Goal: Task Accomplishment & Management: Manage account settings

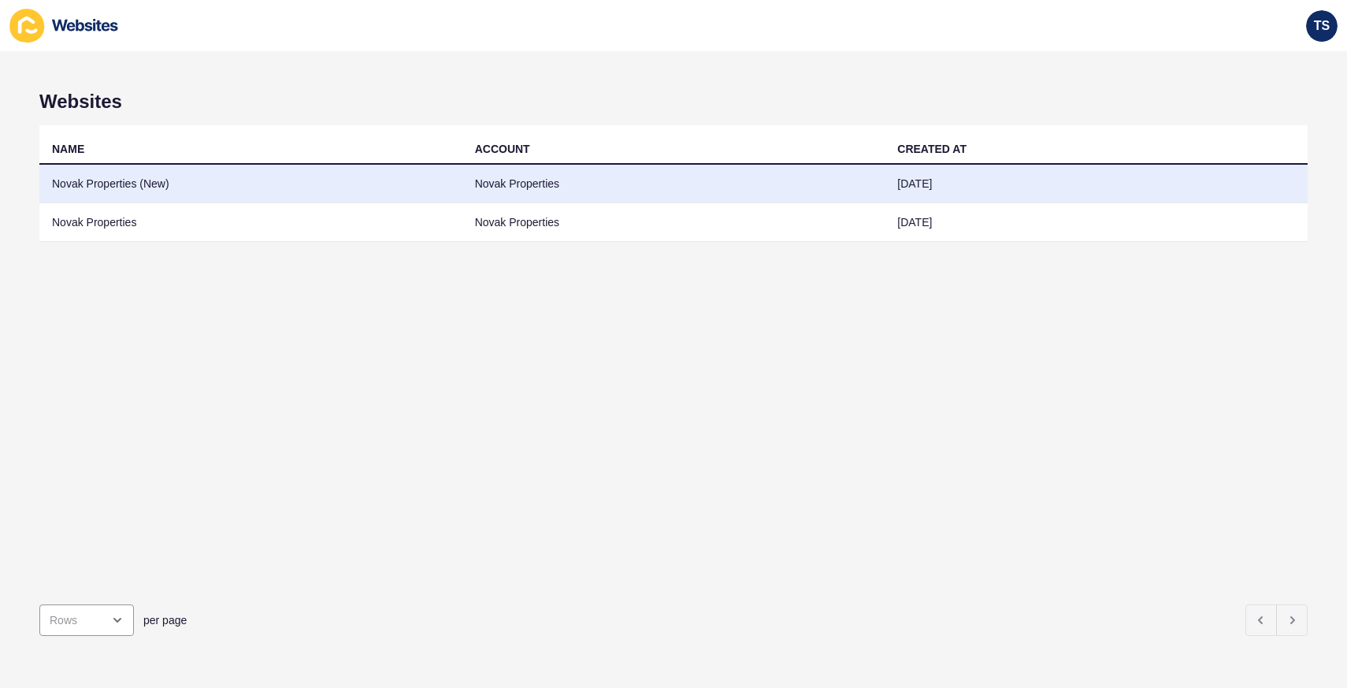
click at [168, 187] on td "Novak Properties (New)" at bounding box center [250, 184] width 423 height 39
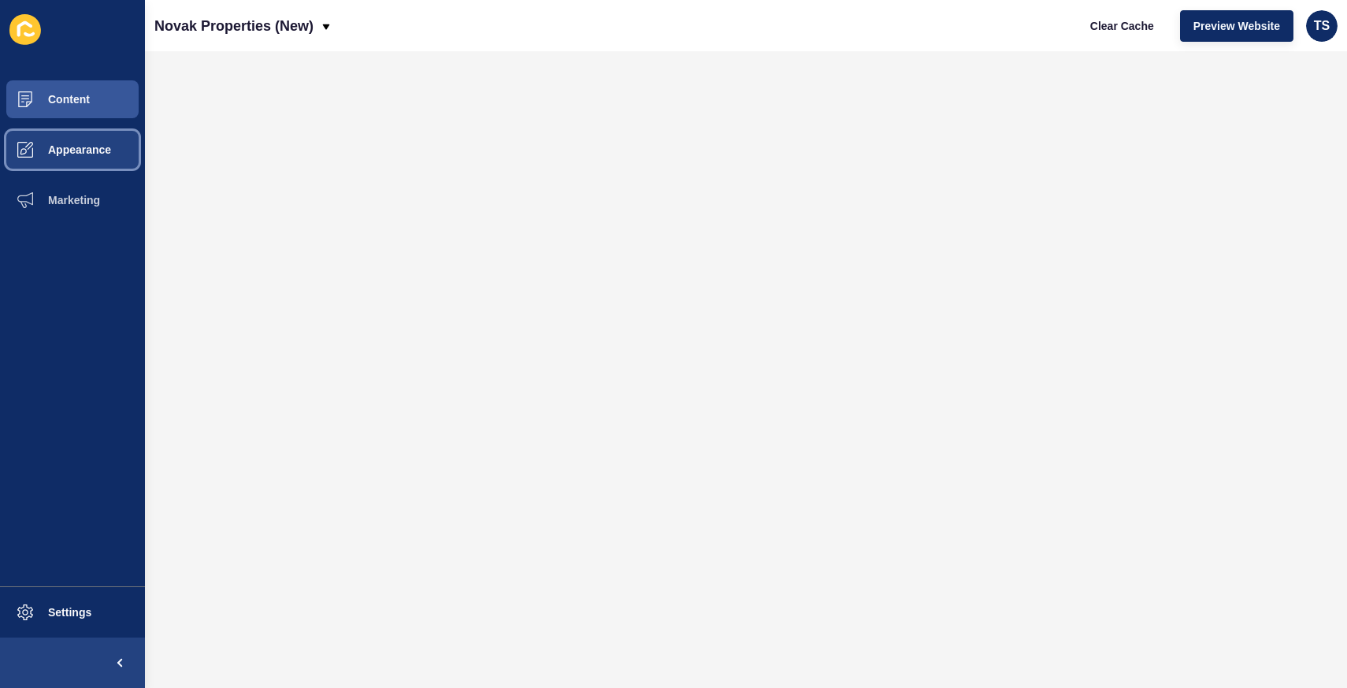
click at [76, 150] on span "Appearance" at bounding box center [54, 149] width 113 height 13
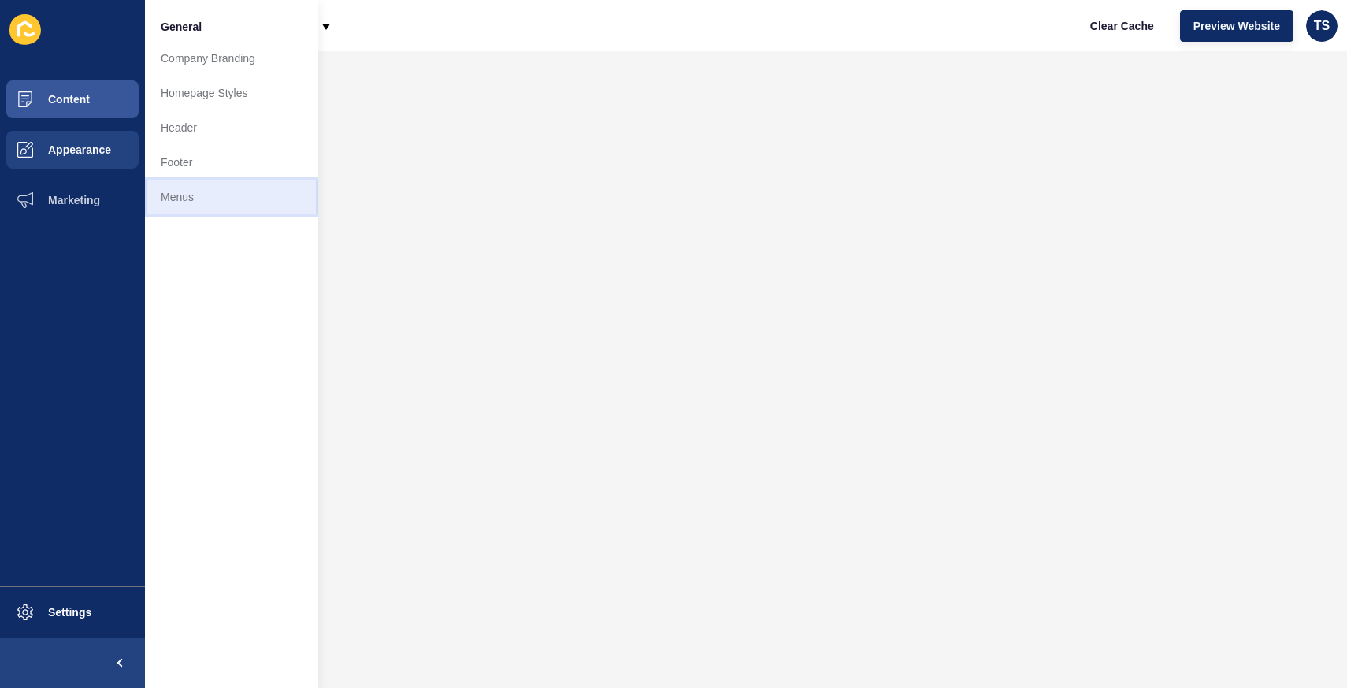
click at [176, 203] on link "Menus" at bounding box center [231, 197] width 173 height 35
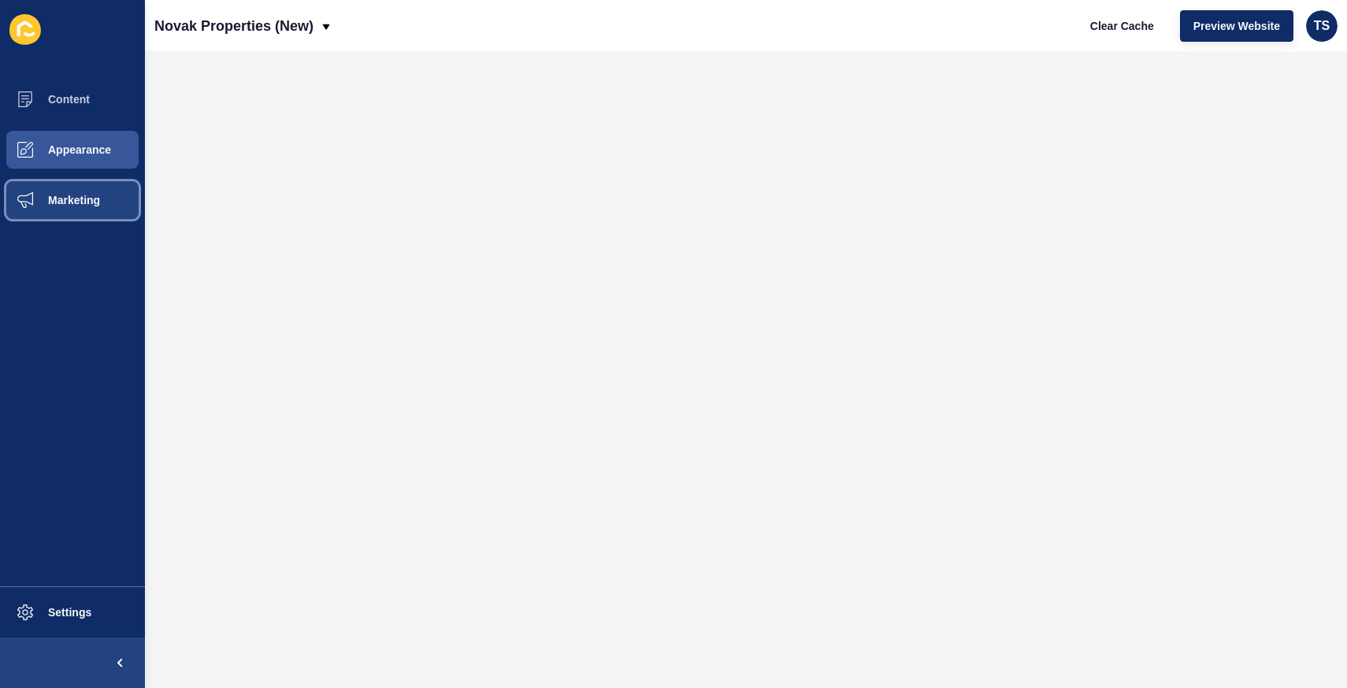
click at [91, 191] on button "Marketing" at bounding box center [72, 200] width 145 height 50
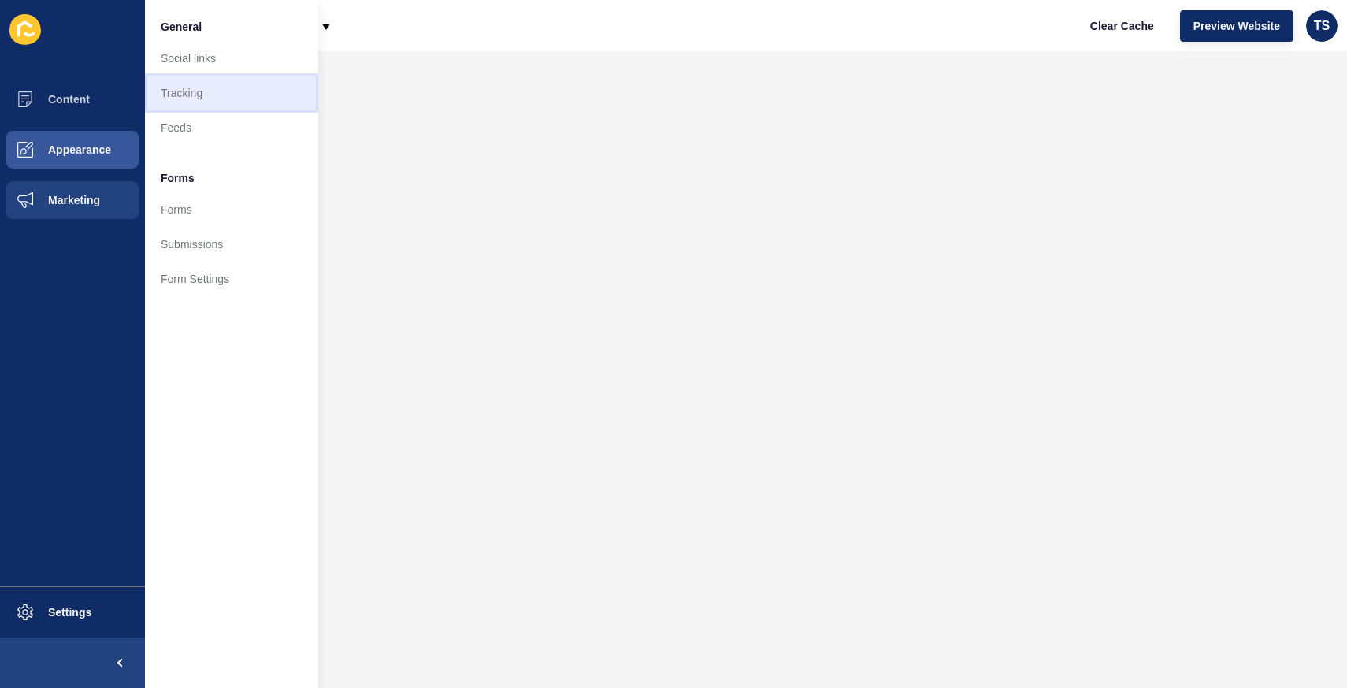
click at [207, 95] on link "Tracking" at bounding box center [231, 93] width 173 height 35
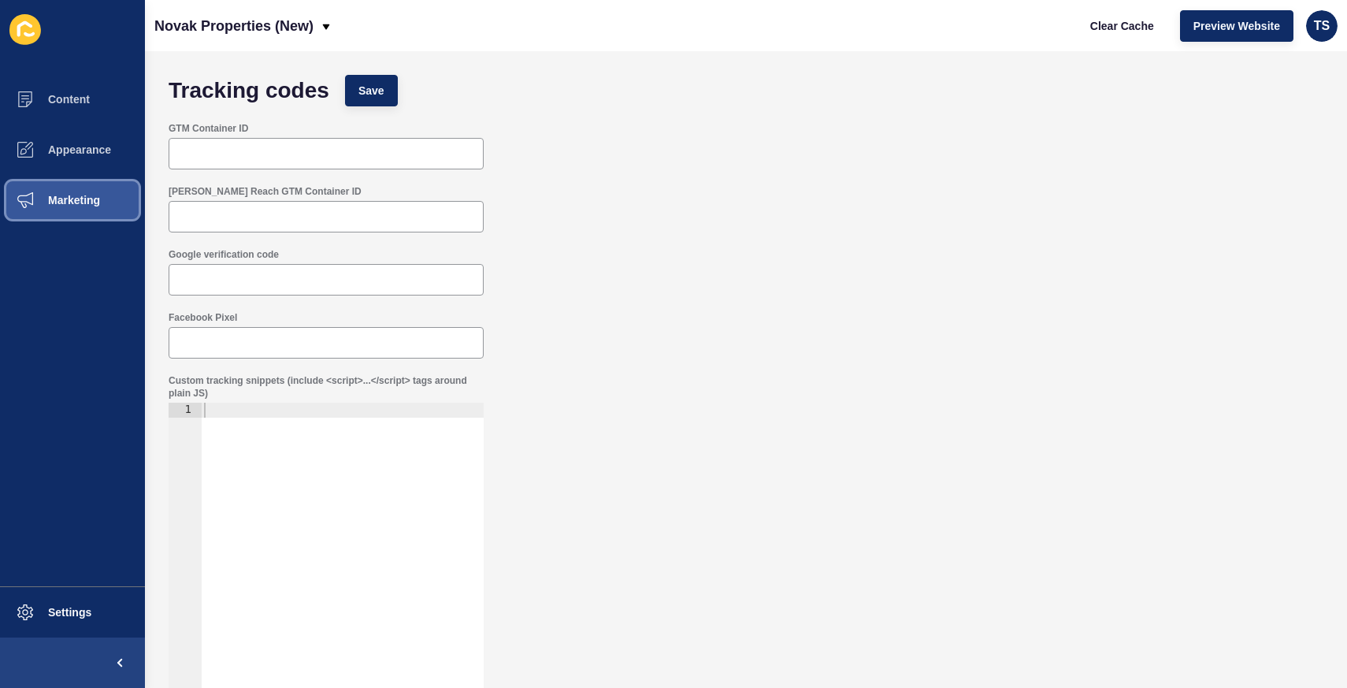
click at [87, 199] on span "Marketing" at bounding box center [49, 200] width 102 height 13
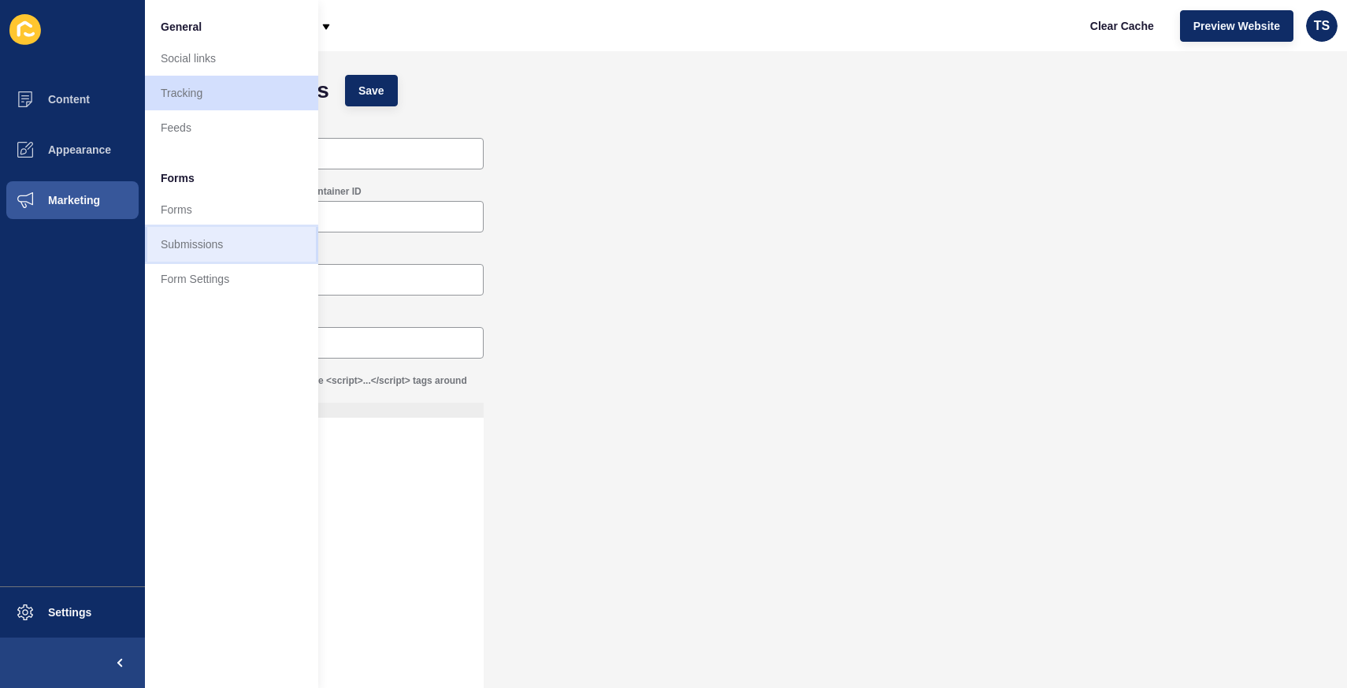
click at [217, 244] on link "Submissions" at bounding box center [231, 244] width 173 height 35
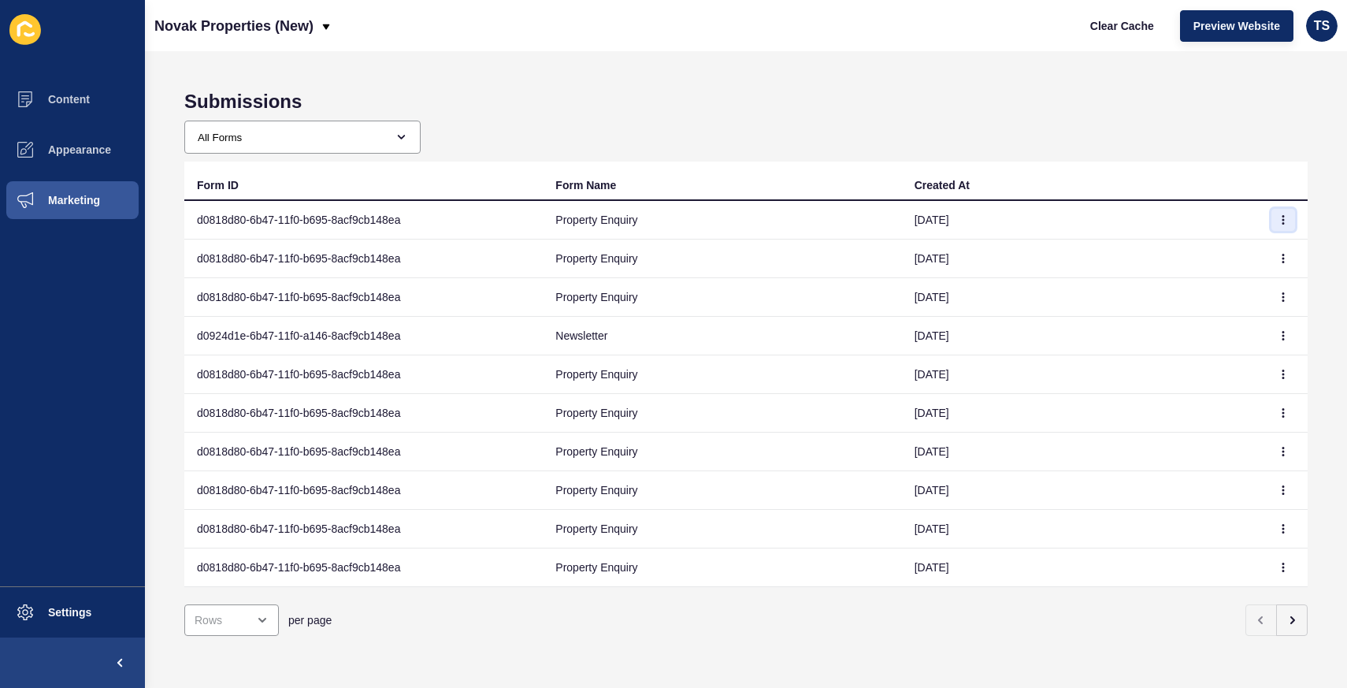
click at [1287, 222] on icon "button" at bounding box center [1282, 219] width 9 height 9
click at [1226, 255] on link "View" at bounding box center [1239, 251] width 110 height 35
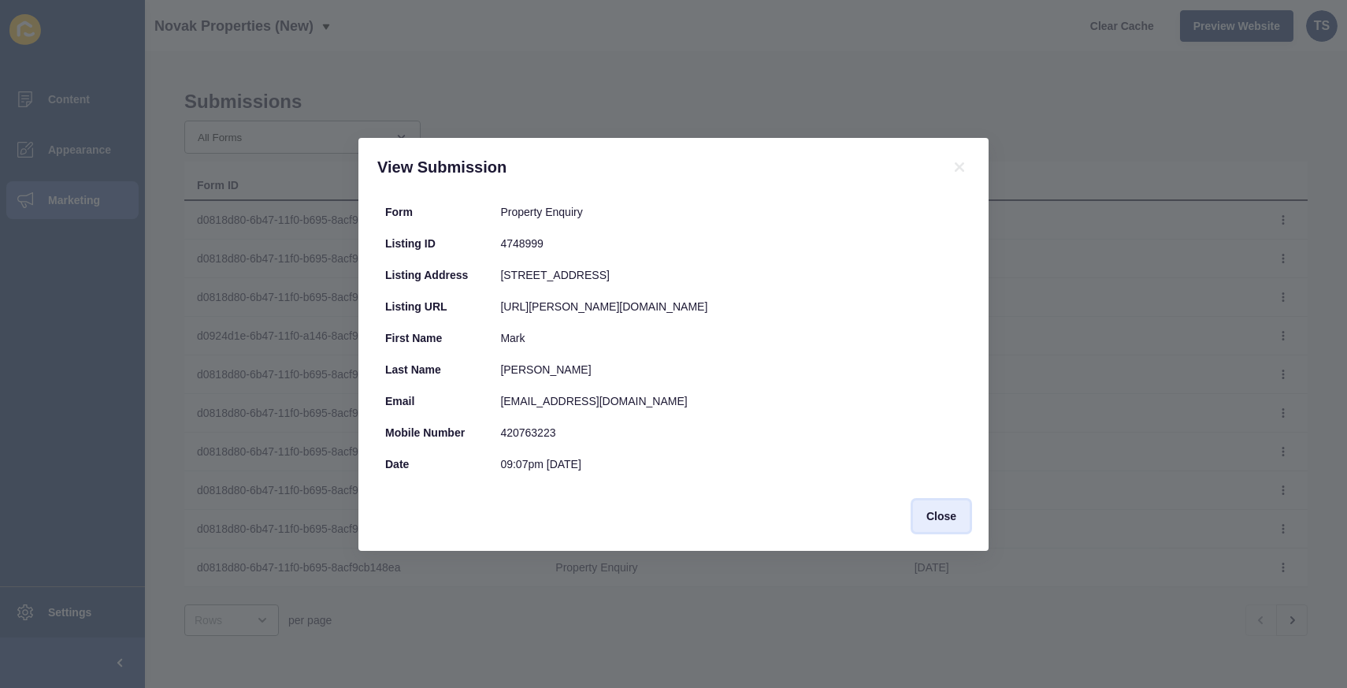
click at [937, 511] on span "Close" at bounding box center [941, 516] width 30 height 16
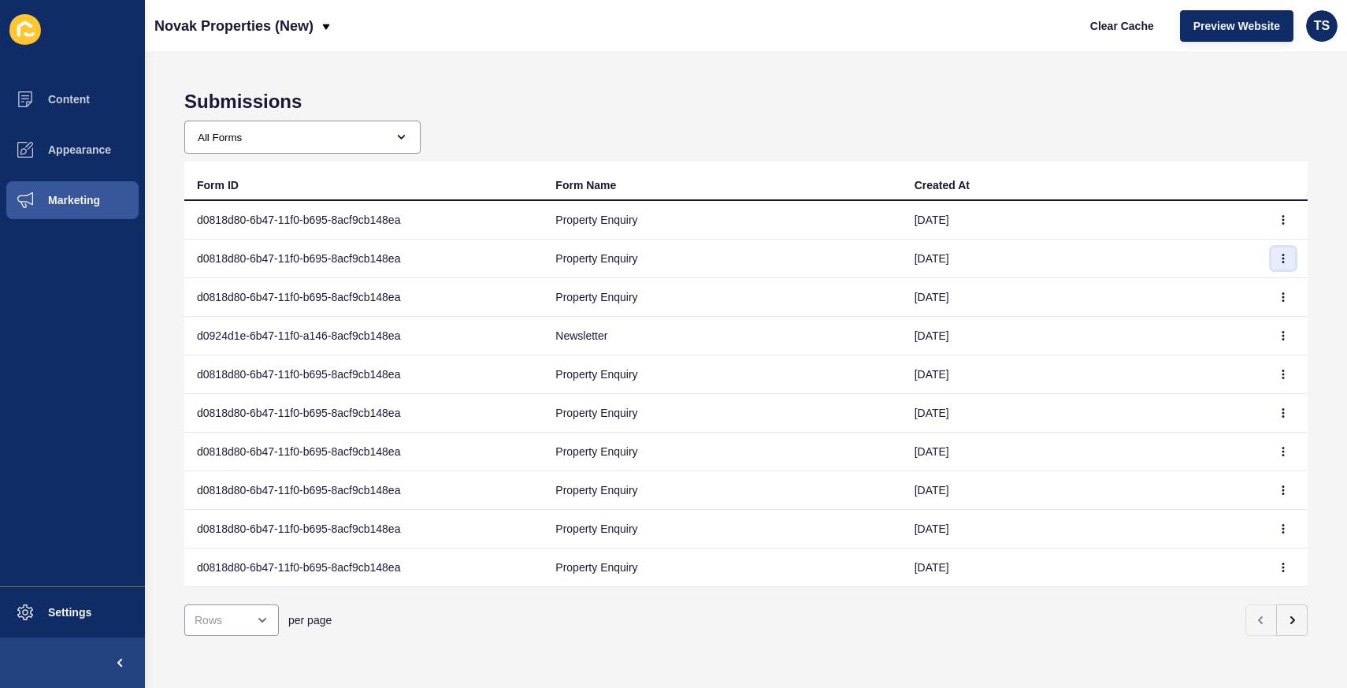
click at [1281, 255] on icon "button" at bounding box center [1282, 258] width 9 height 9
click at [1236, 290] on link "View" at bounding box center [1239, 289] width 110 height 35
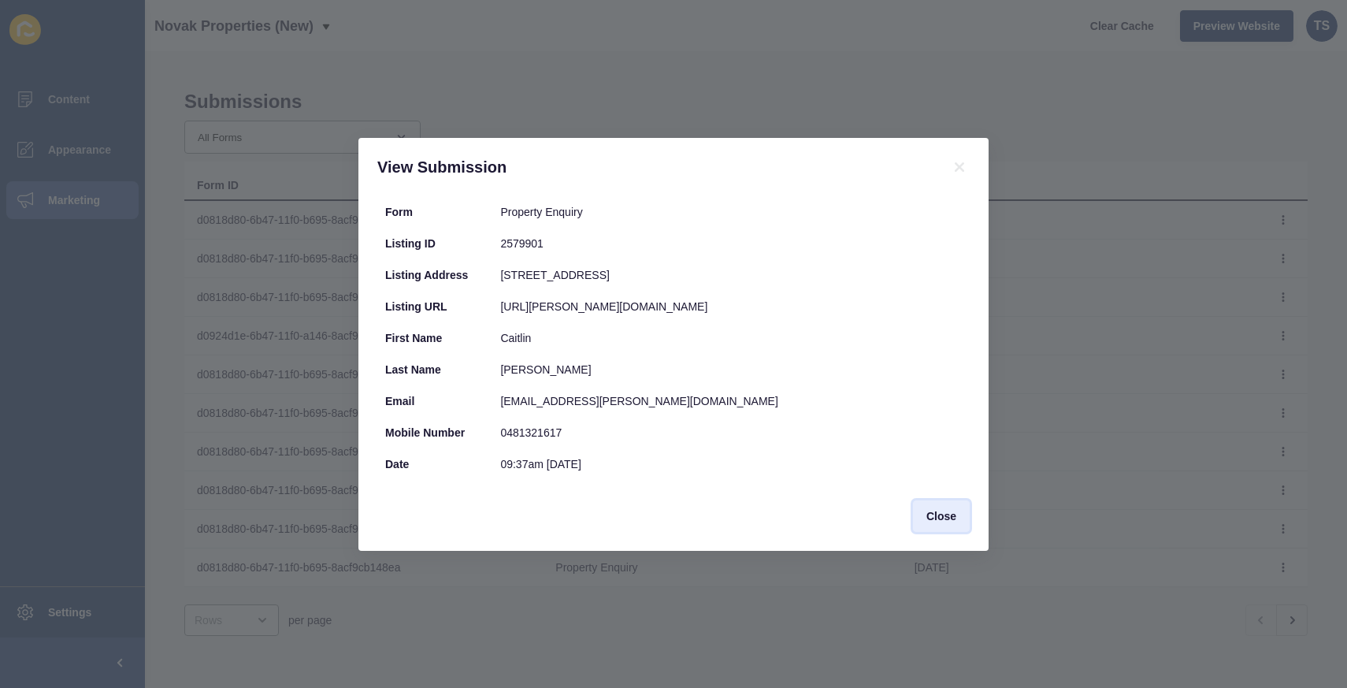
click at [954, 519] on span "Close" at bounding box center [941, 516] width 30 height 16
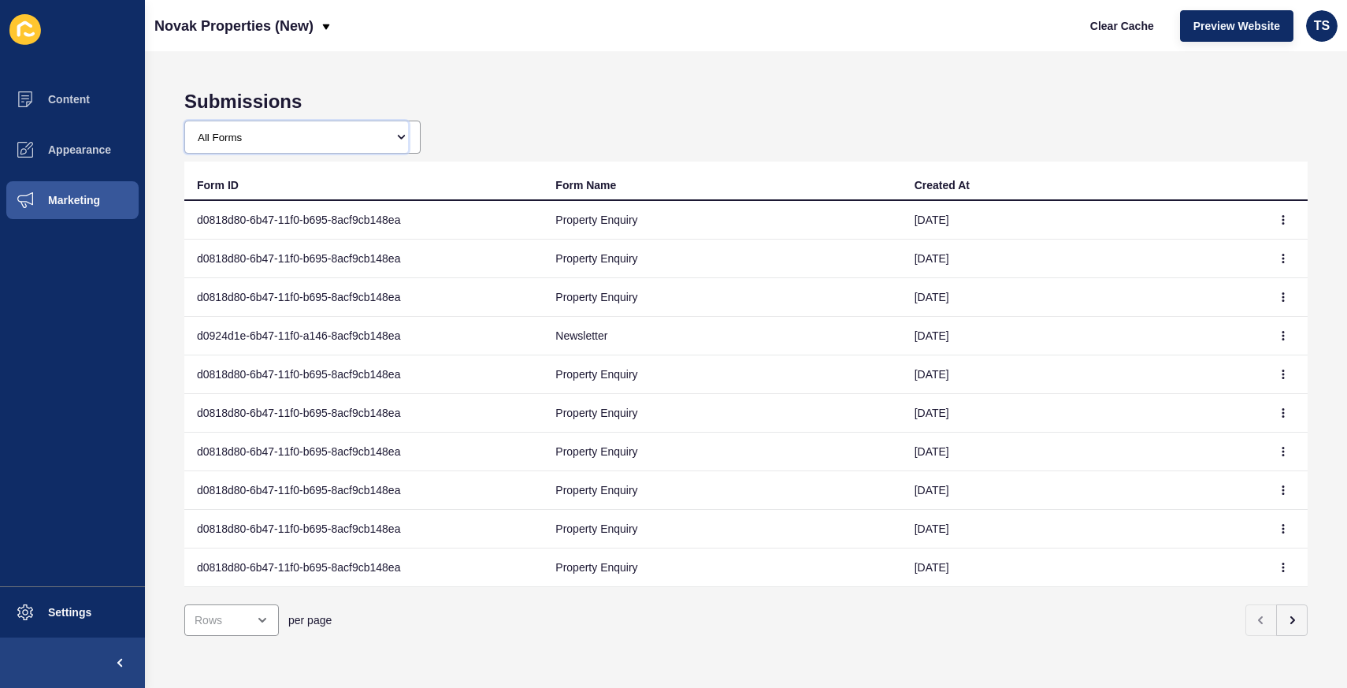
click at [384, 135] on select "All Forms Agency contact Agent Contact Sales/Market Appraisal Rental Appraisal …" at bounding box center [296, 137] width 223 height 32
click at [91, 191] on button "Marketing" at bounding box center [72, 200] width 145 height 50
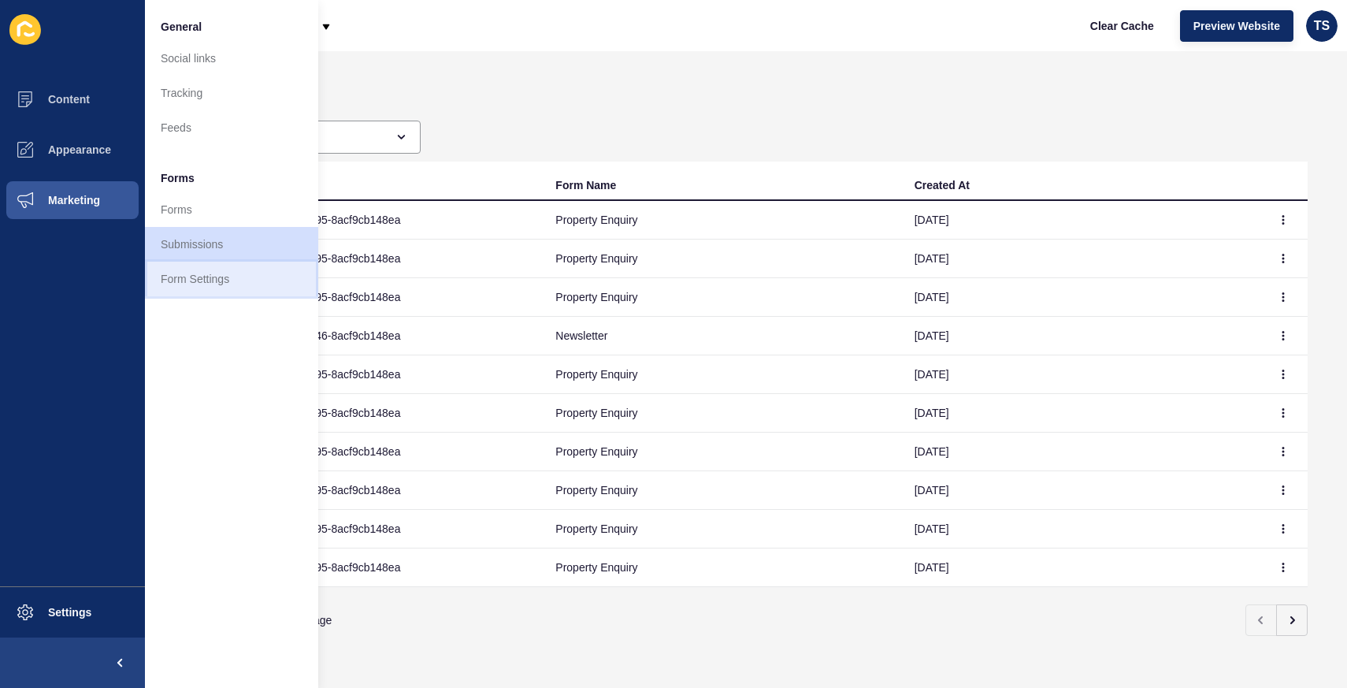
click at [202, 277] on link "Form Settings" at bounding box center [231, 278] width 173 height 35
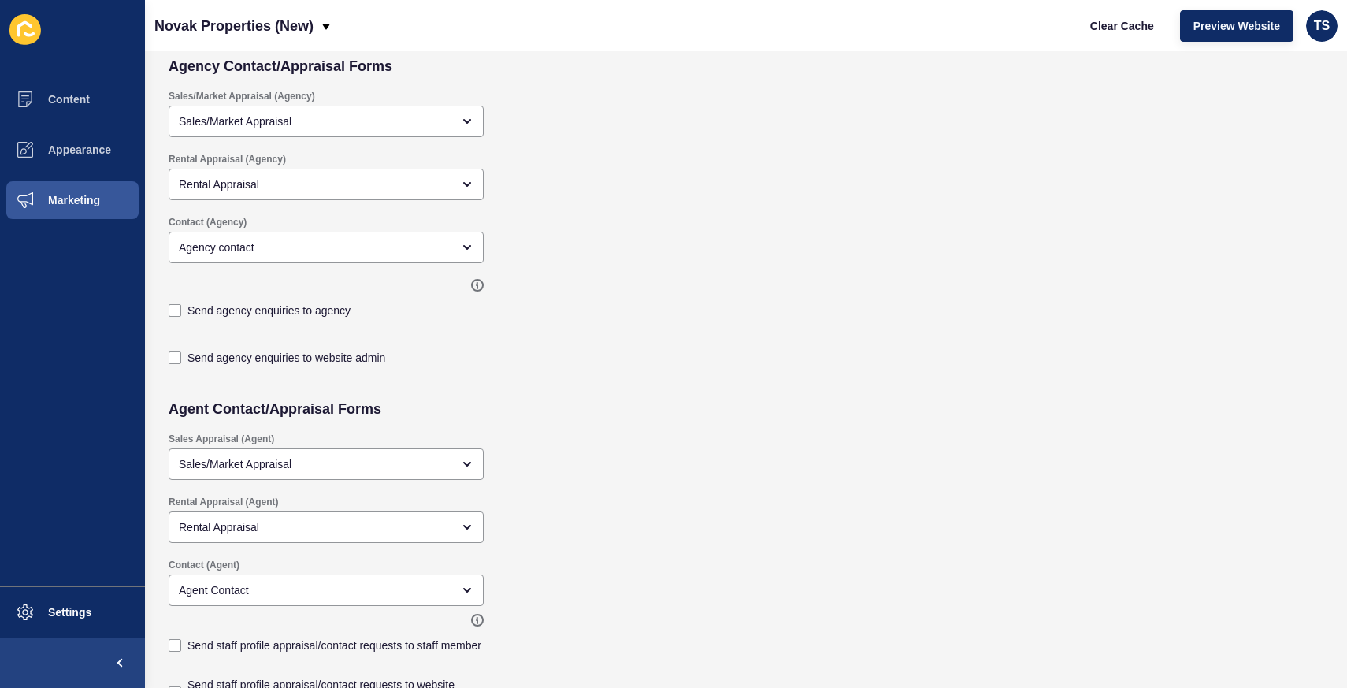
scroll to position [450, 0]
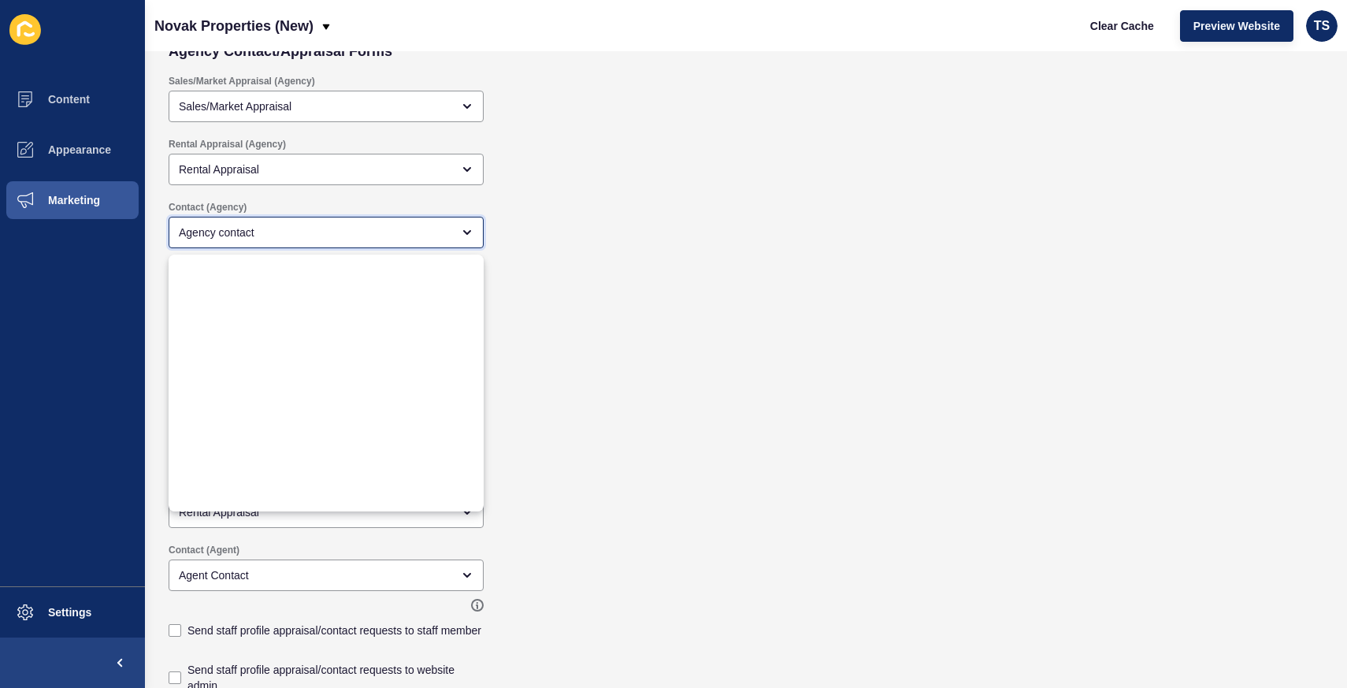
click at [376, 235] on div "Agency contact" at bounding box center [315, 232] width 272 height 16
click at [600, 228] on div "Contact (Agency) Agency contact" at bounding box center [629, 224] width 936 height 63
click at [675, 204] on div "Contact (Agency) Agency contact" at bounding box center [629, 224] width 936 height 63
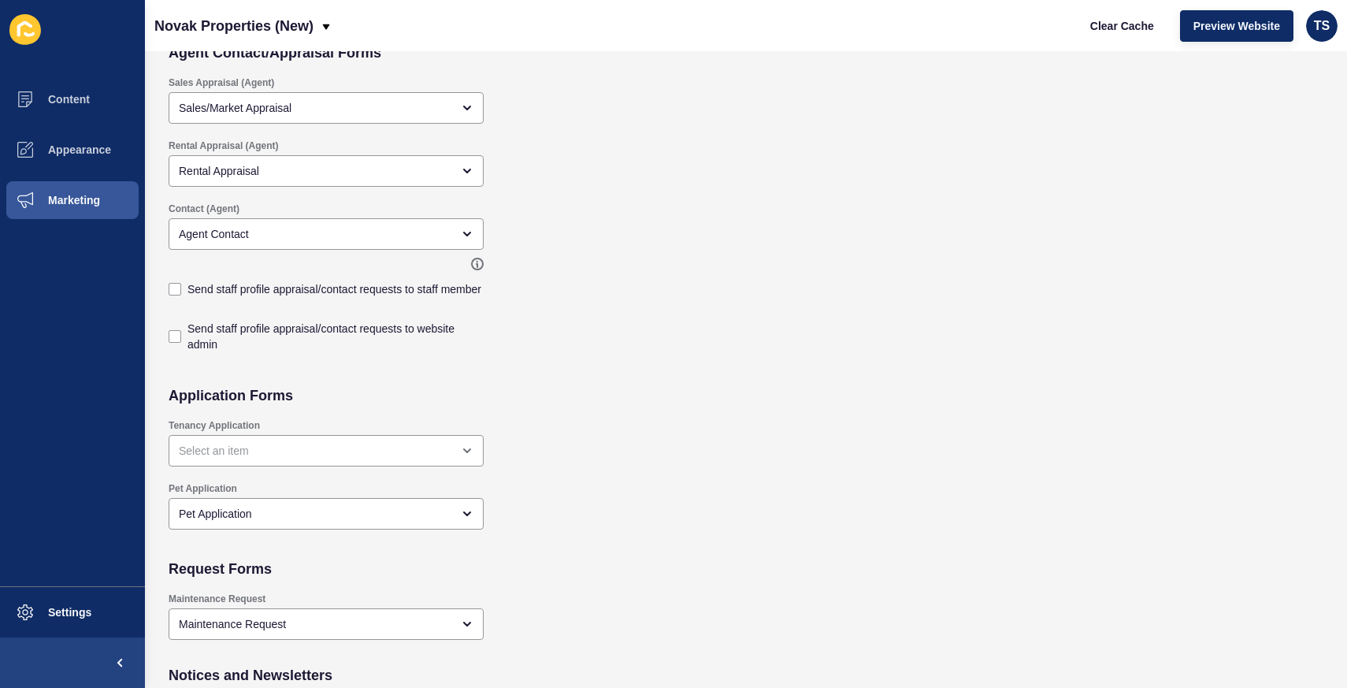
scroll to position [791, 0]
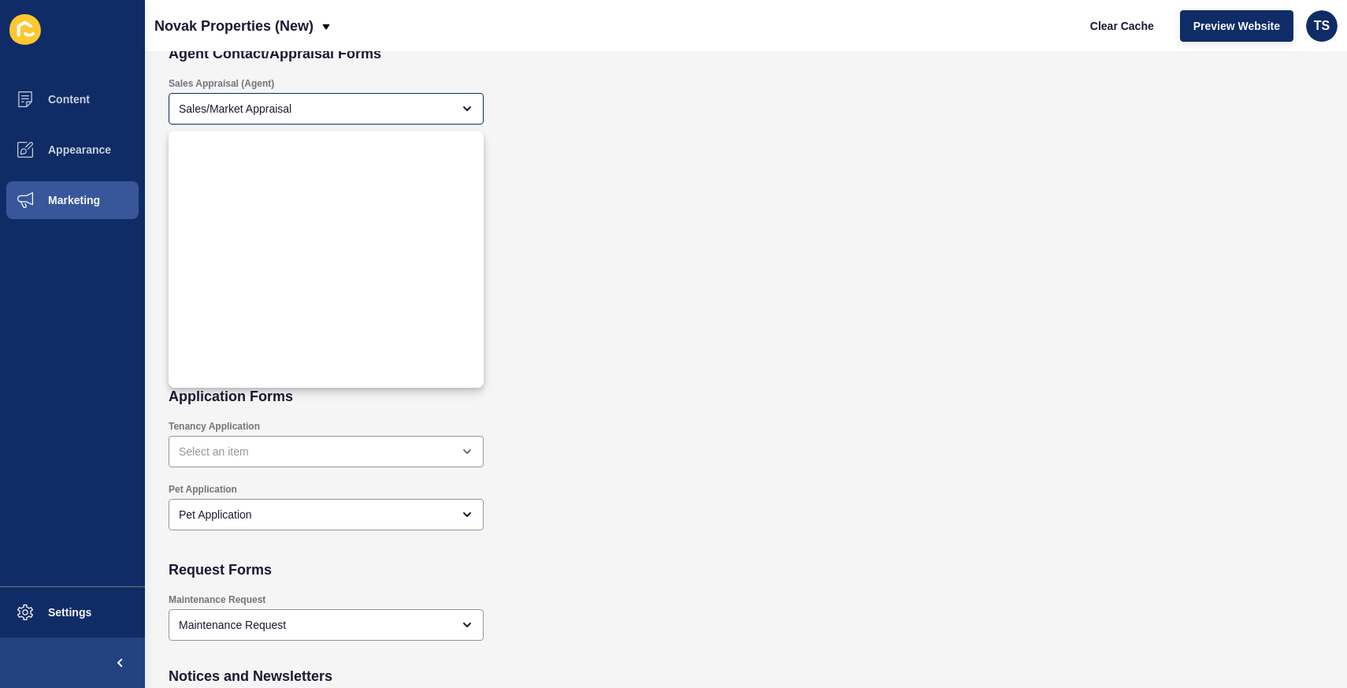
click at [584, 114] on div "Sales Appraisal (Agent) Sales/Market Appraisal" at bounding box center [629, 100] width 936 height 63
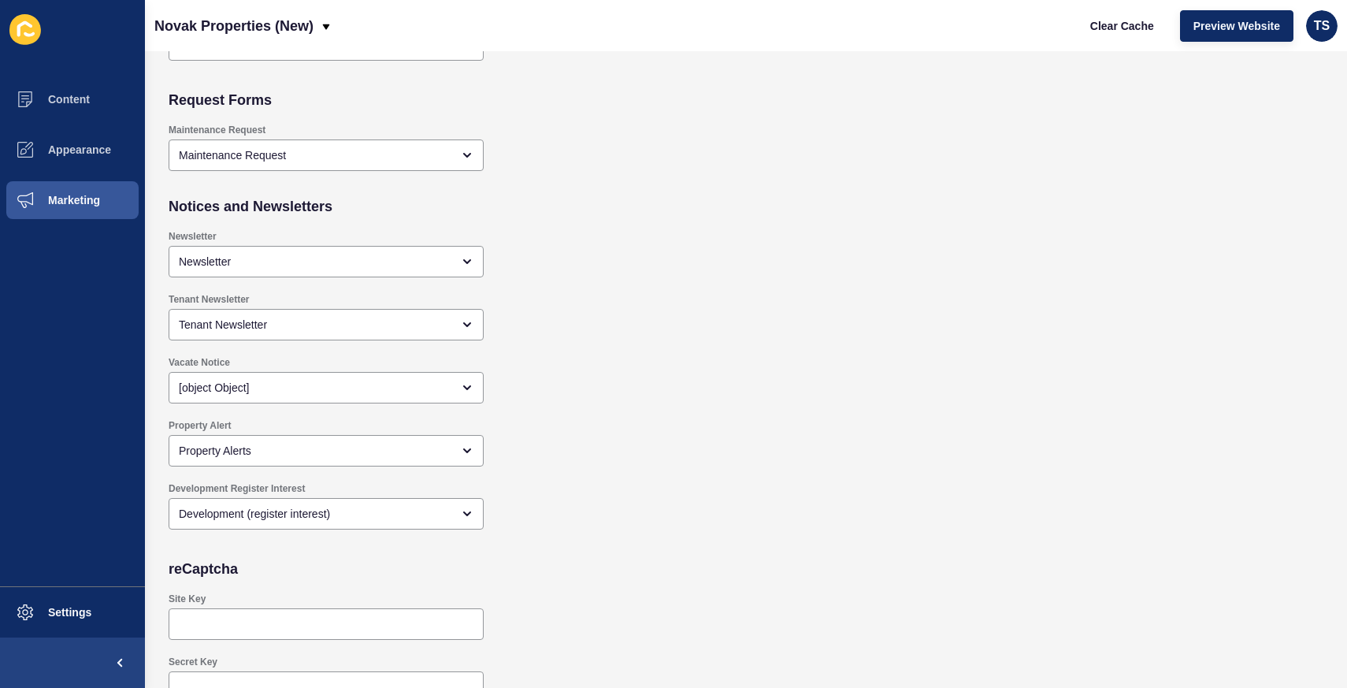
scroll to position [1131, 0]
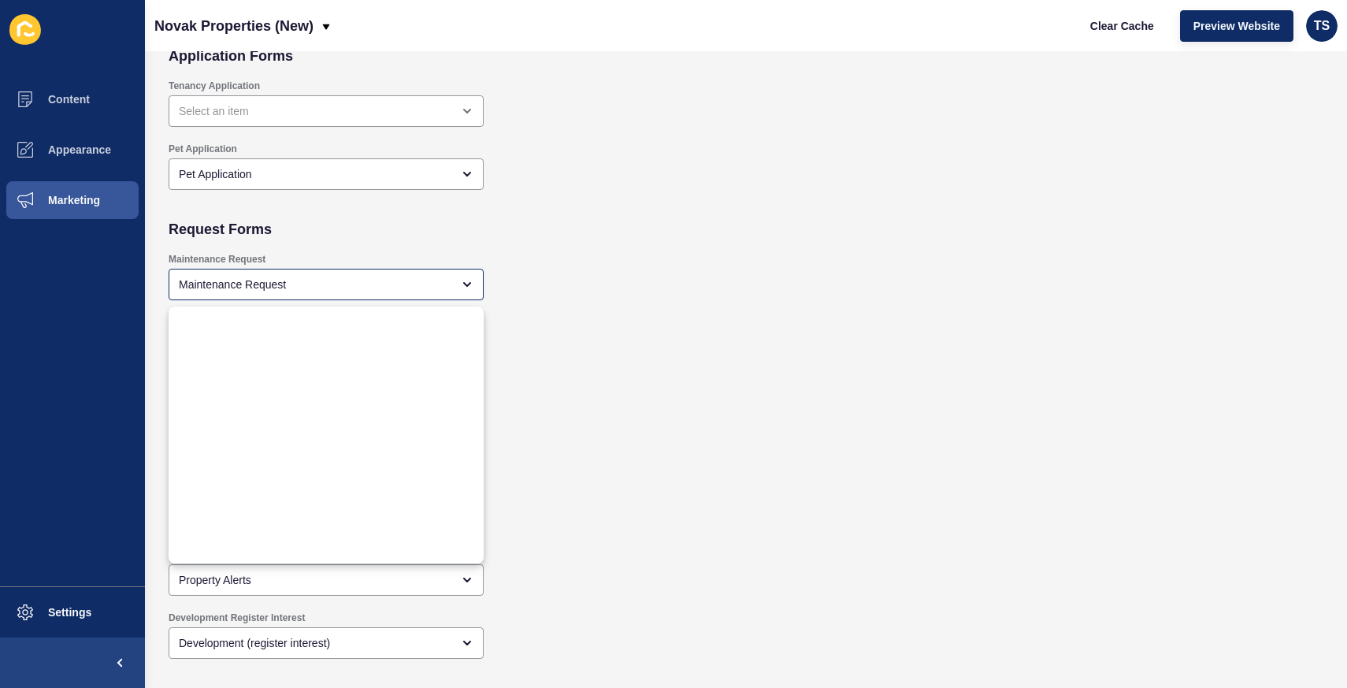
click at [595, 288] on div "Maintenance Request Maintenance Request" at bounding box center [629, 274] width 936 height 59
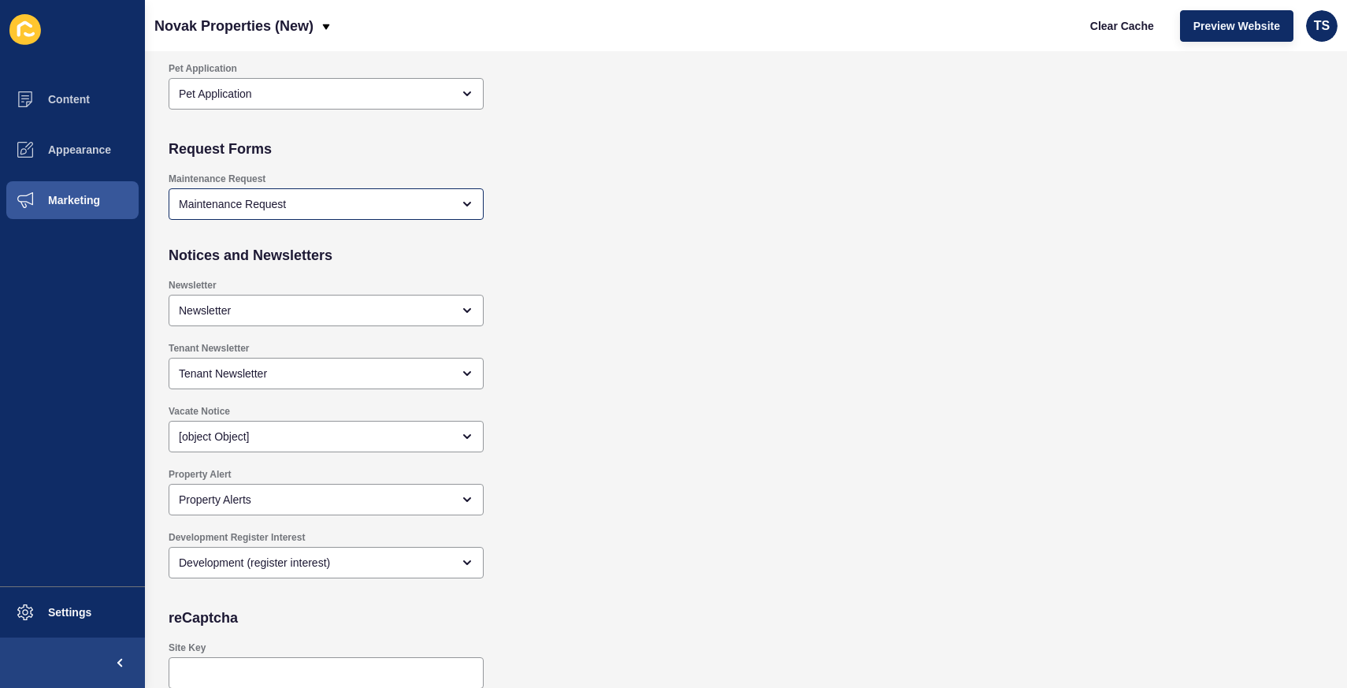
scroll to position [1393, 0]
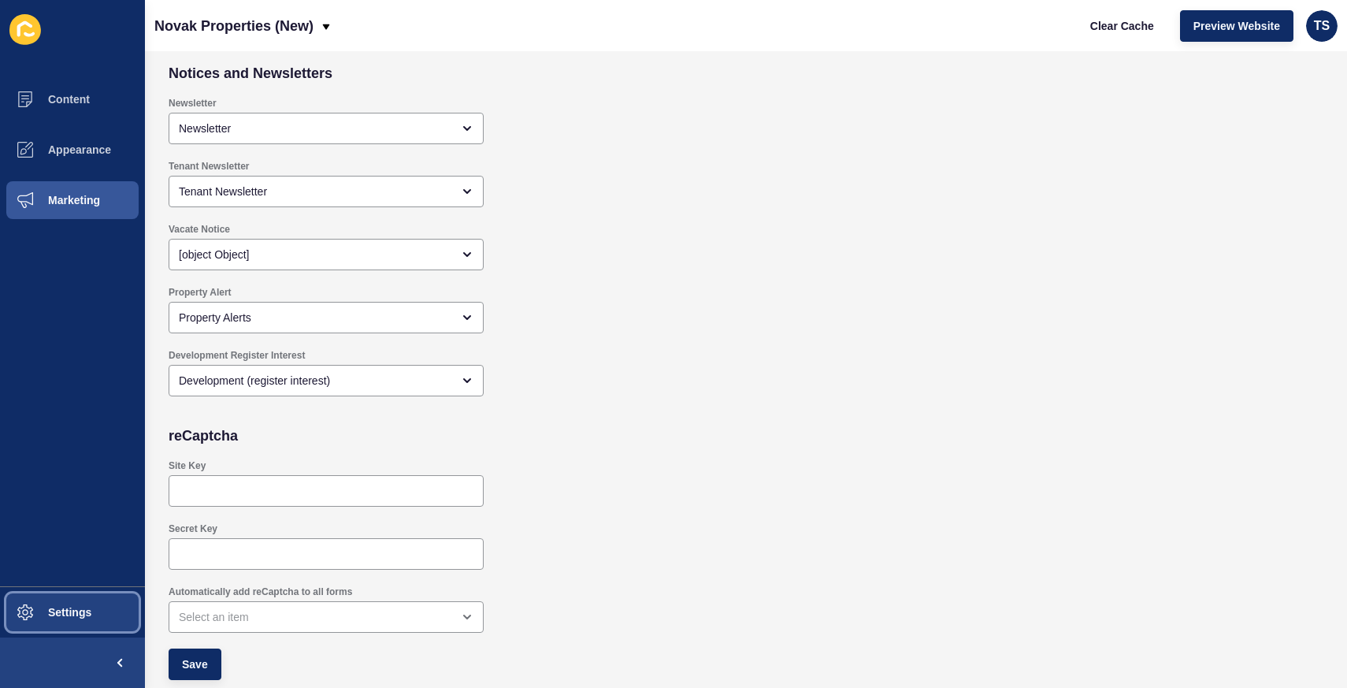
click at [51, 624] on button "Settings" at bounding box center [72, 612] width 145 height 50
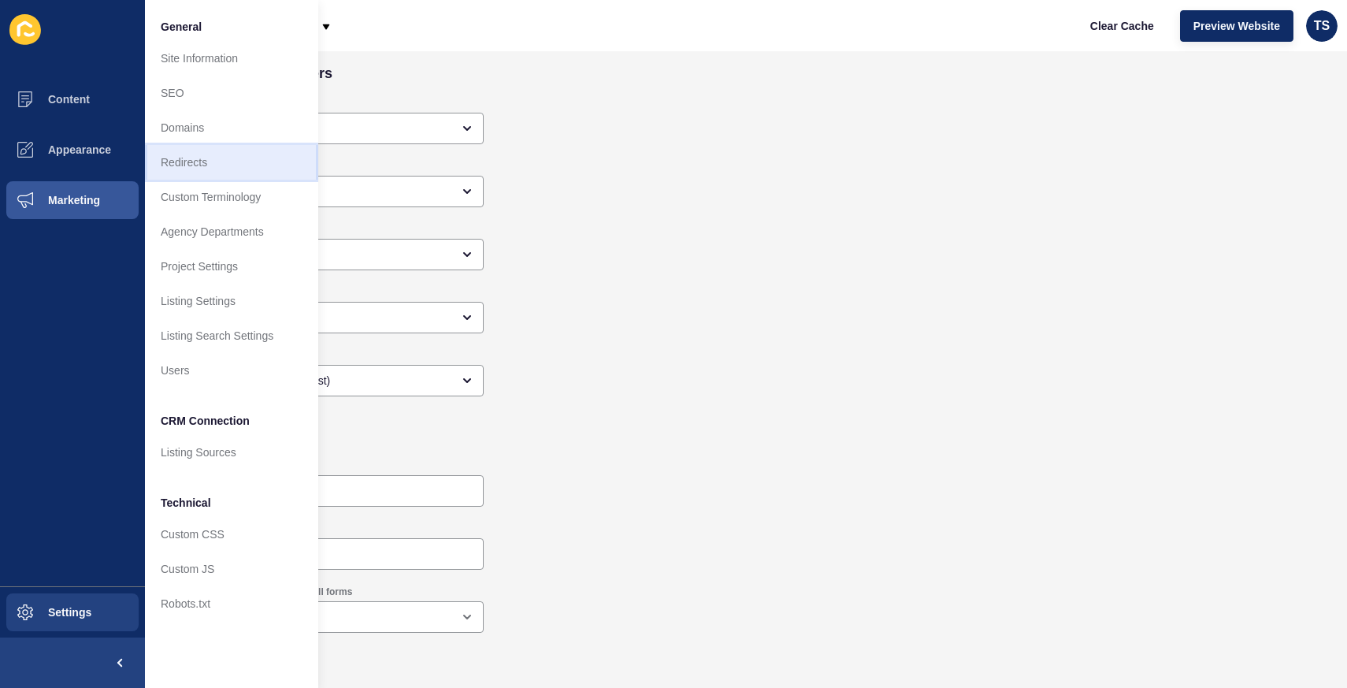
click at [193, 166] on link "Redirects" at bounding box center [231, 162] width 173 height 35
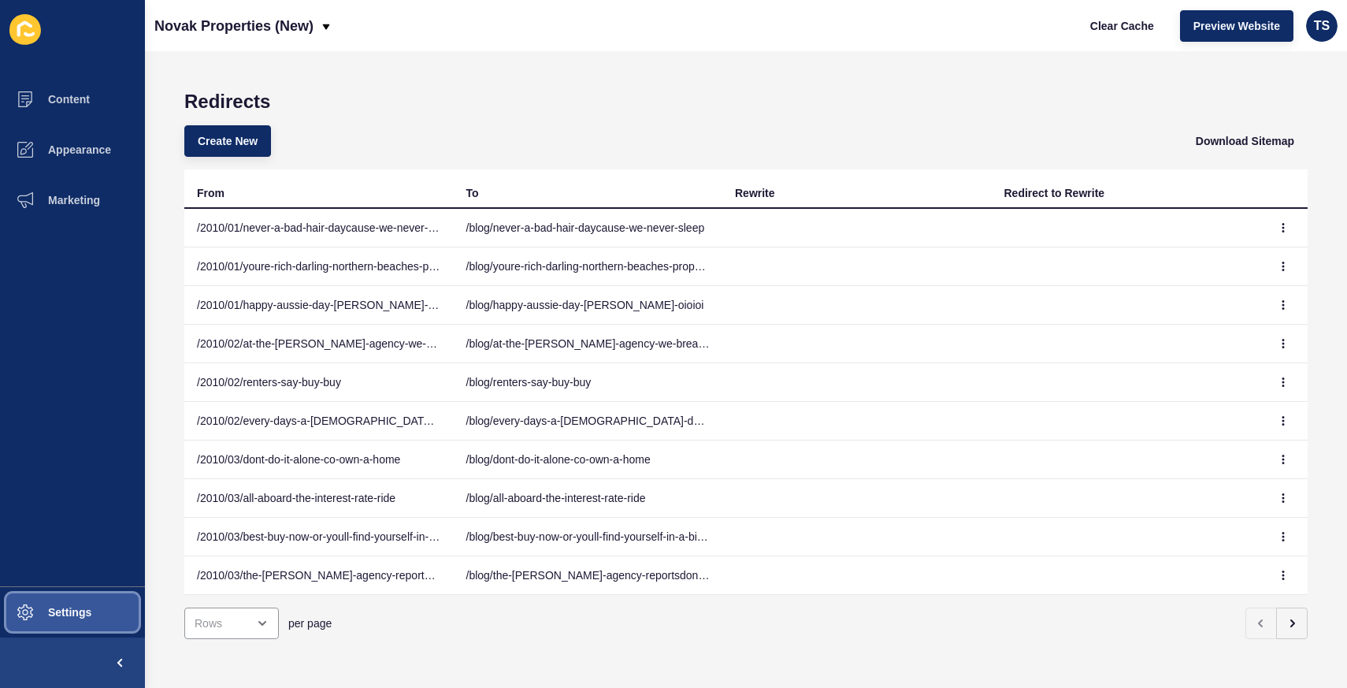
click at [80, 602] on button "Settings" at bounding box center [72, 612] width 145 height 50
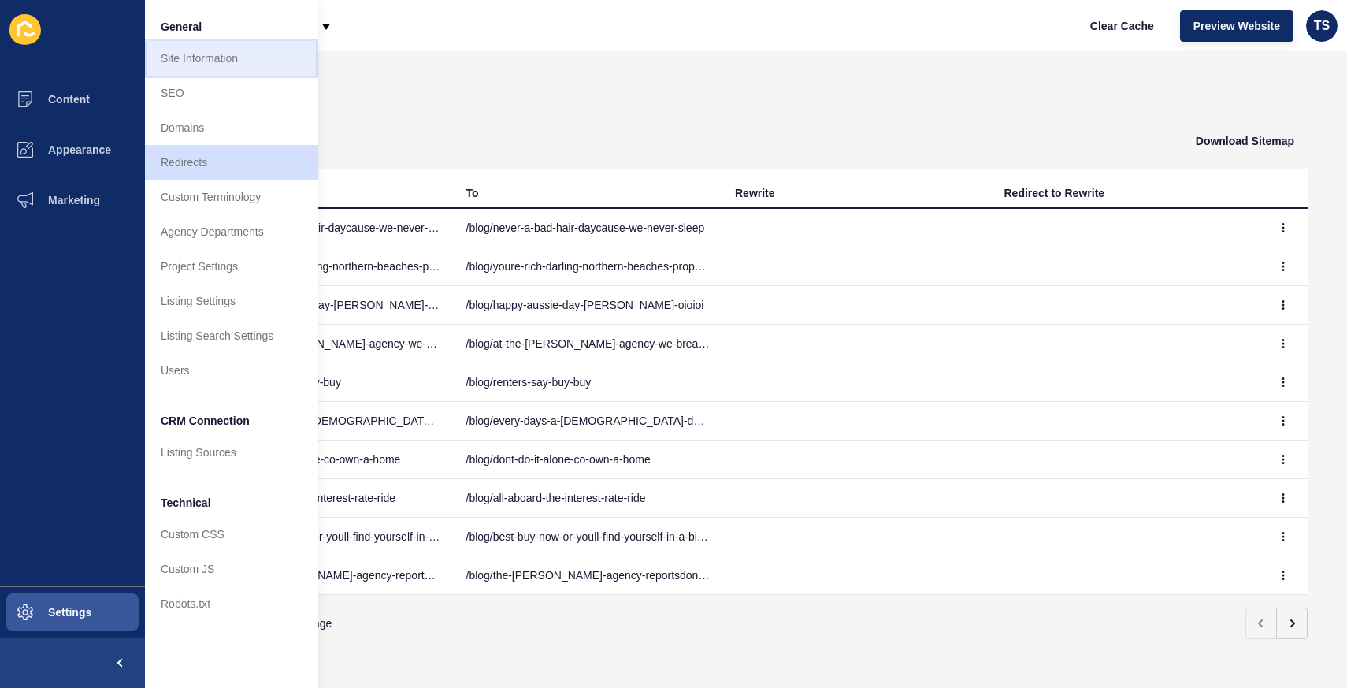
click at [235, 58] on link "Site Information" at bounding box center [231, 58] width 173 height 35
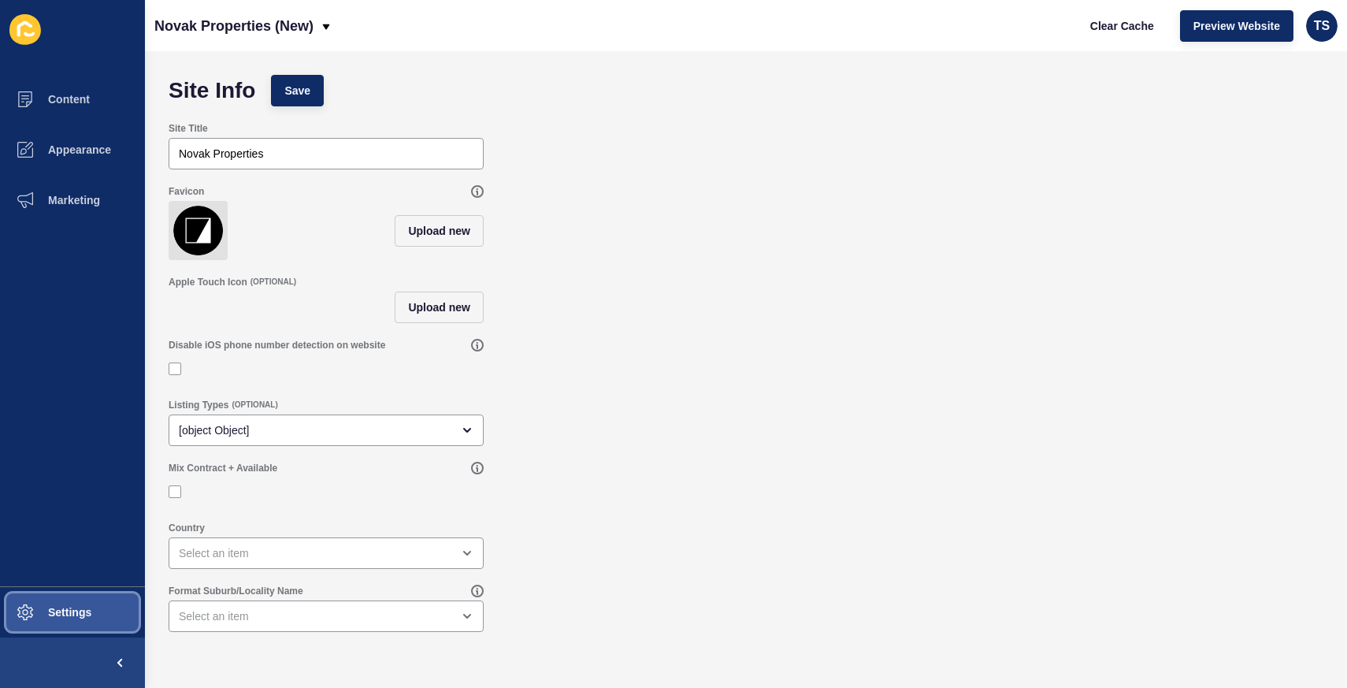
click at [46, 610] on span "Settings" at bounding box center [45, 612] width 94 height 13
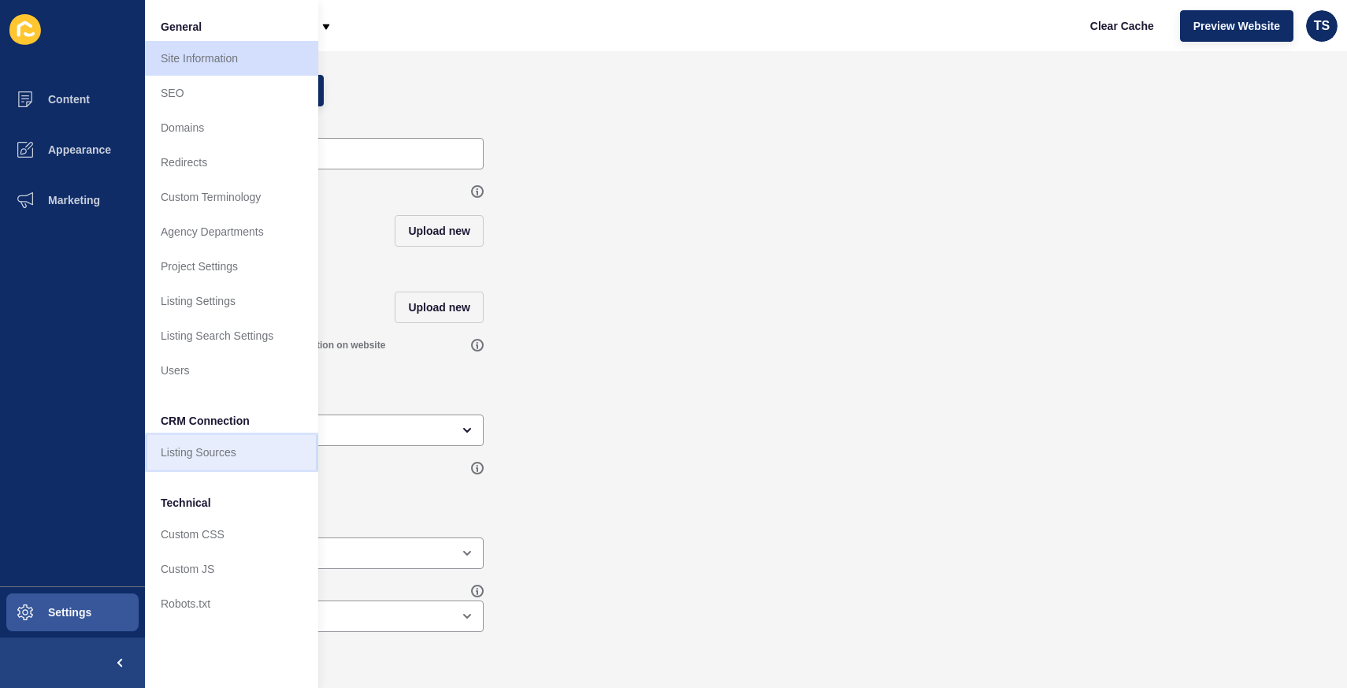
click at [233, 452] on link "Listing Sources" at bounding box center [231, 452] width 173 height 35
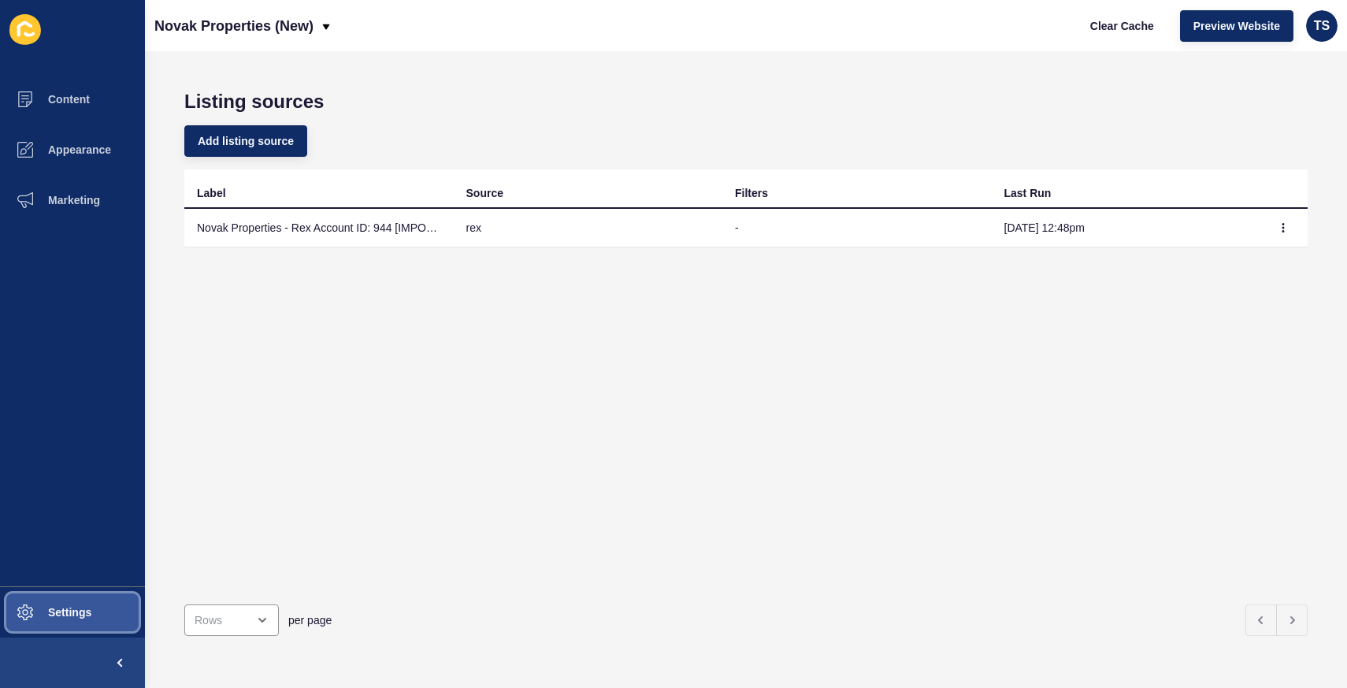
click at [67, 609] on span "Settings" at bounding box center [45, 612] width 94 height 13
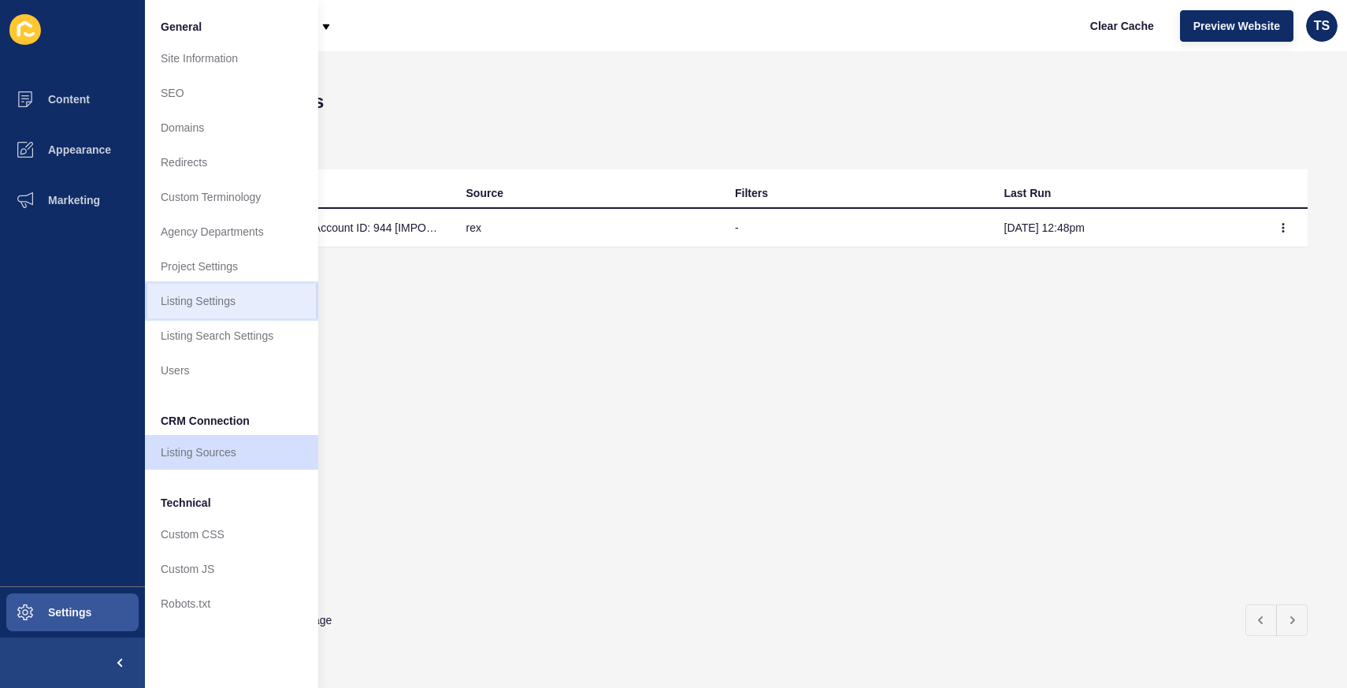
click at [234, 308] on link "Listing Settings" at bounding box center [231, 301] width 173 height 35
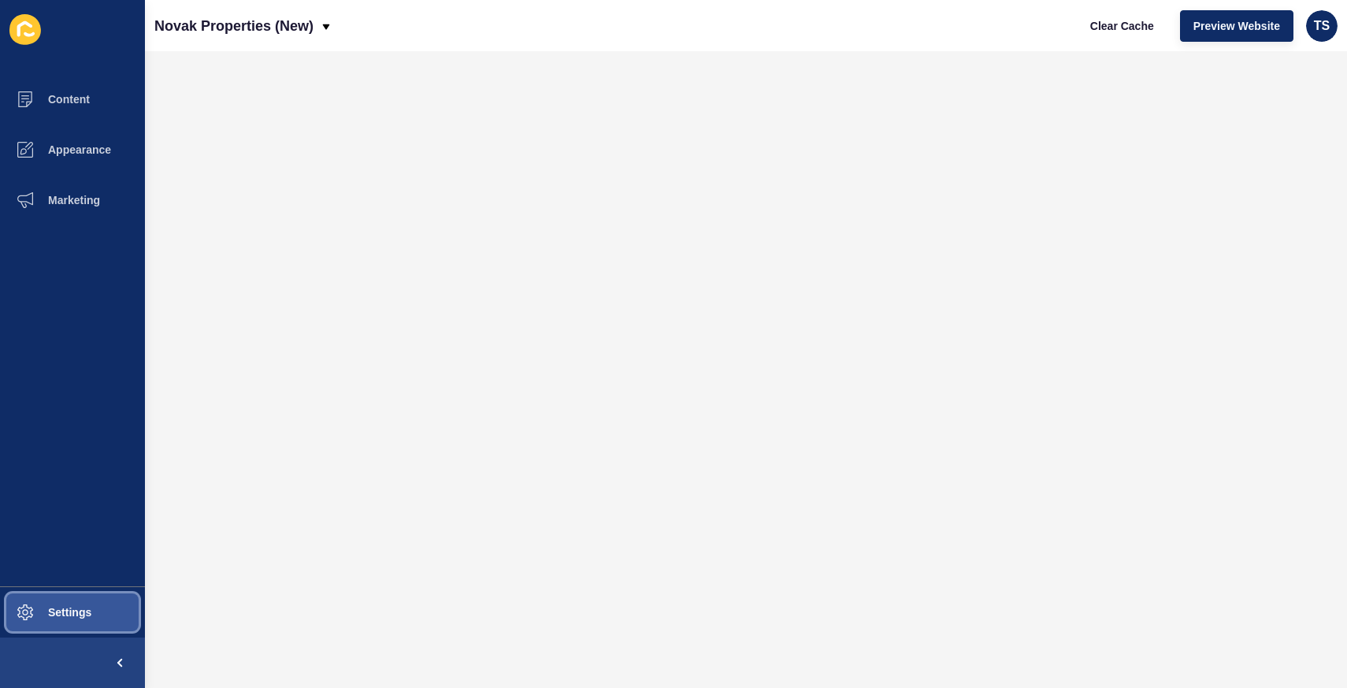
click at [61, 619] on button "Settings" at bounding box center [72, 612] width 145 height 50
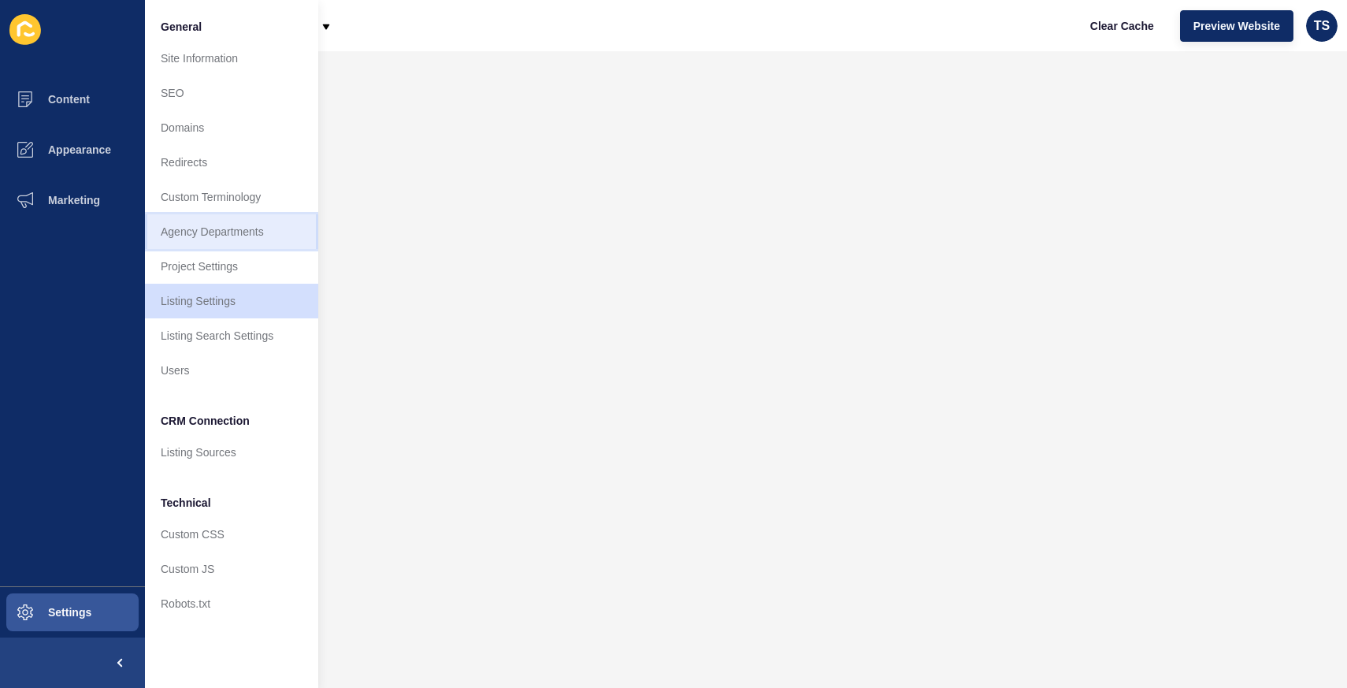
click at [216, 224] on link "Agency Departments" at bounding box center [231, 231] width 173 height 35
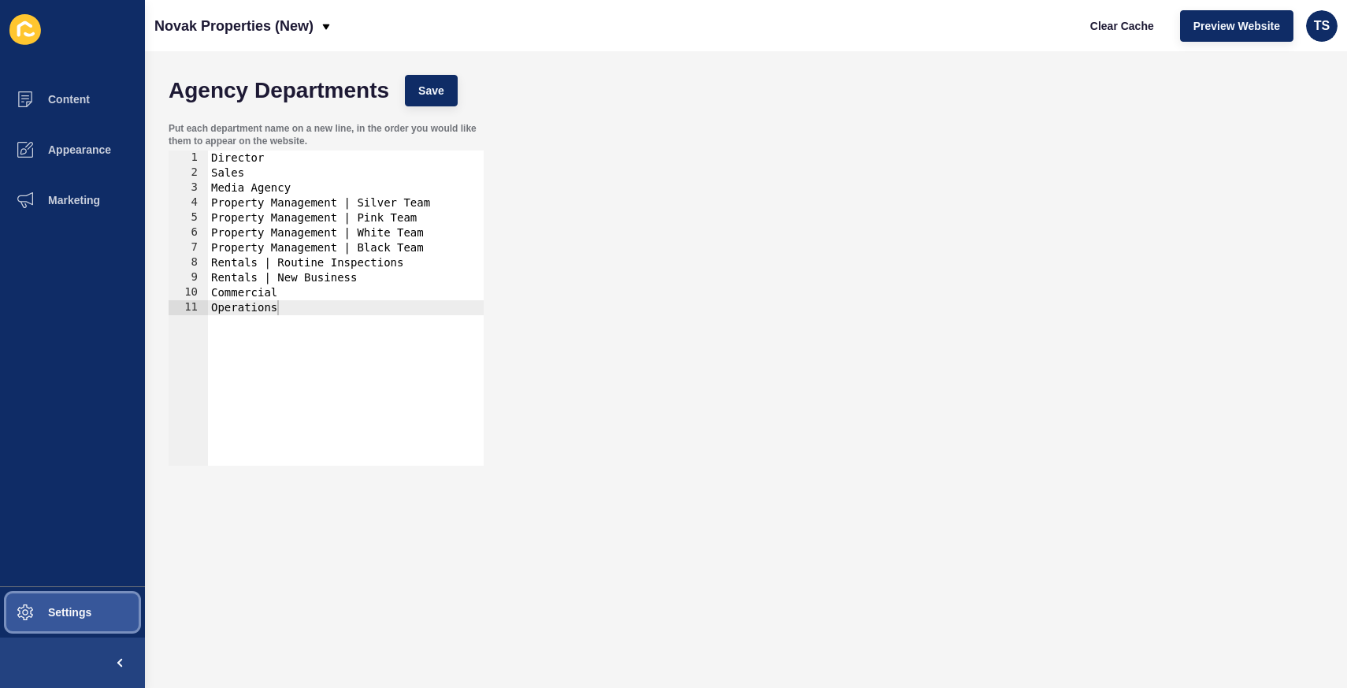
click at [58, 606] on span "Settings" at bounding box center [45, 612] width 94 height 13
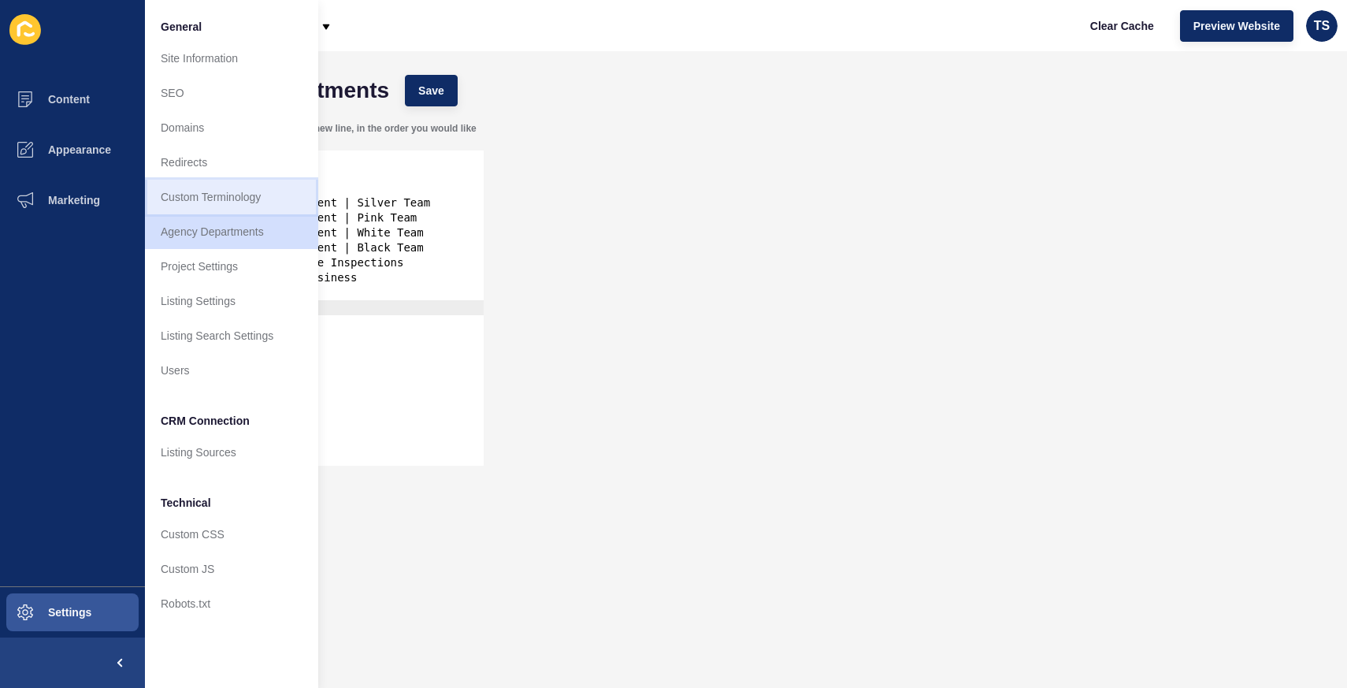
click at [241, 188] on link "Custom Terminology" at bounding box center [231, 197] width 173 height 35
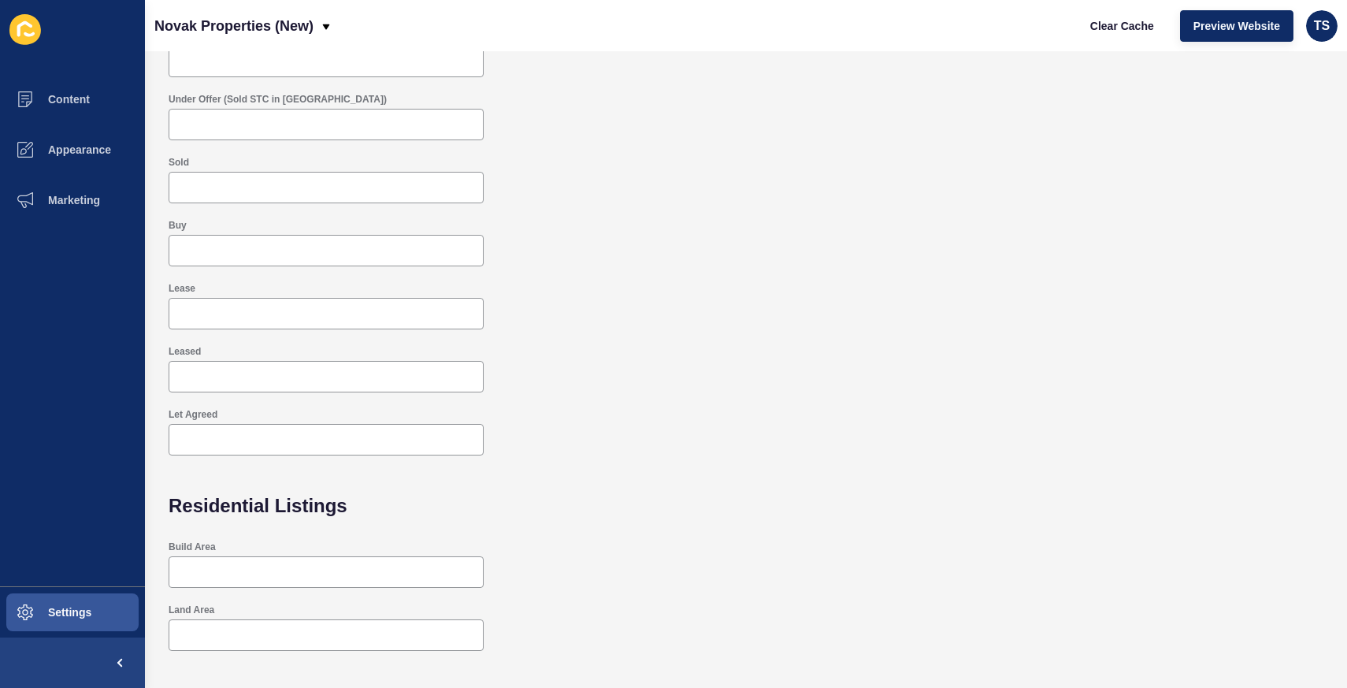
scroll to position [328, 0]
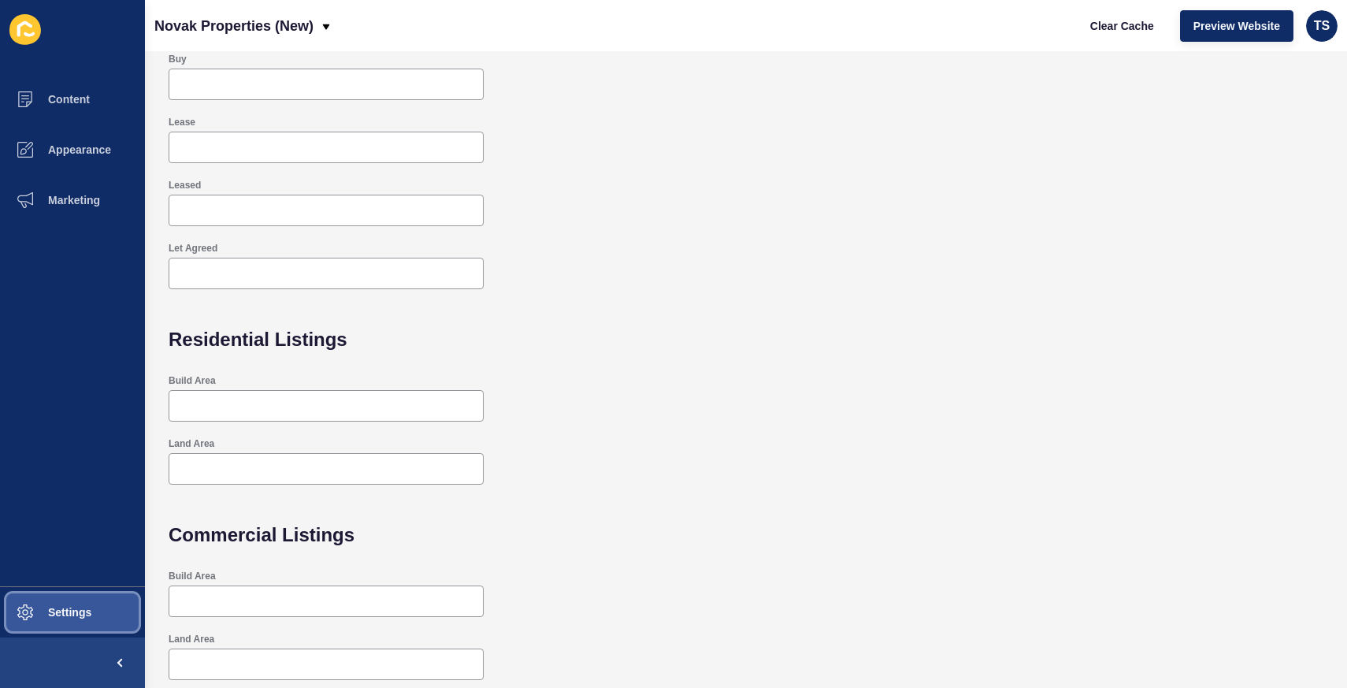
click at [21, 606] on span "Settings" at bounding box center [45, 612] width 94 height 13
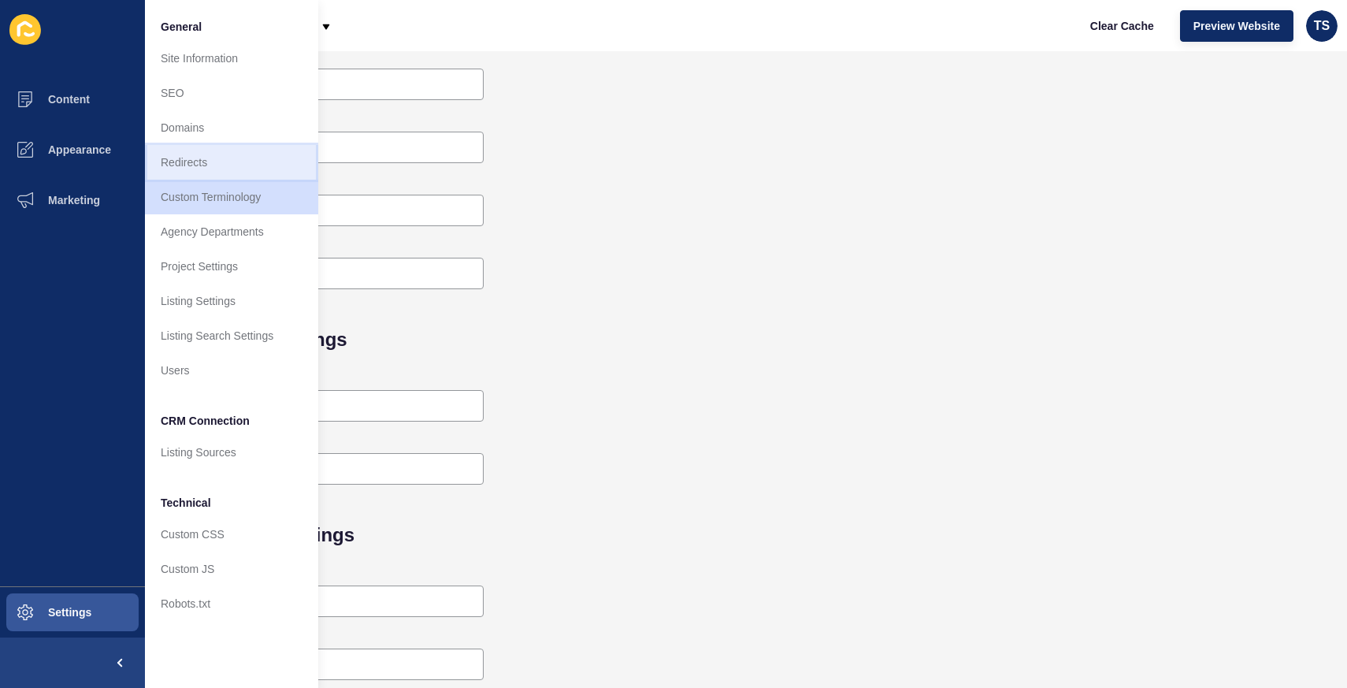
click at [215, 152] on link "Redirects" at bounding box center [231, 162] width 173 height 35
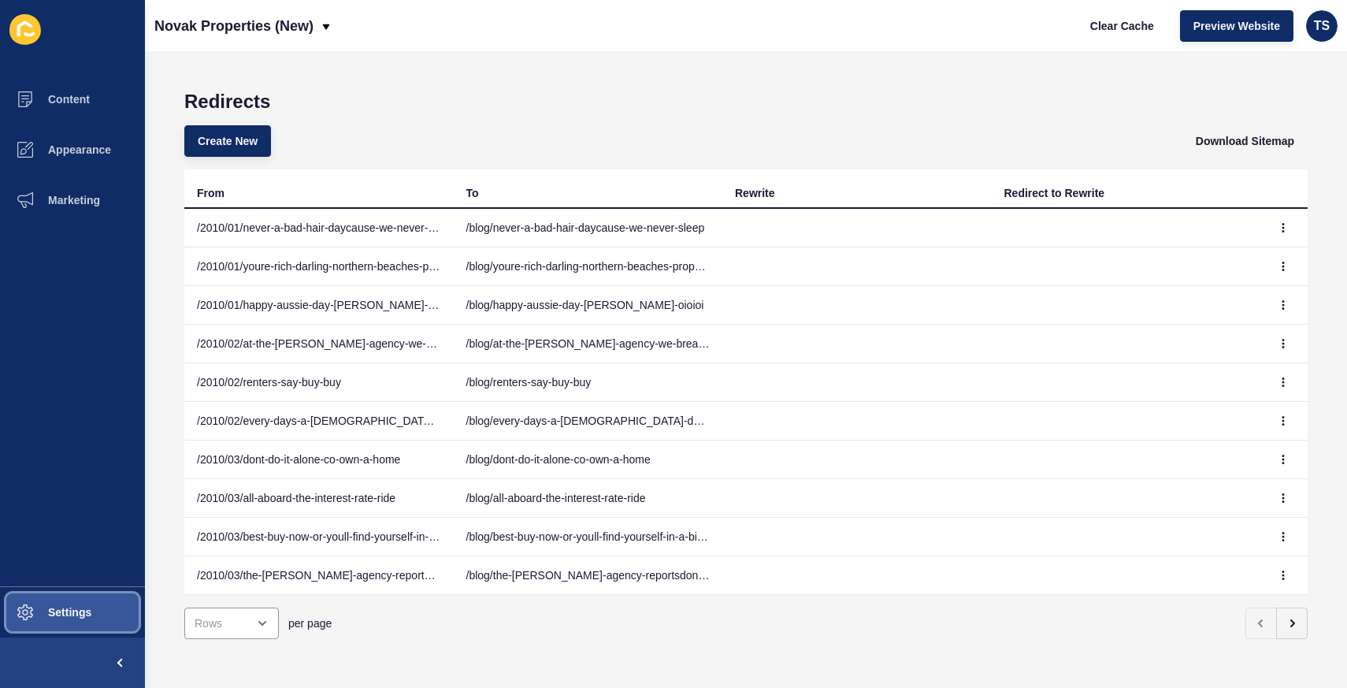
click at [86, 607] on span "Settings" at bounding box center [45, 612] width 94 height 13
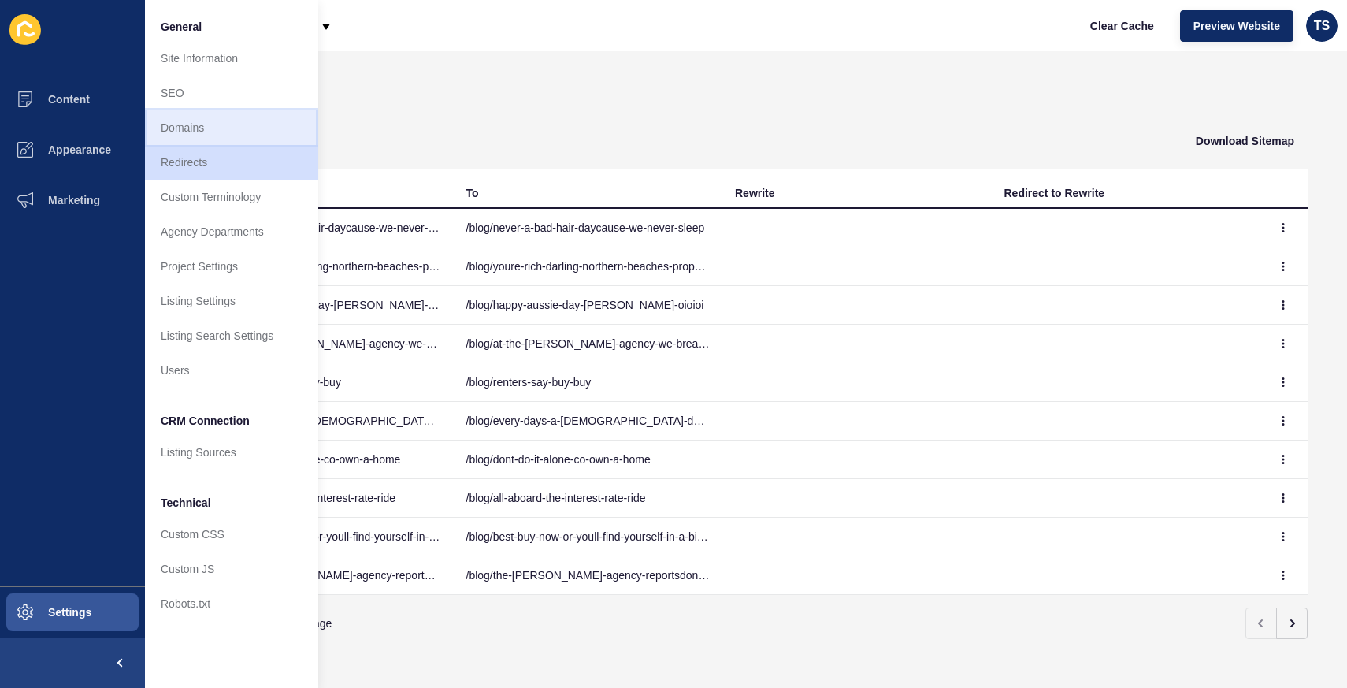
click at [224, 136] on link "Domains" at bounding box center [231, 127] width 173 height 35
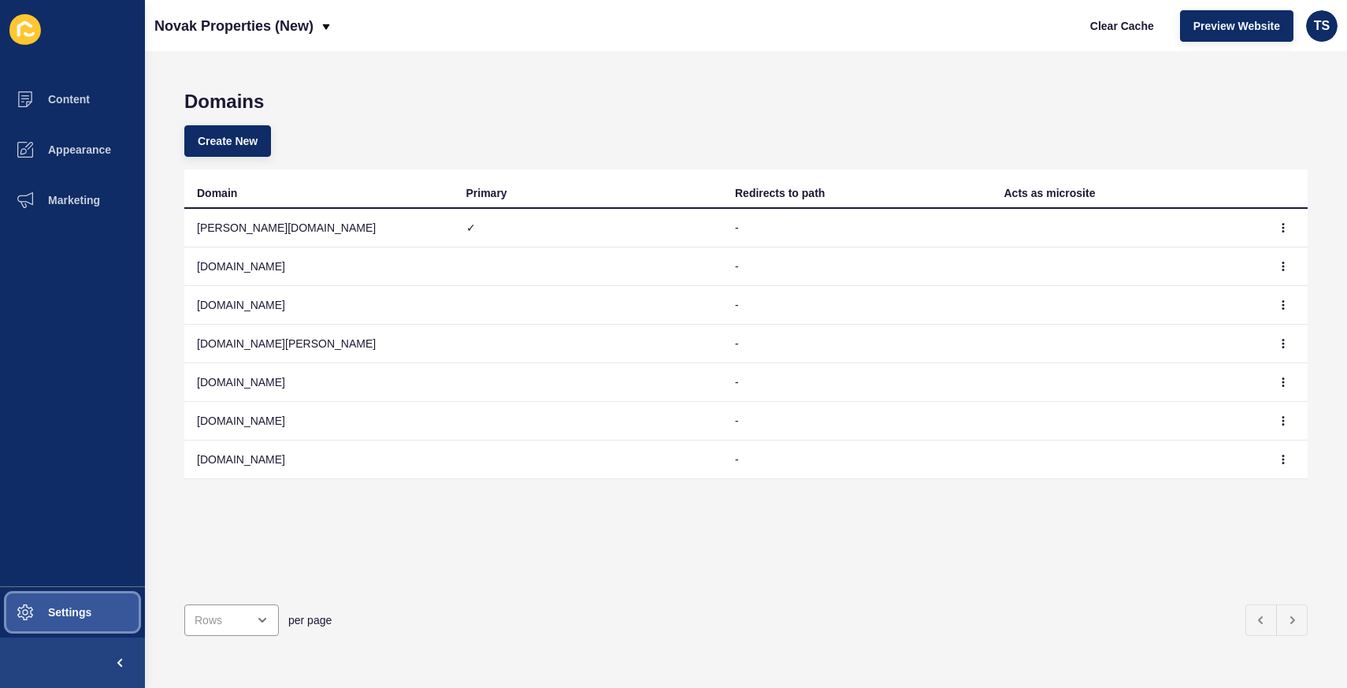
click at [56, 616] on span "Settings" at bounding box center [45, 612] width 94 height 13
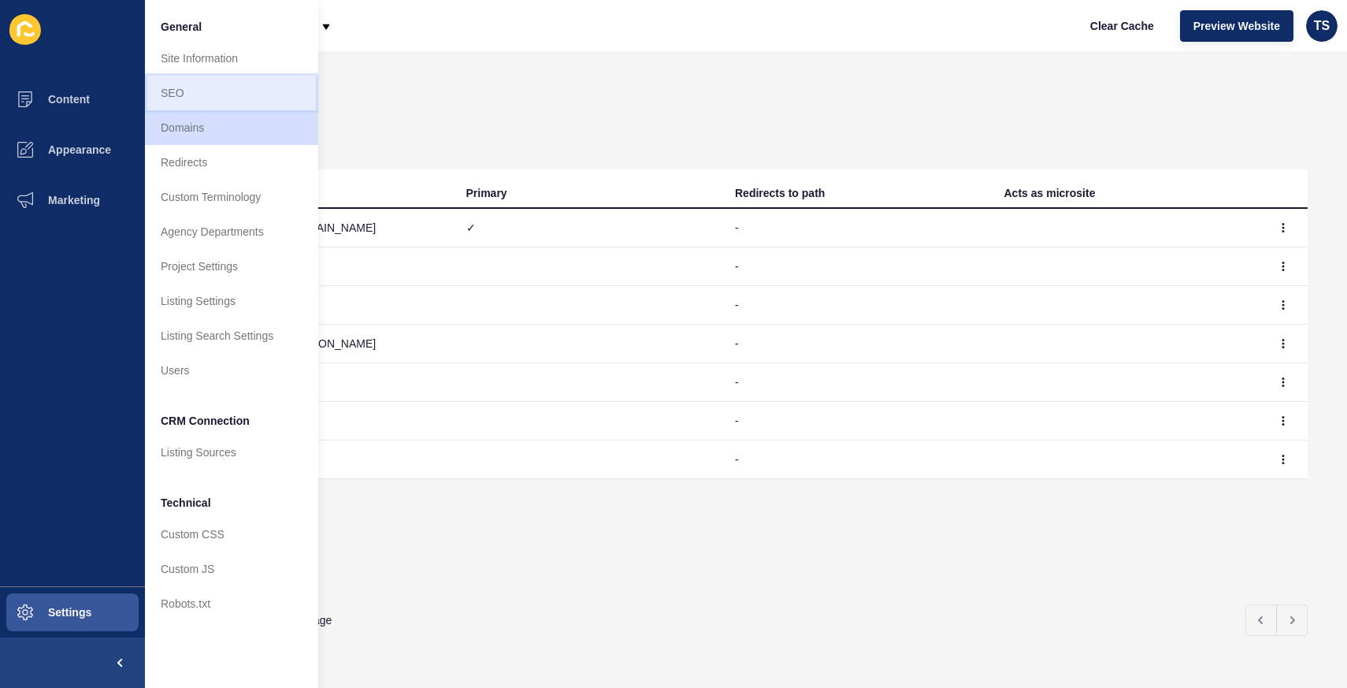
click at [201, 80] on link "SEO" at bounding box center [231, 93] width 173 height 35
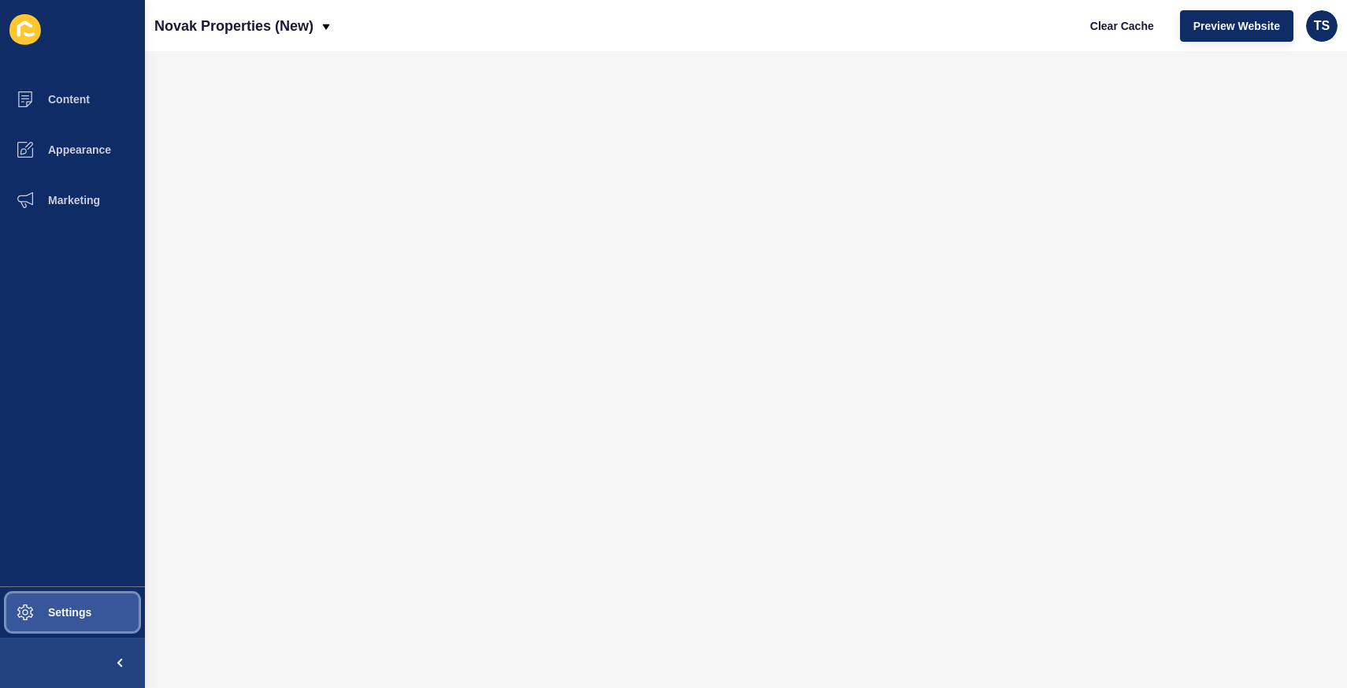
click at [46, 615] on span "Settings" at bounding box center [45, 612] width 94 height 13
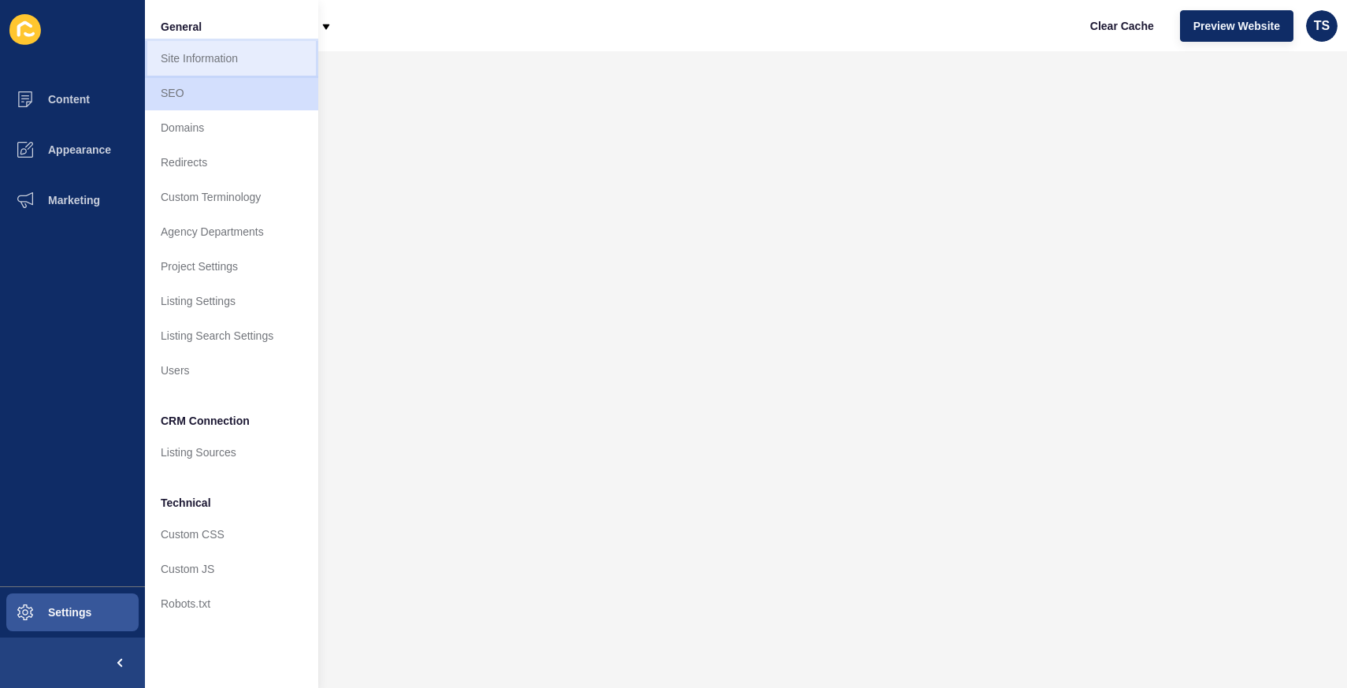
click at [187, 59] on link "Site Information" at bounding box center [231, 58] width 173 height 35
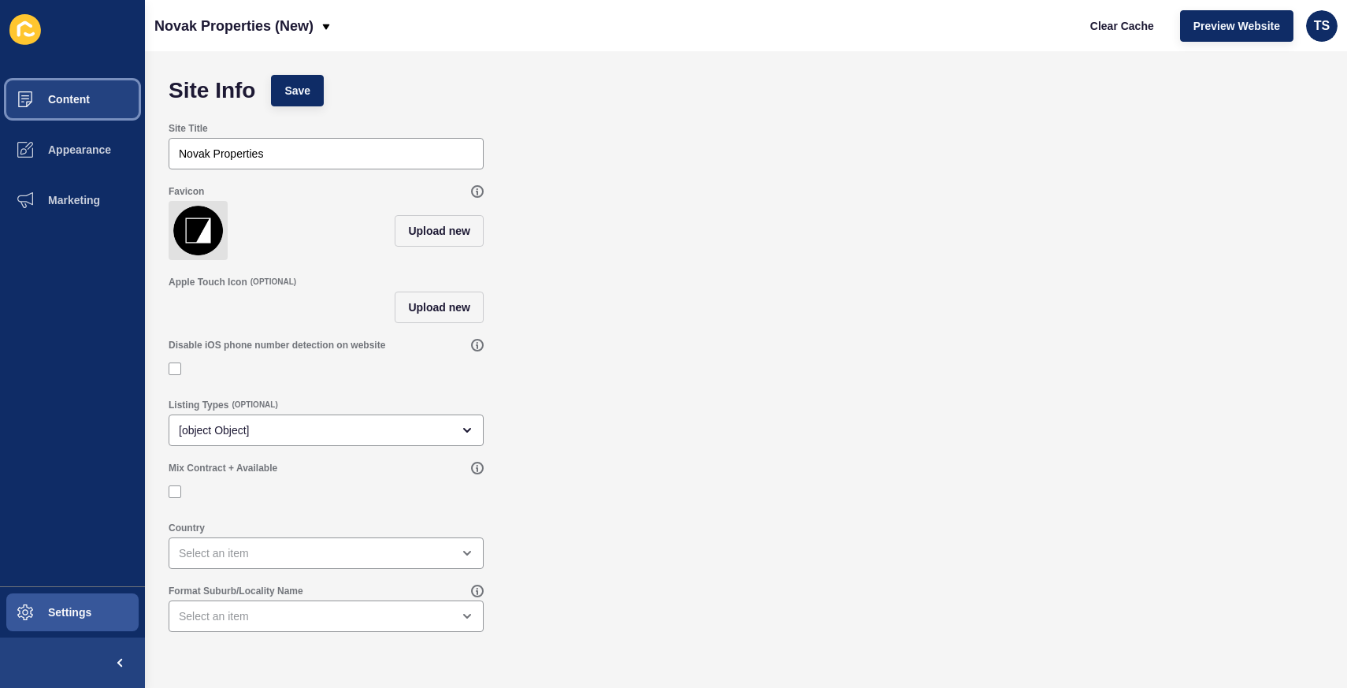
click at [95, 93] on button "Content" at bounding box center [72, 99] width 145 height 50
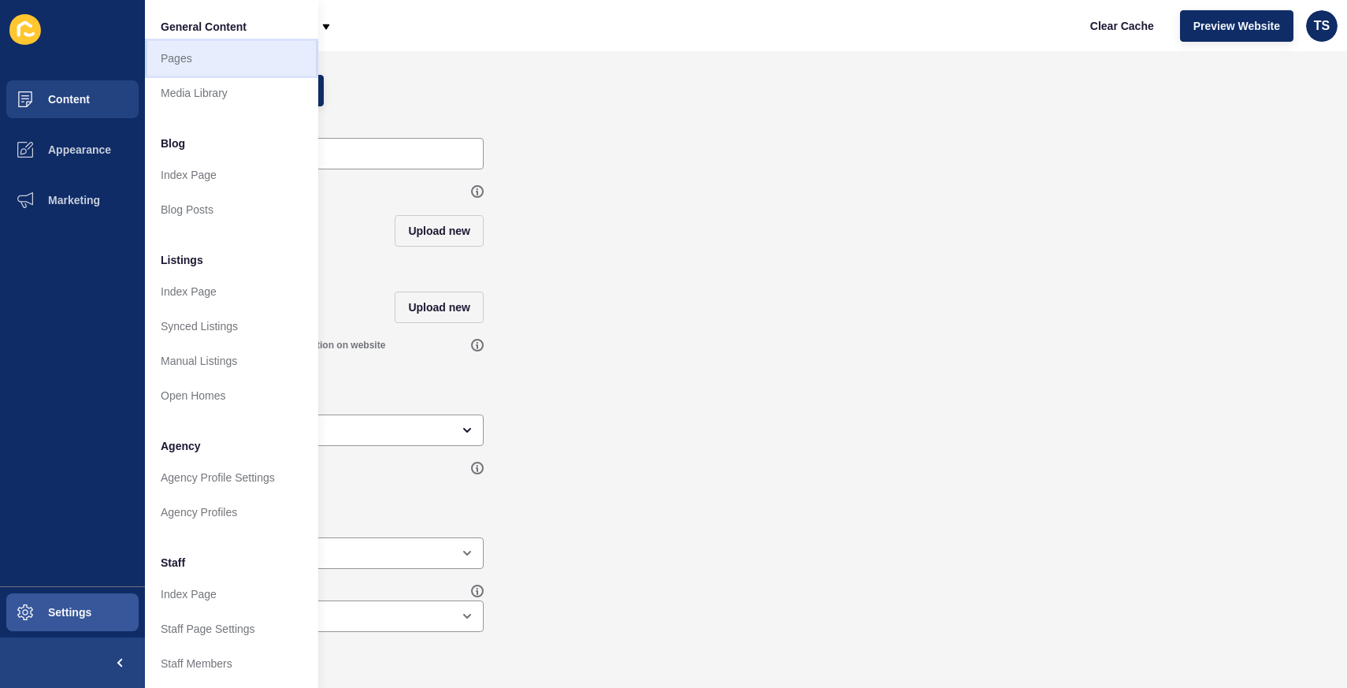
click at [195, 66] on link "Pages" at bounding box center [231, 58] width 173 height 35
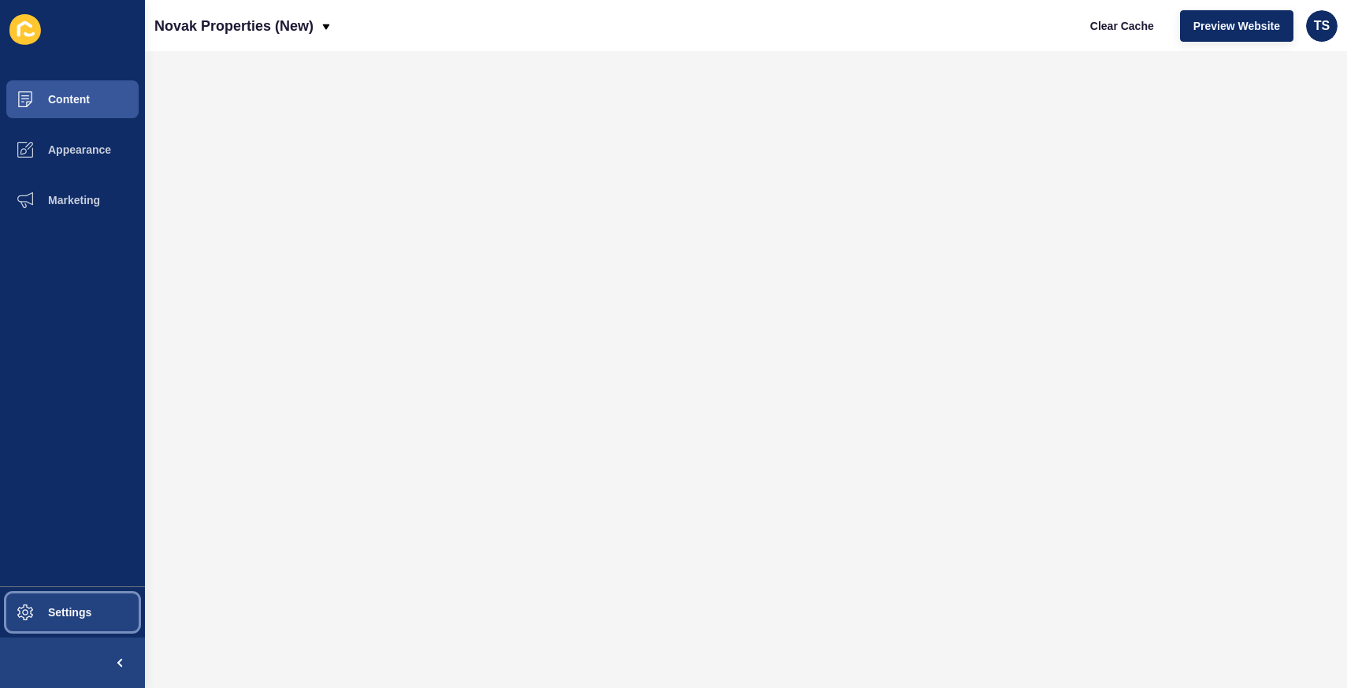
click at [72, 613] on span "Settings" at bounding box center [45, 612] width 94 height 13
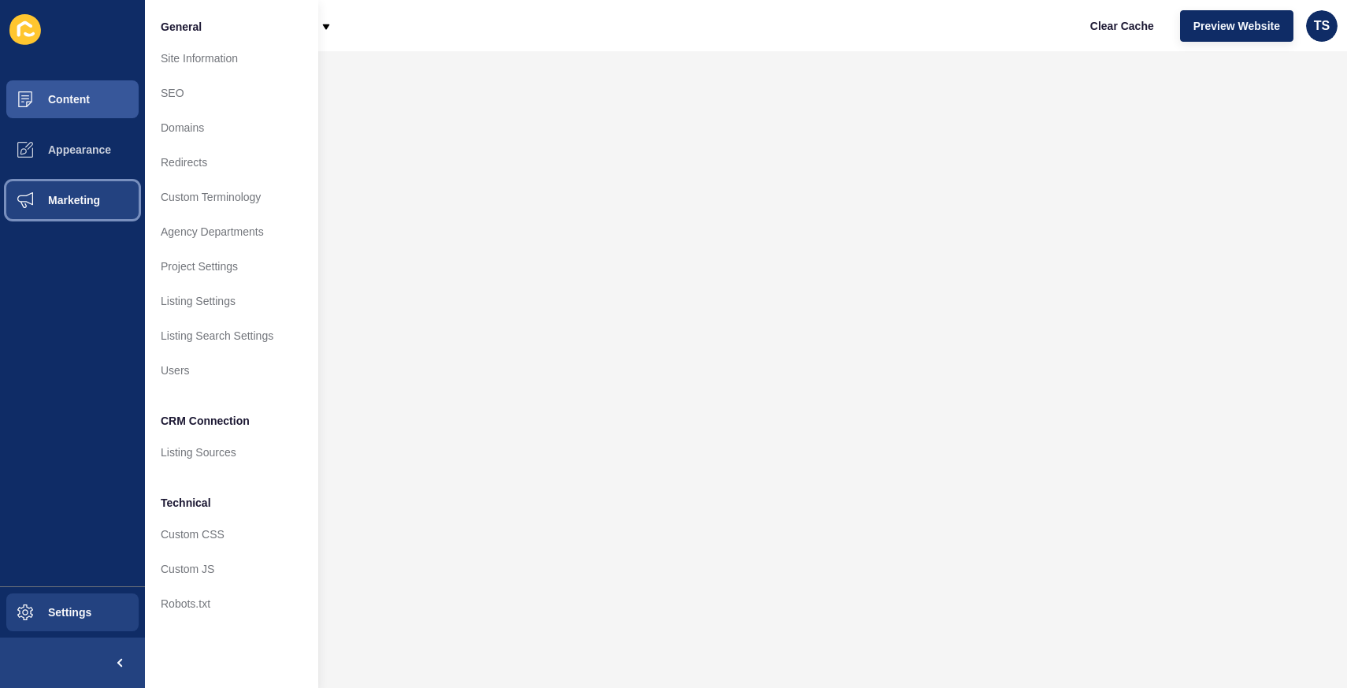
click at [61, 191] on button "Marketing" at bounding box center [72, 200] width 145 height 50
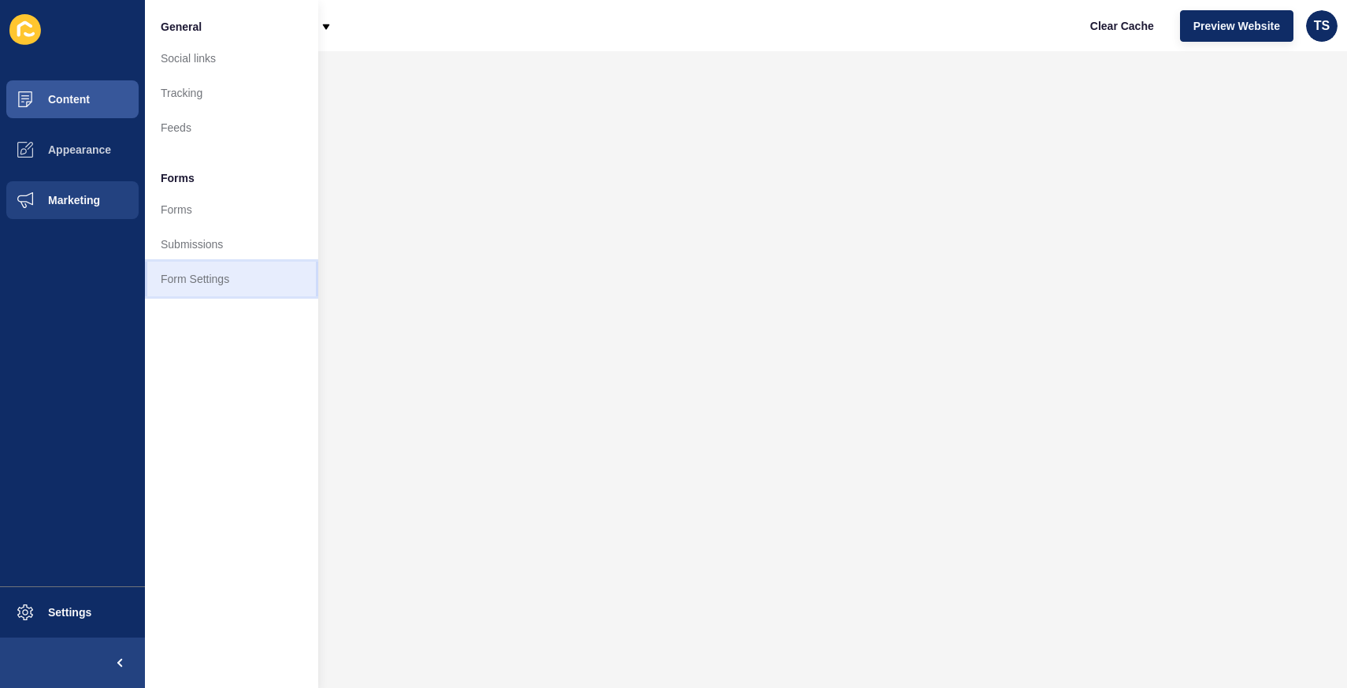
click at [210, 271] on link "Form Settings" at bounding box center [231, 278] width 173 height 35
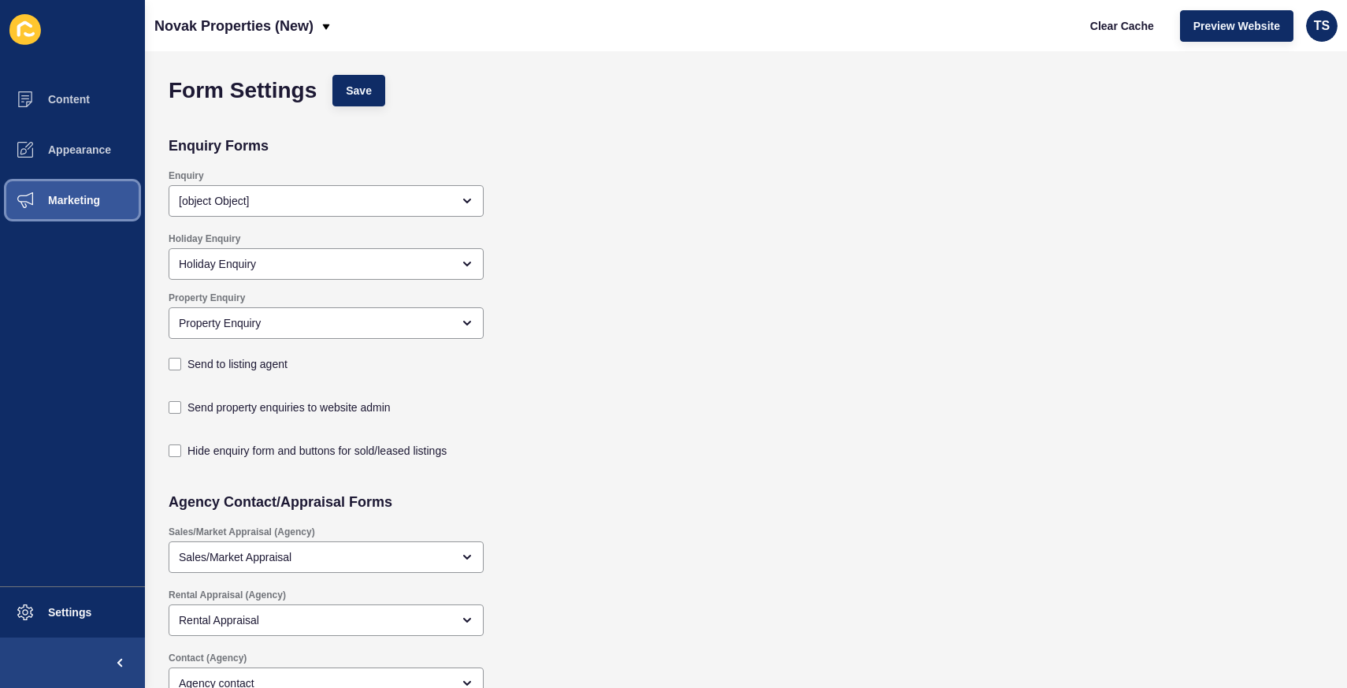
click at [80, 191] on button "Marketing" at bounding box center [72, 200] width 145 height 50
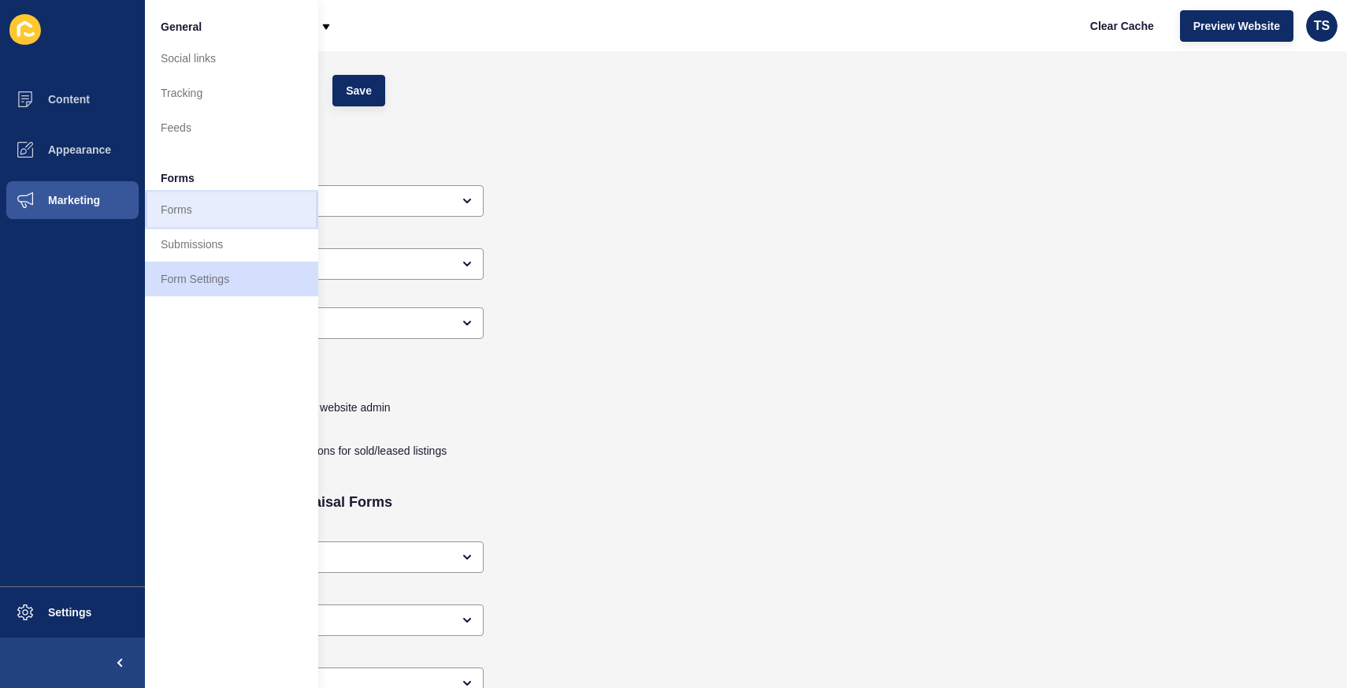
click at [263, 217] on link "Forms" at bounding box center [231, 209] width 173 height 35
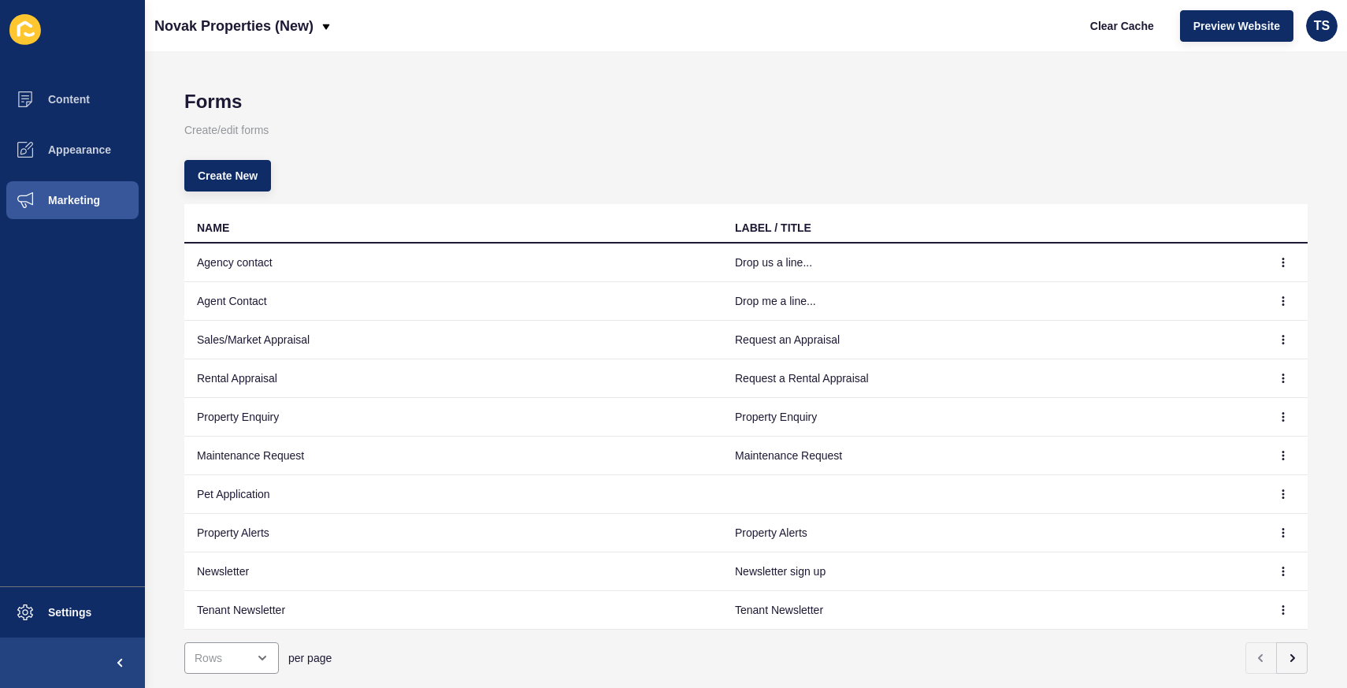
scroll to position [38, 0]
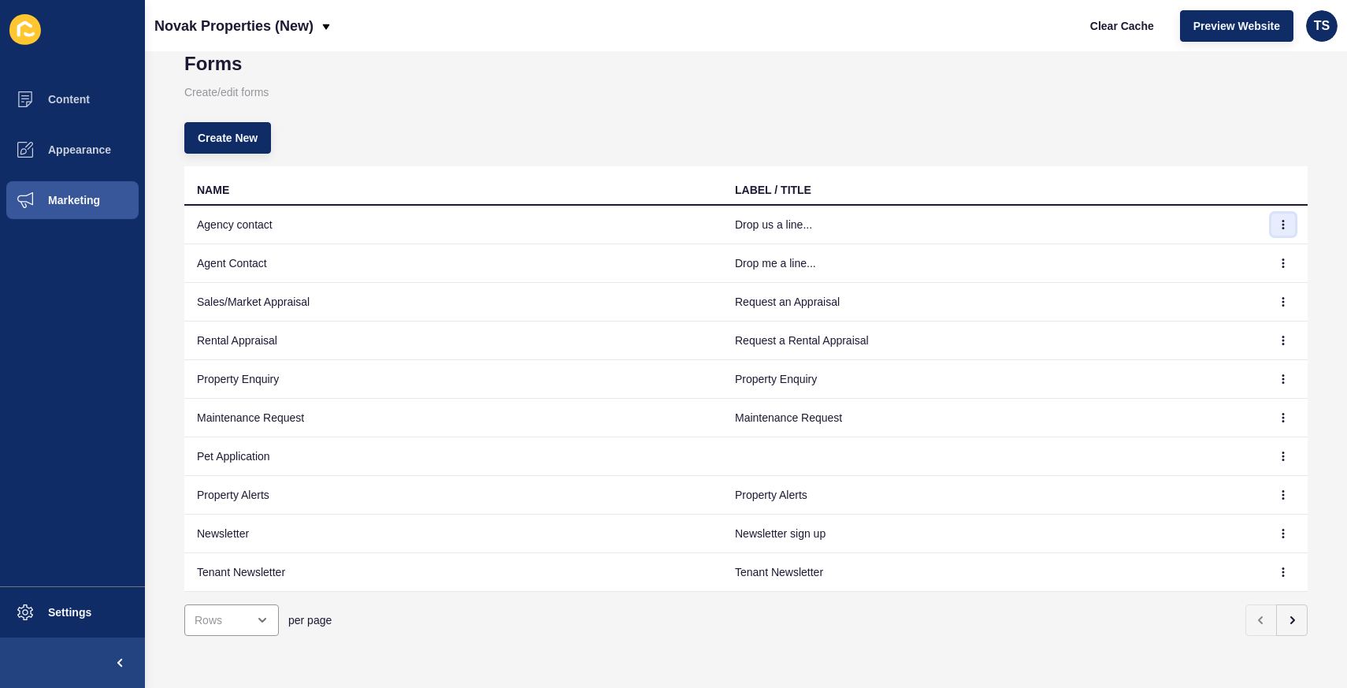
click at [1279, 225] on icon "button" at bounding box center [1282, 224] width 9 height 9
click at [1226, 252] on link "Edit" at bounding box center [1239, 256] width 110 height 35
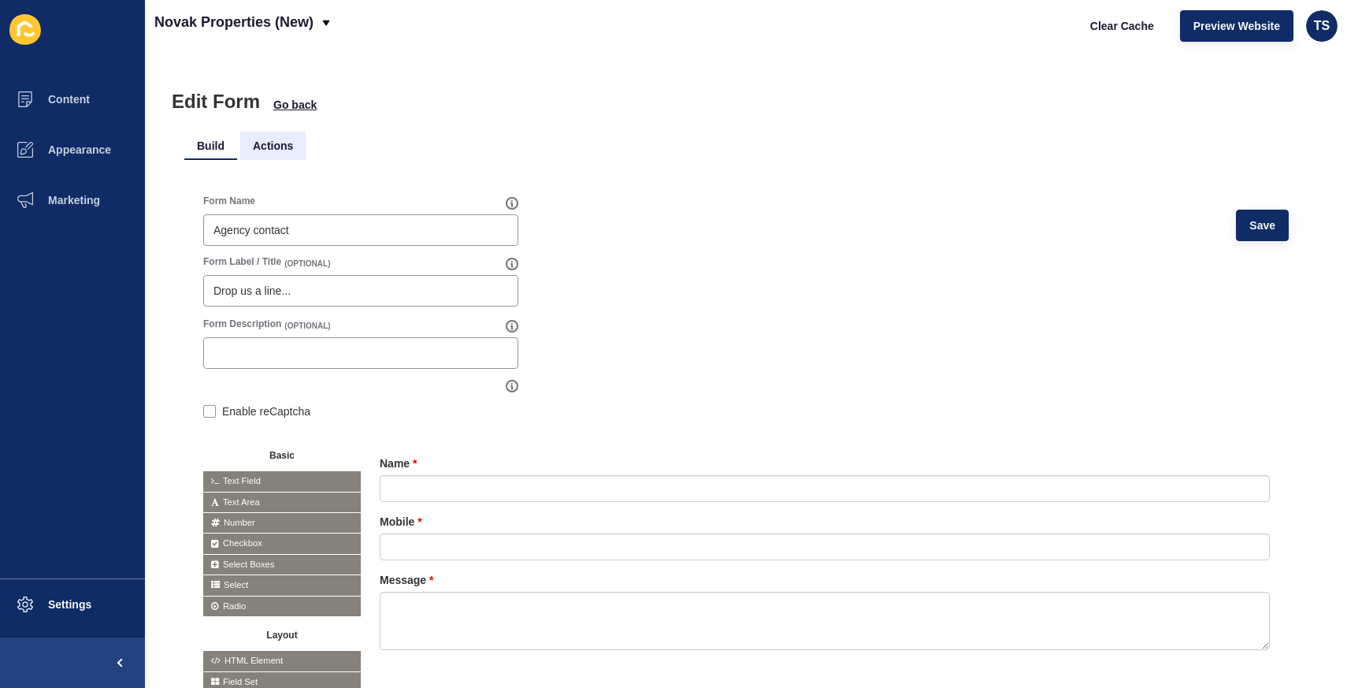
click at [275, 146] on li "Actions" at bounding box center [272, 146] width 65 height 28
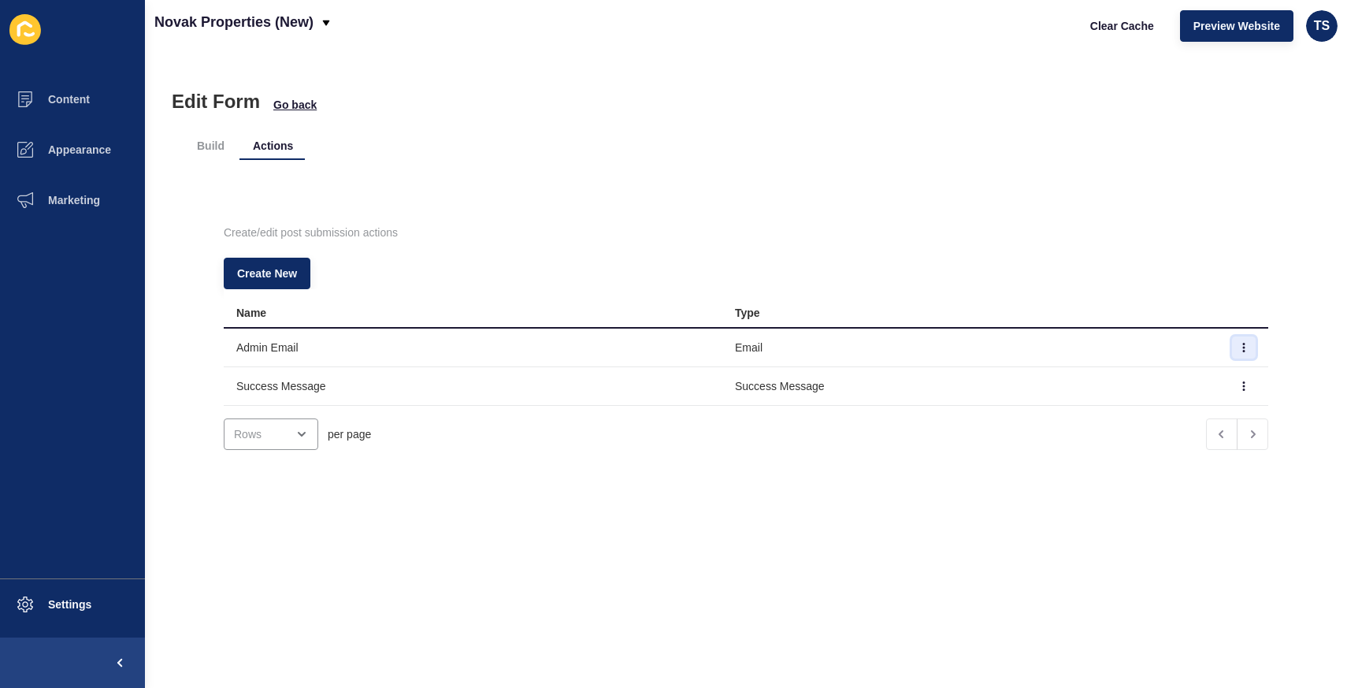
click at [1244, 350] on icon "button" at bounding box center [1244, 347] width 1 height 8
click at [1193, 373] on link "Edit" at bounding box center [1200, 378] width 110 height 35
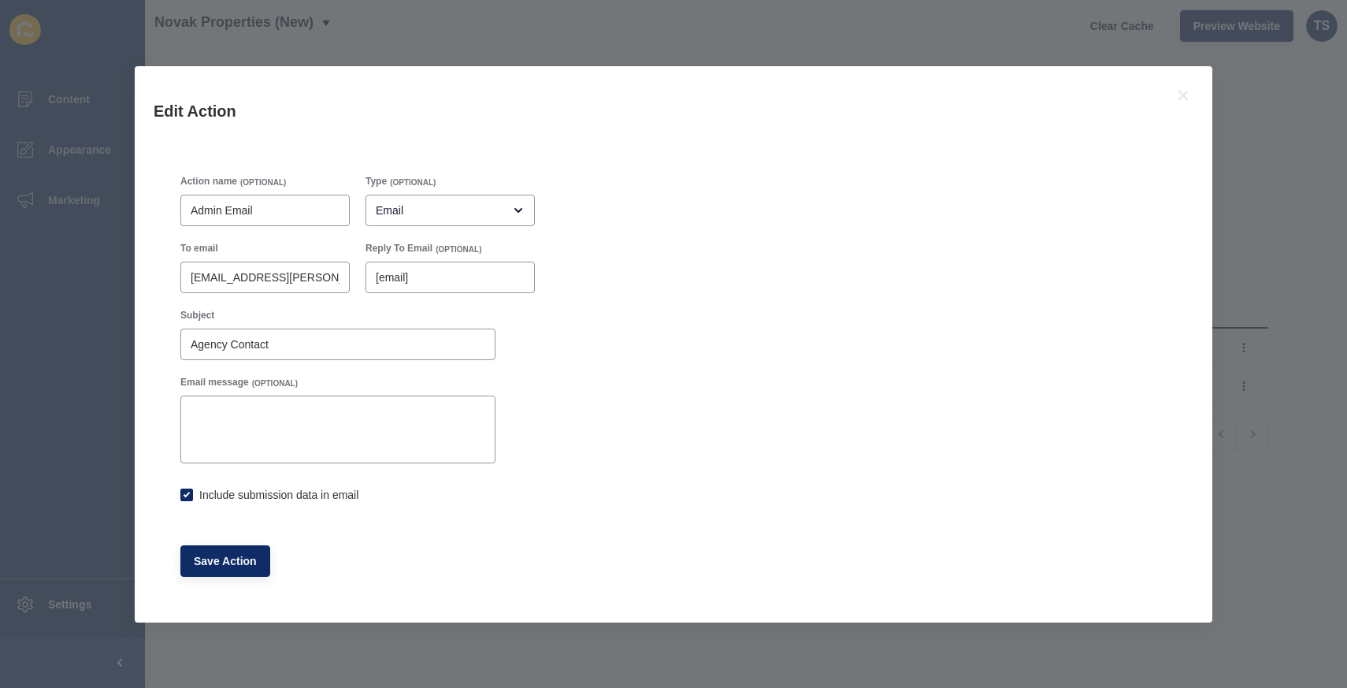
checkbox input "true"
click at [1184, 94] on icon at bounding box center [1182, 95] width 9 height 9
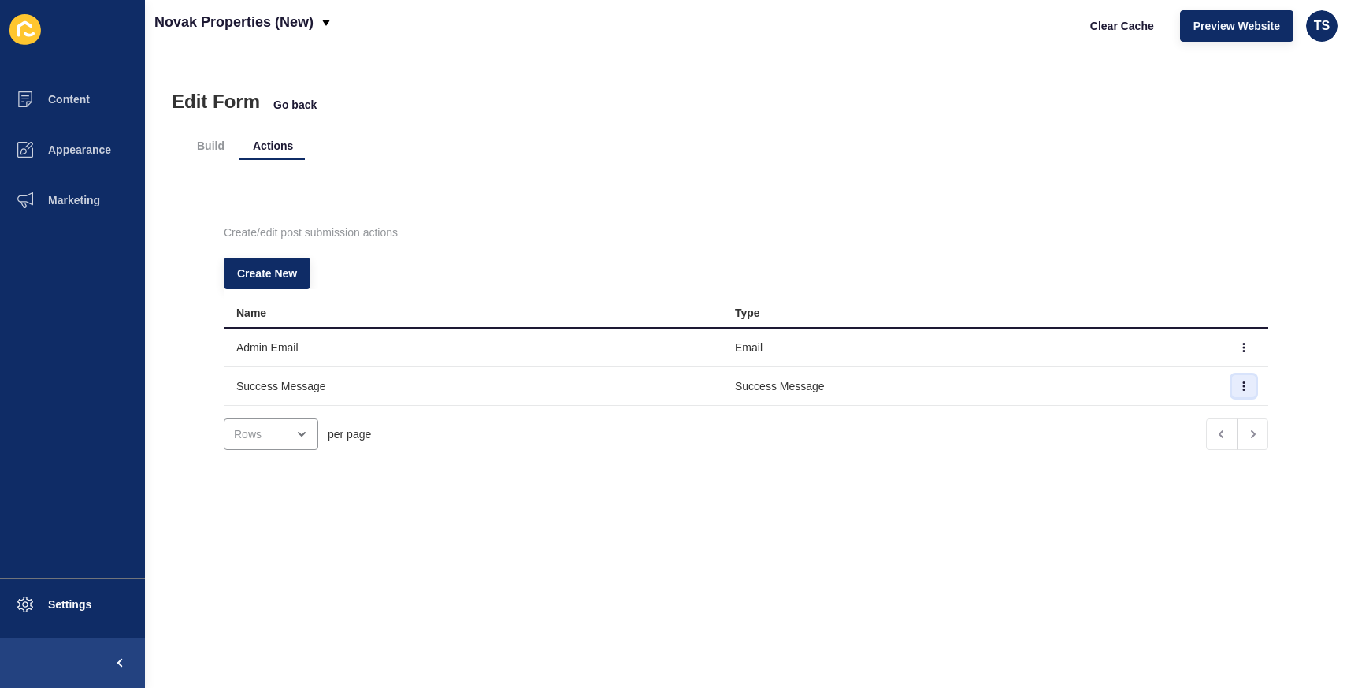
click at [1239, 387] on icon "button" at bounding box center [1243, 385] width 9 height 9
click at [1188, 414] on link "Edit" at bounding box center [1200, 417] width 110 height 35
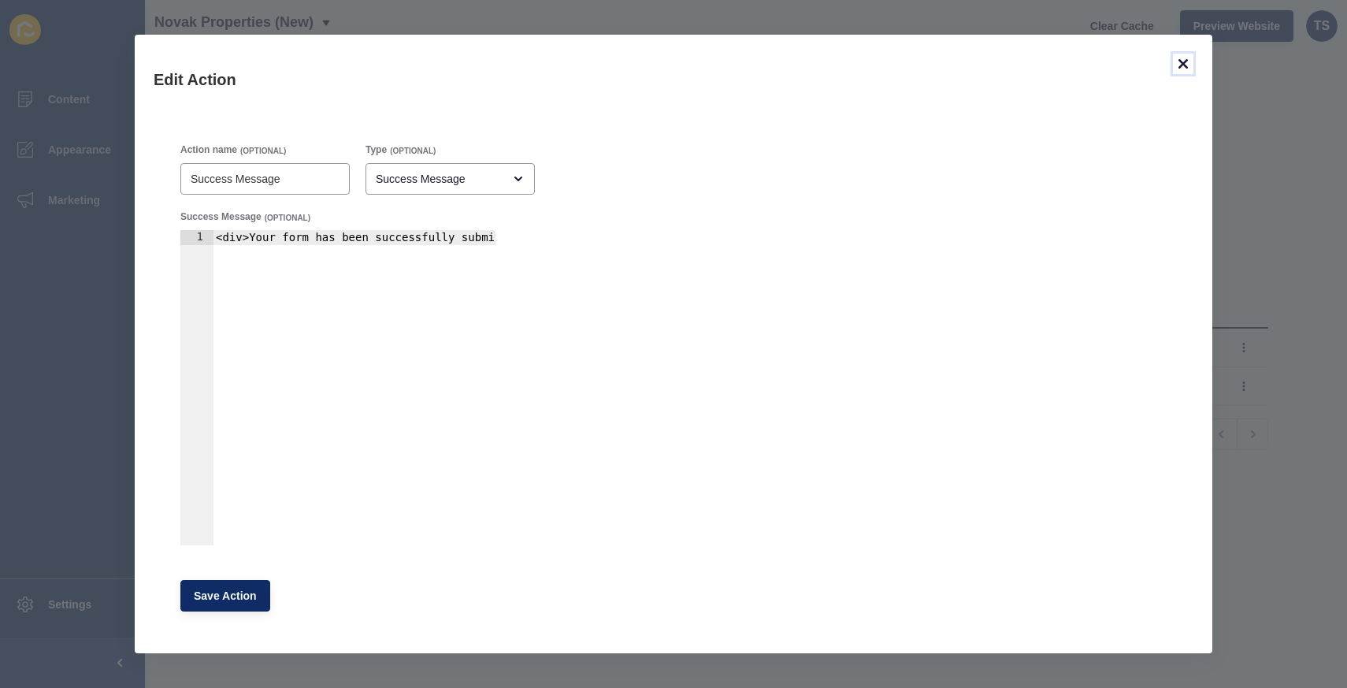
click at [1186, 63] on icon at bounding box center [1182, 63] width 19 height 19
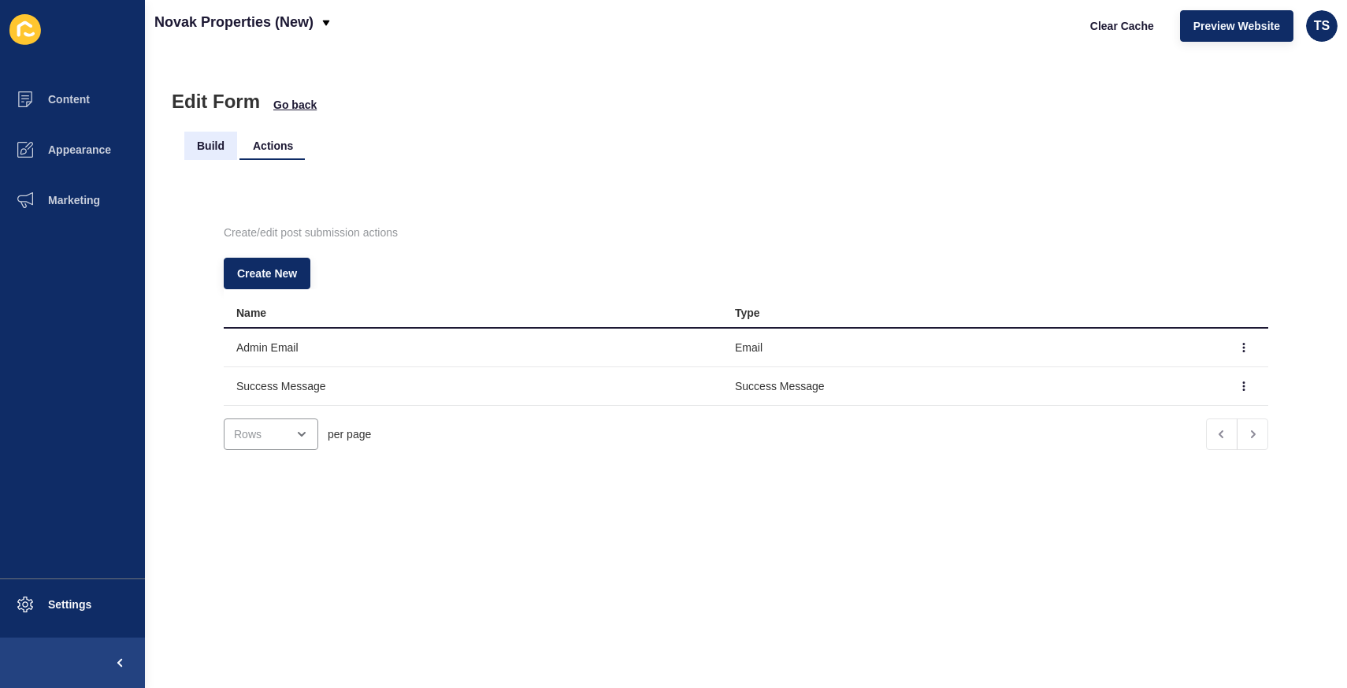
click at [219, 143] on li "Build" at bounding box center [210, 146] width 53 height 28
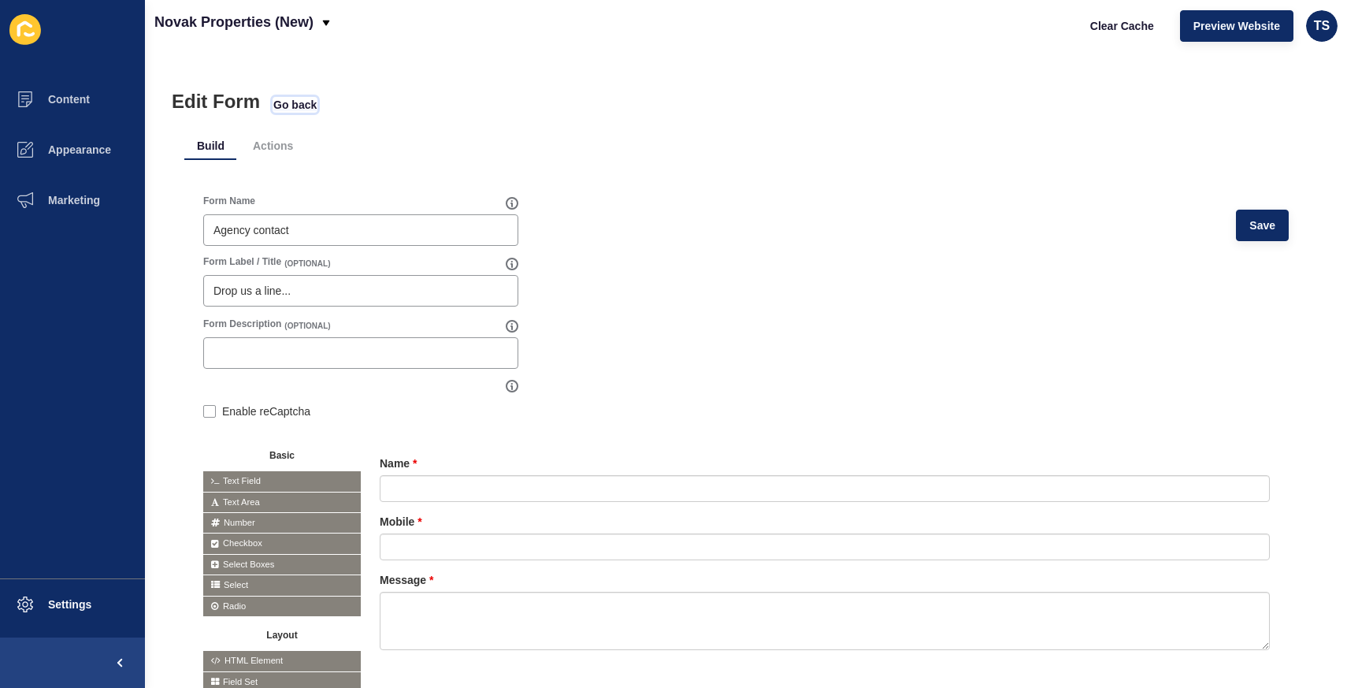
click at [302, 106] on span "Go back" at bounding box center [294, 105] width 43 height 16
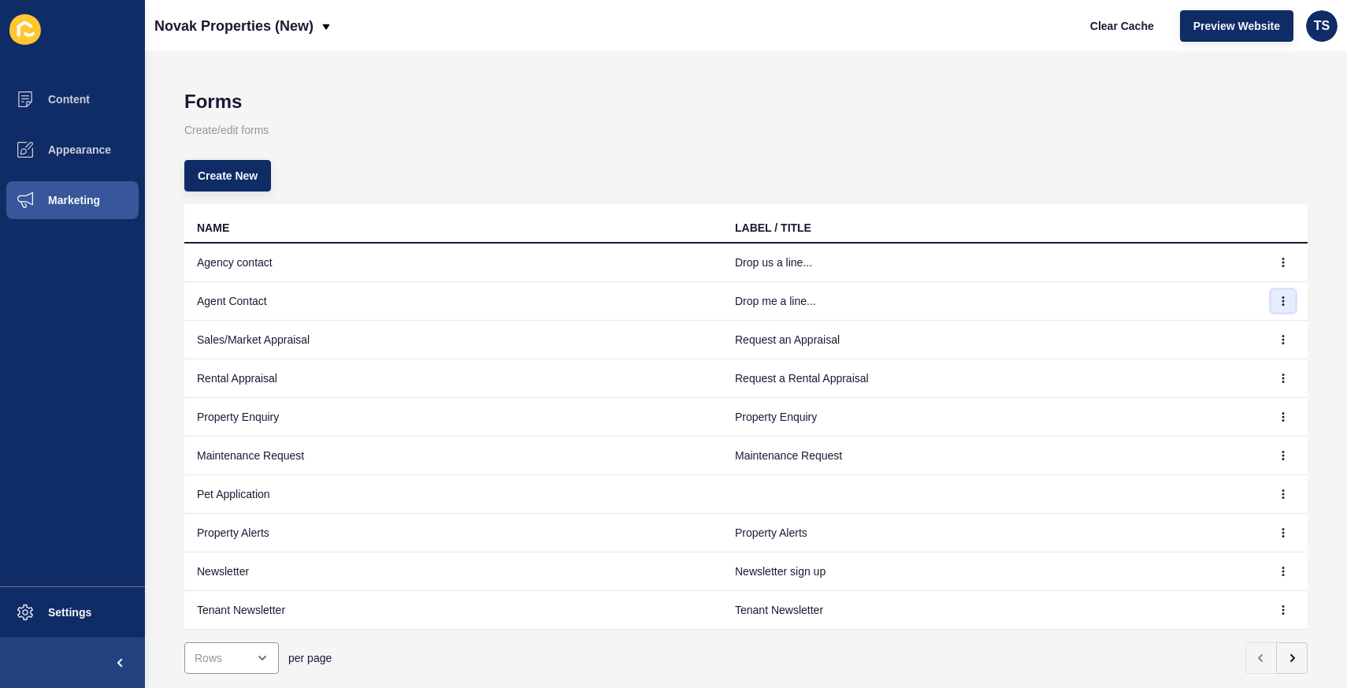
click at [1289, 303] on button "button" at bounding box center [1283, 301] width 24 height 22
click at [1206, 334] on link "Edit" at bounding box center [1239, 332] width 110 height 35
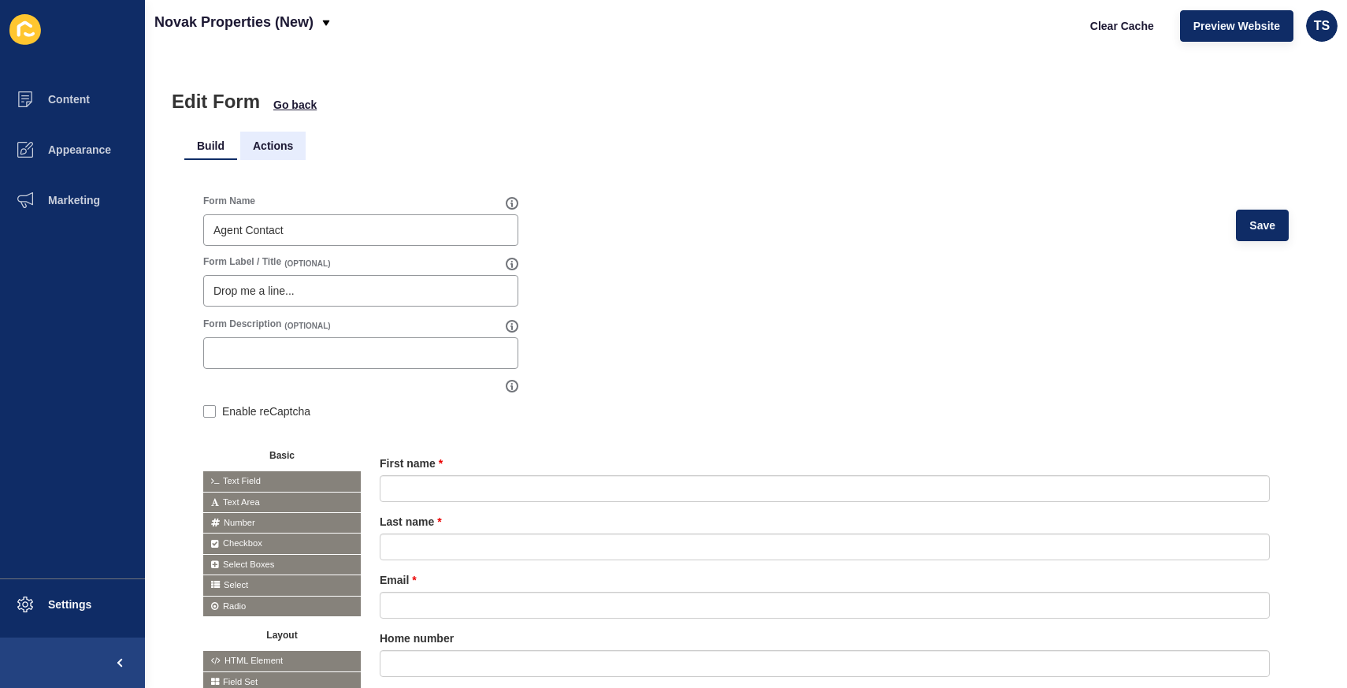
click at [267, 147] on li "Actions" at bounding box center [272, 146] width 65 height 28
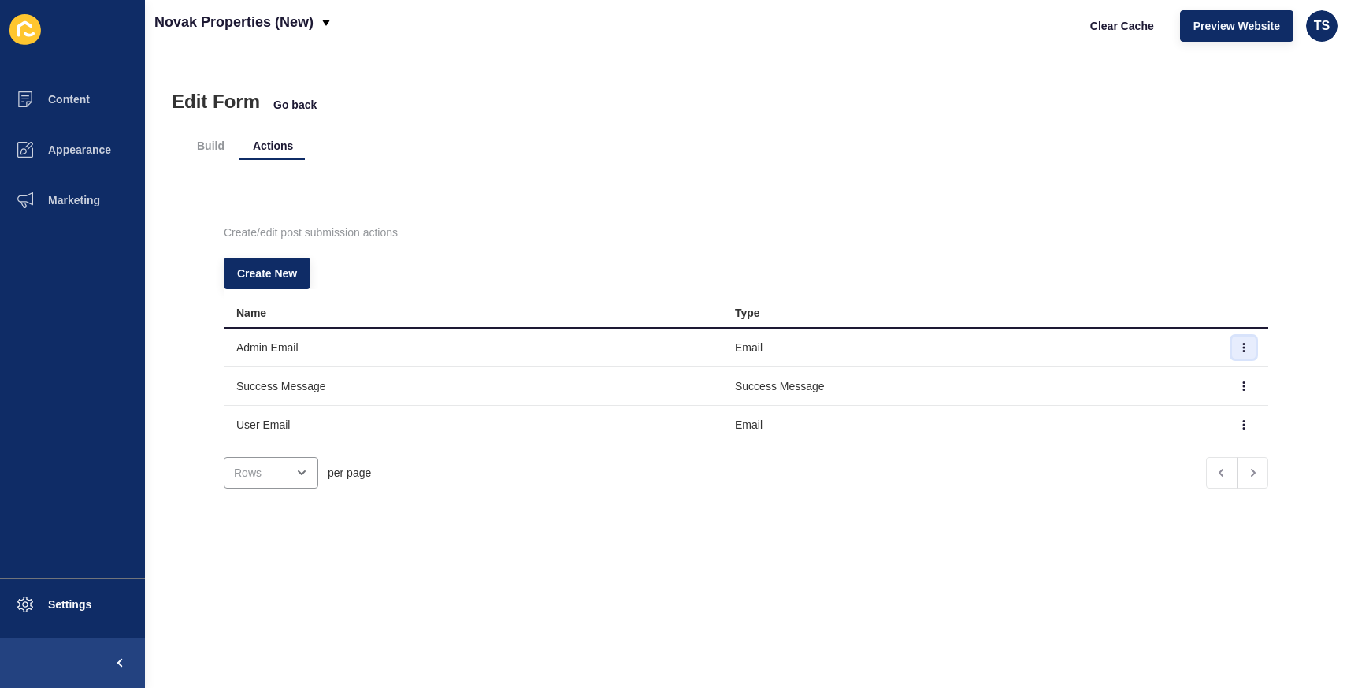
click at [1244, 347] on icon "button" at bounding box center [1244, 347] width 1 height 8
click at [1196, 383] on link "Edit" at bounding box center [1200, 378] width 110 height 35
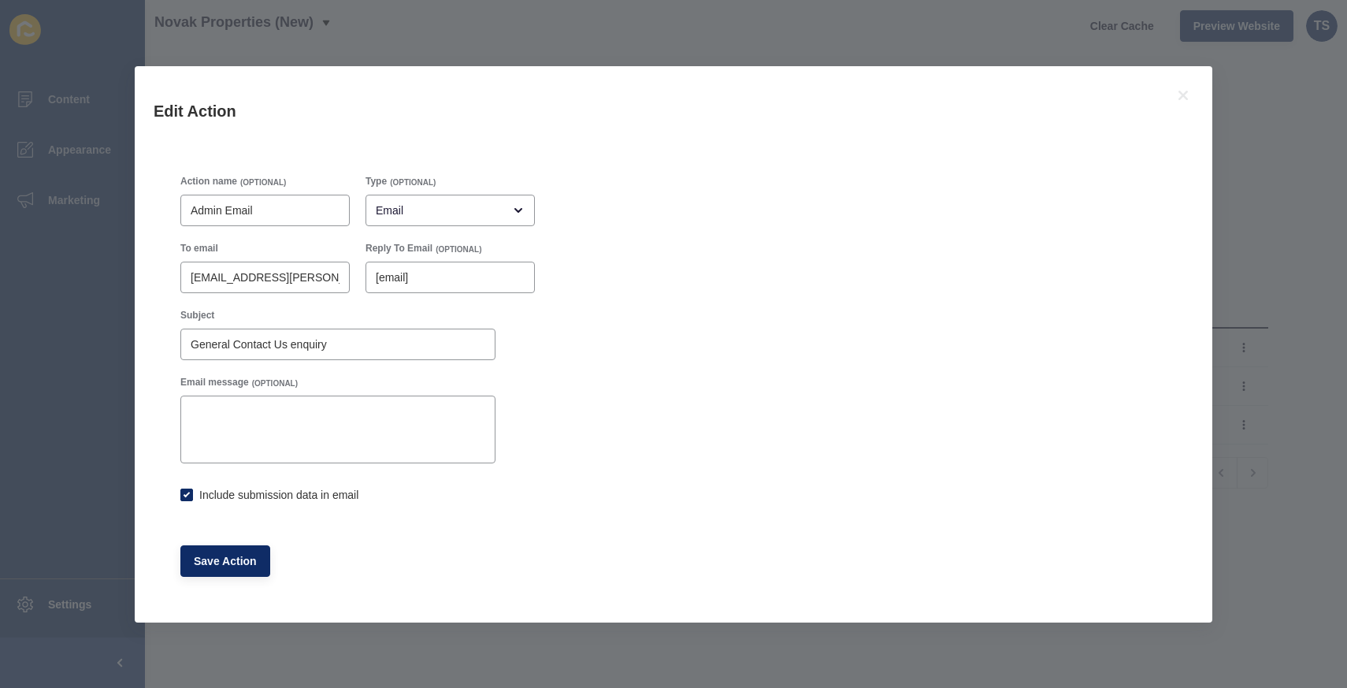
checkbox input "true"
click at [1181, 96] on icon at bounding box center [1182, 95] width 9 height 9
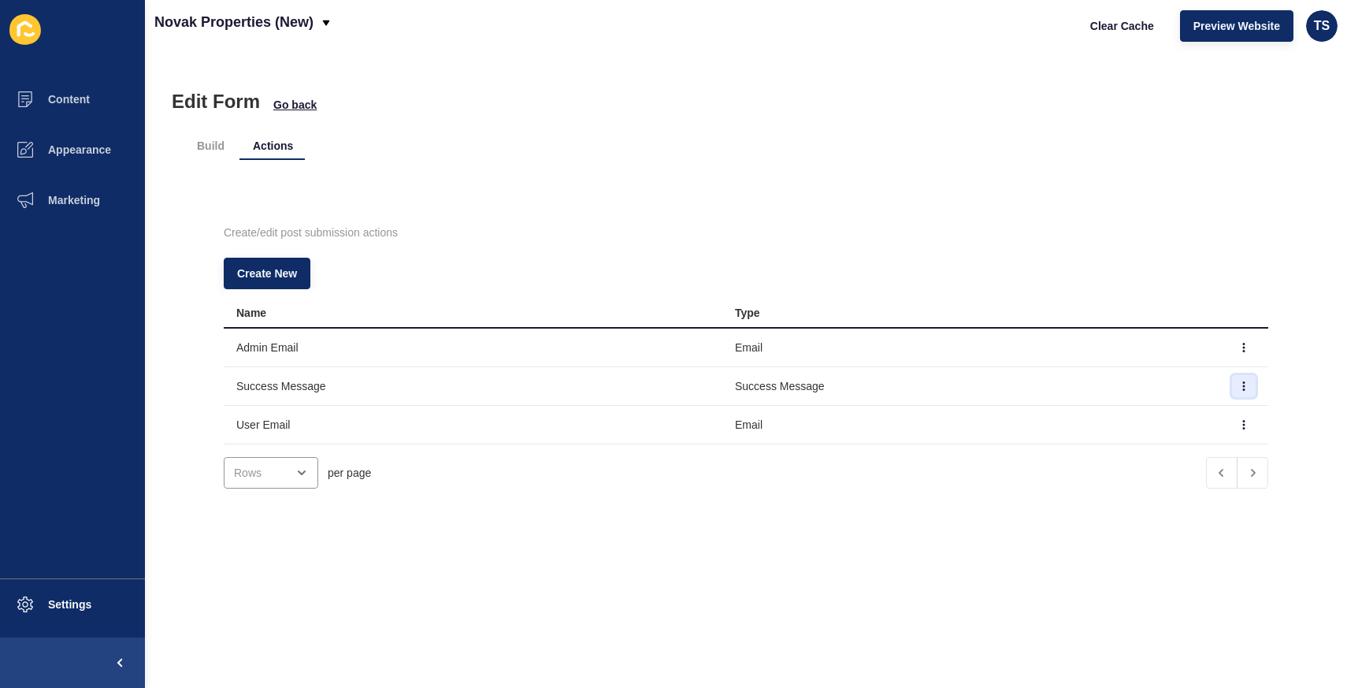
click at [1239, 383] on icon "button" at bounding box center [1243, 385] width 9 height 9
click at [1212, 423] on link "Edit" at bounding box center [1200, 417] width 110 height 35
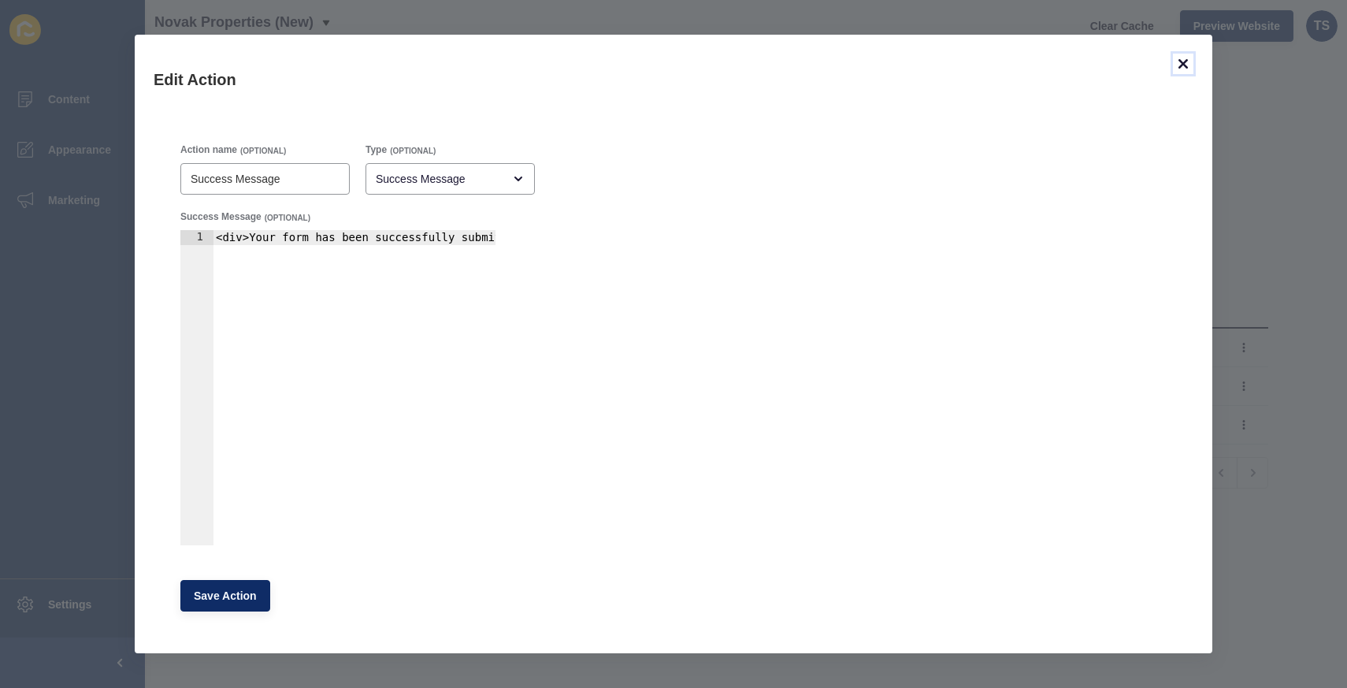
click at [1186, 64] on icon at bounding box center [1182, 63] width 19 height 19
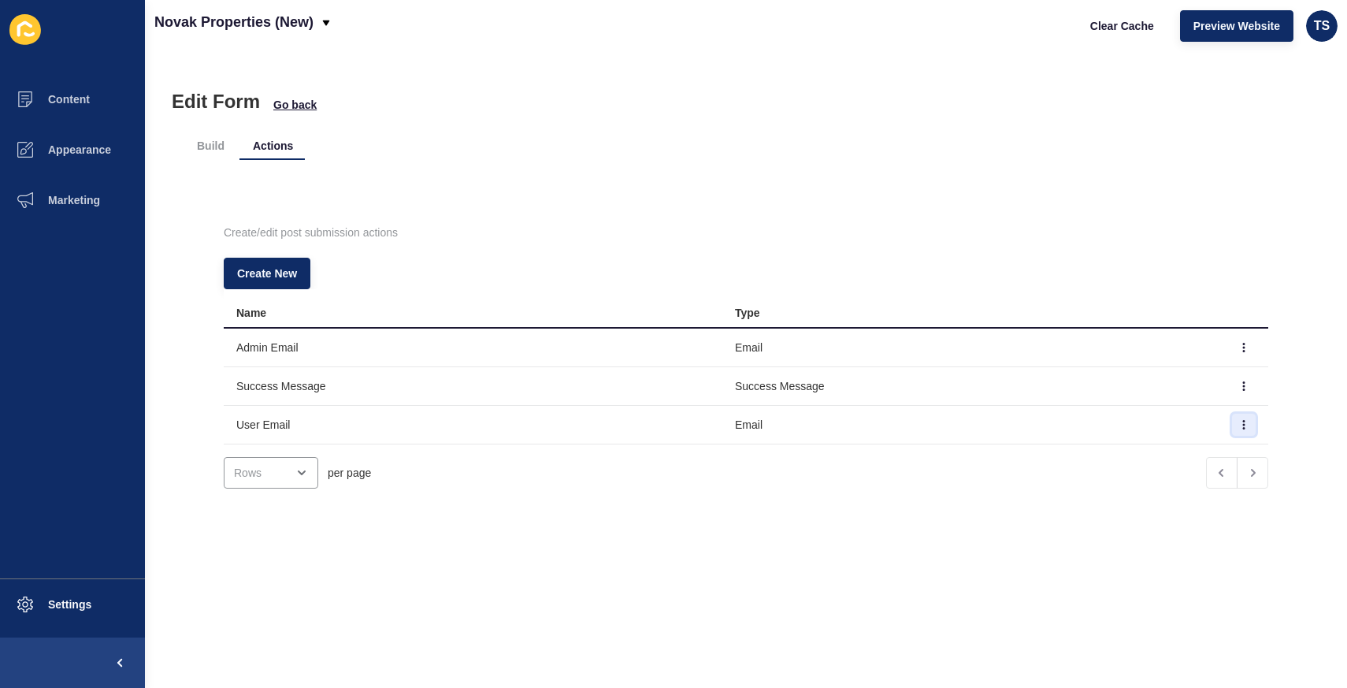
click at [1244, 425] on icon "button" at bounding box center [1244, 425] width 1 height 8
click at [1194, 461] on link "Edit" at bounding box center [1200, 456] width 110 height 35
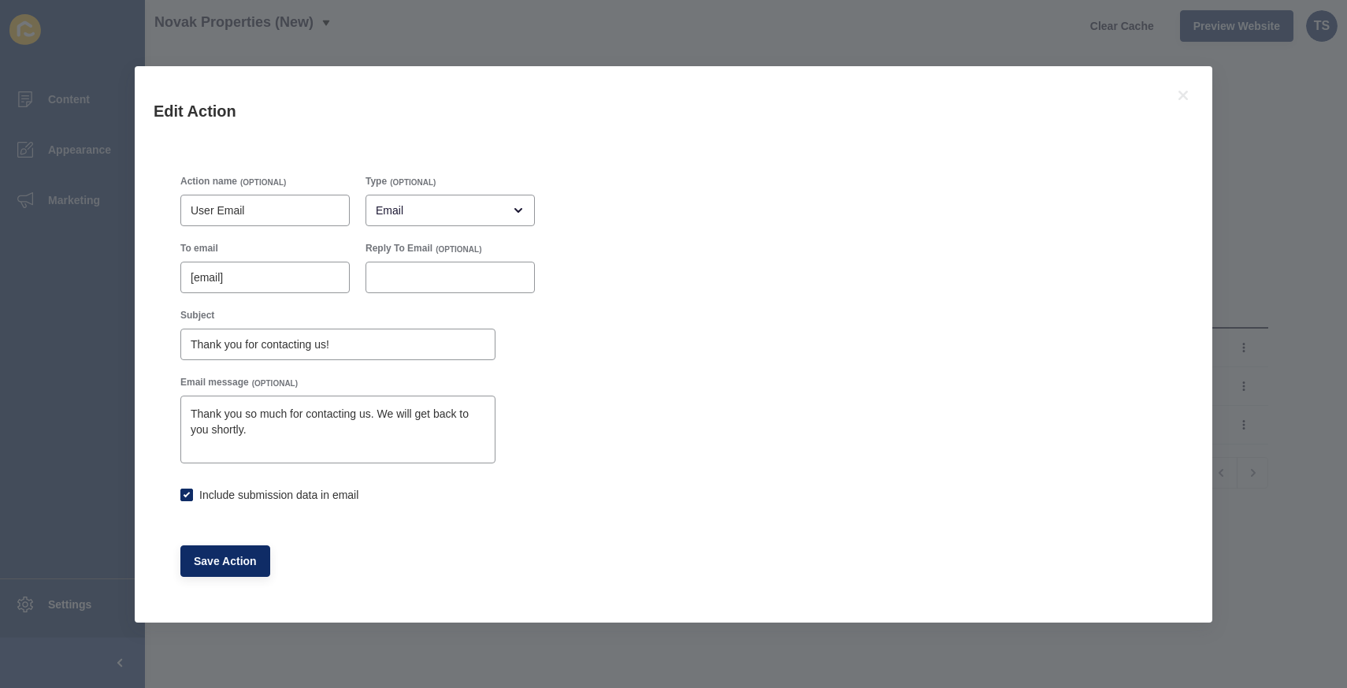
checkbox input "true"
click at [1182, 94] on icon at bounding box center [1182, 95] width 9 height 9
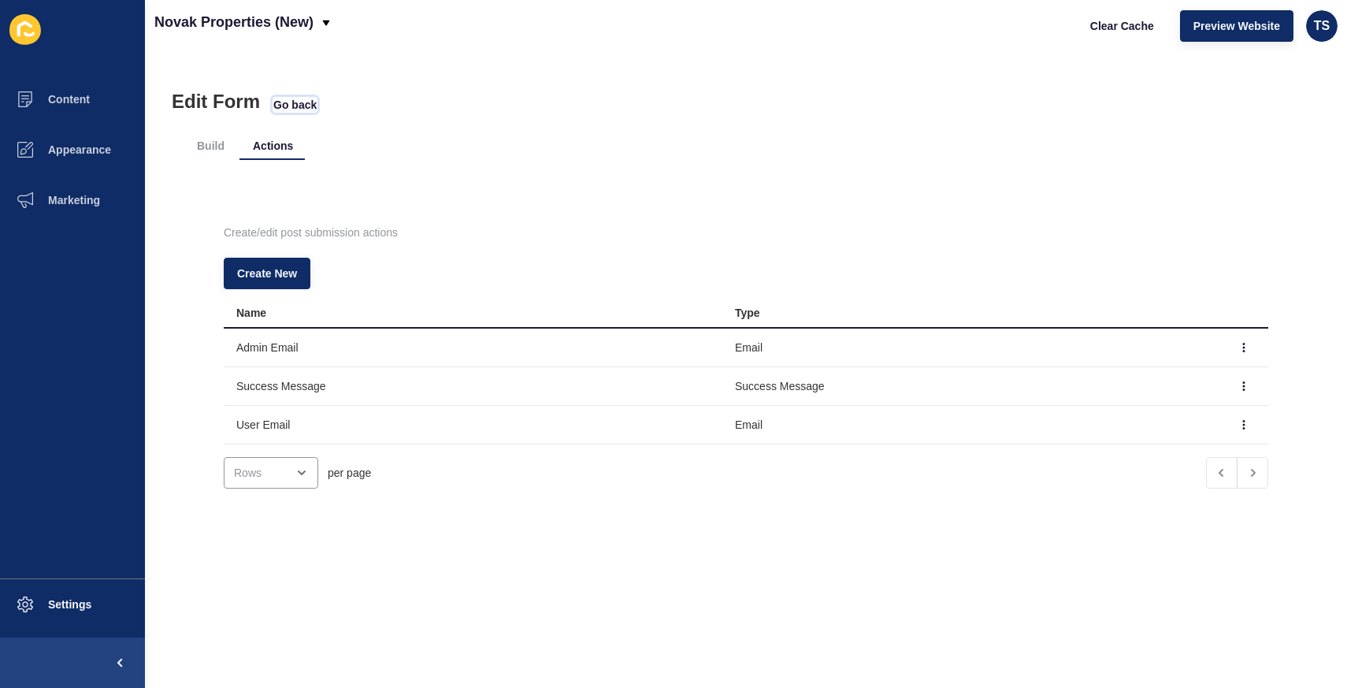
click at [286, 101] on span "Go back" at bounding box center [294, 105] width 43 height 16
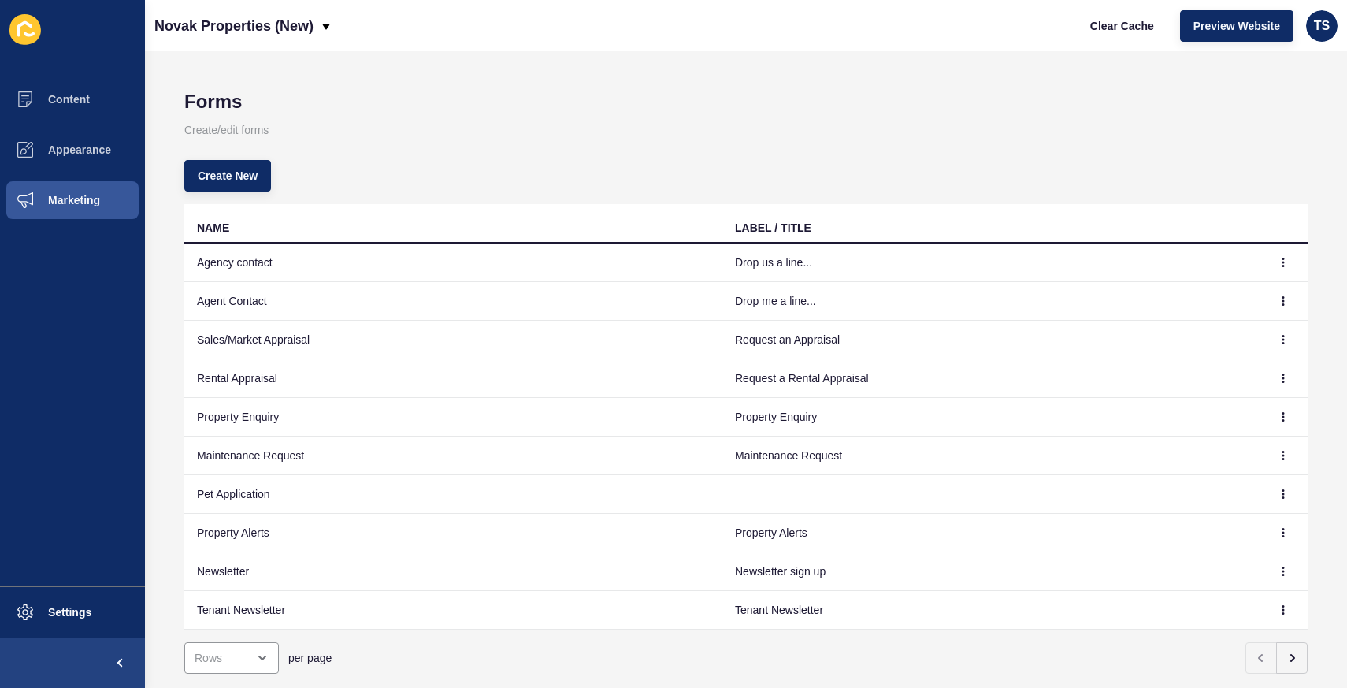
scroll to position [38, 0]
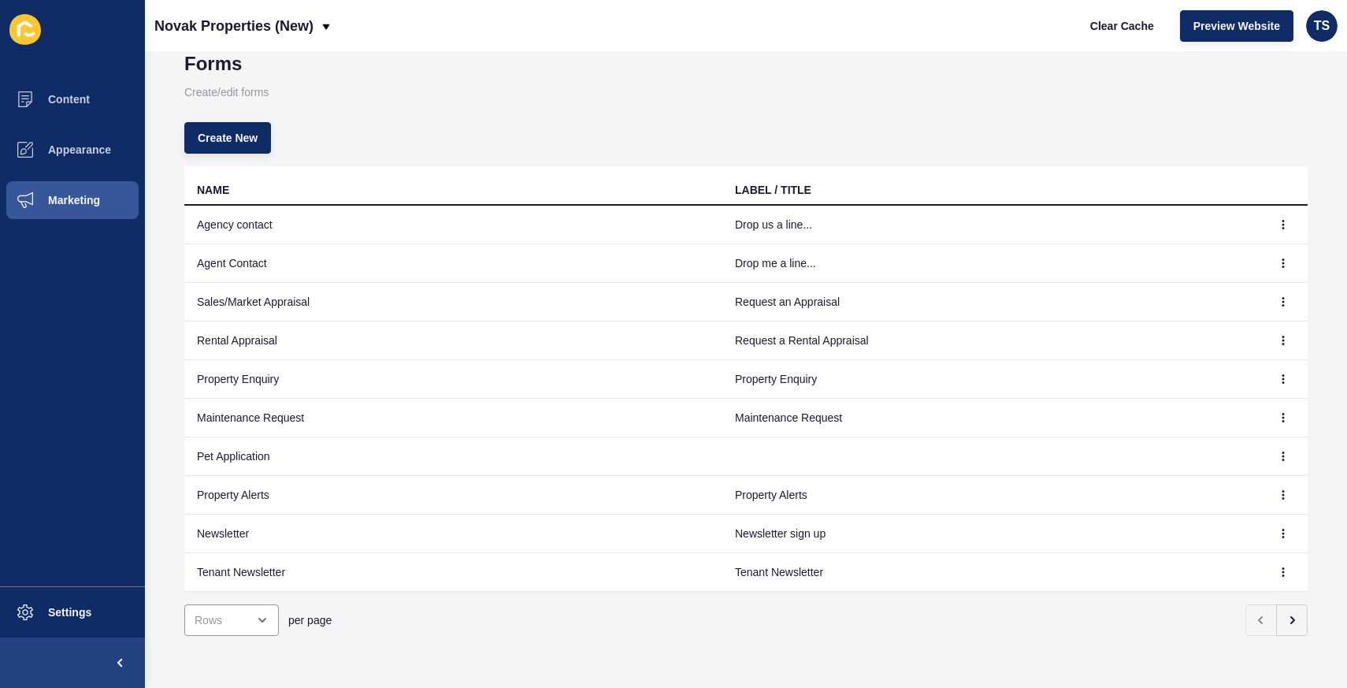
click at [869, 375] on td "Property Enquiry" at bounding box center [991, 379] width 538 height 39
click at [1282, 380] on icon "button" at bounding box center [1282, 378] width 9 height 9
click at [1197, 406] on link "Edit" at bounding box center [1239, 410] width 110 height 35
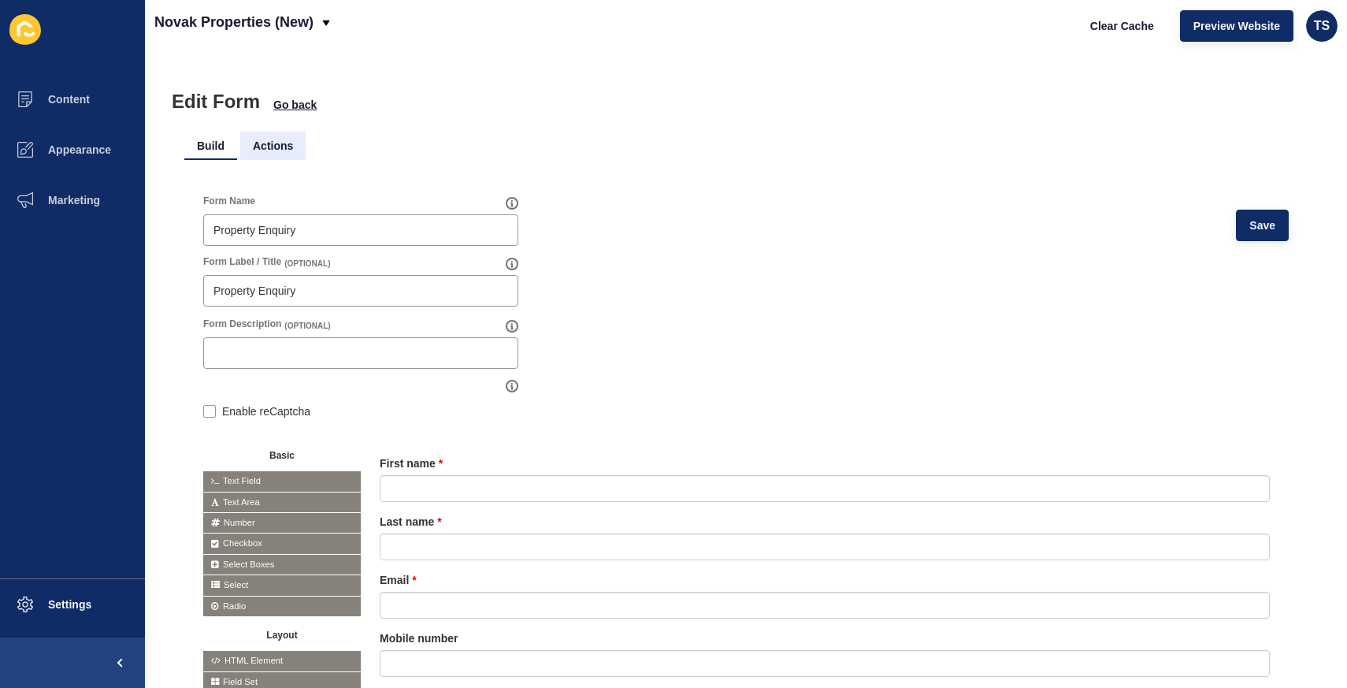
click at [276, 145] on li "Actions" at bounding box center [272, 146] width 65 height 28
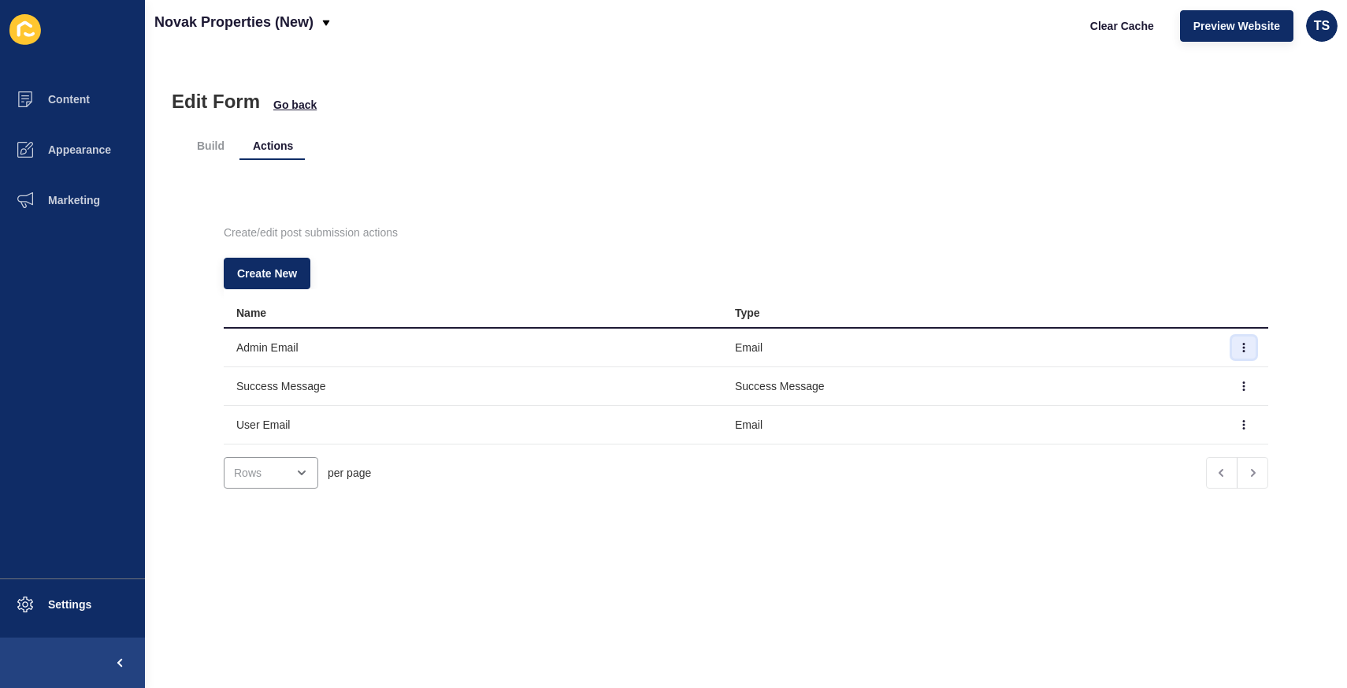
click at [1246, 352] on button "button" at bounding box center [1244, 347] width 24 height 22
click at [1165, 373] on link "Edit" at bounding box center [1200, 378] width 110 height 35
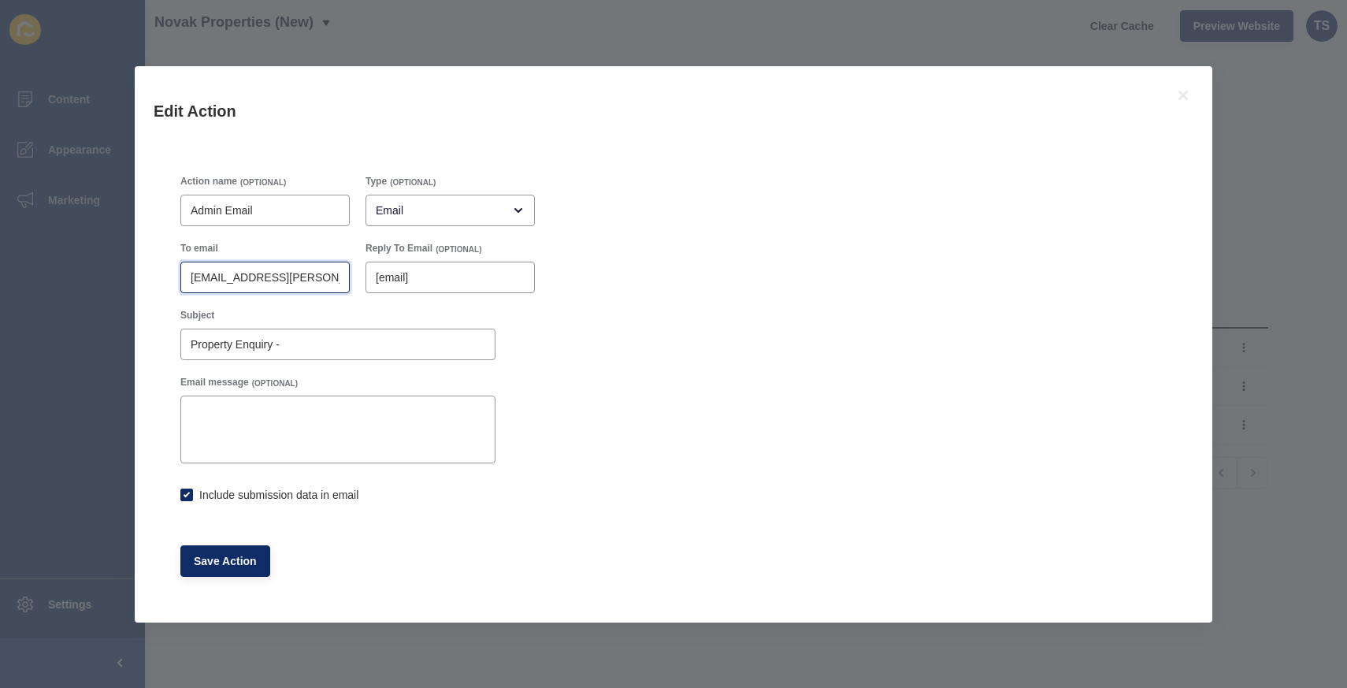
scroll to position [0, 359]
drag, startPoint x: 201, startPoint y: 280, endPoint x: 930, endPoint y: 265, distance: 729.4
click at [930, 265] on div "Action name (OPTIONAL) Admin Email Type (OPTIONAL) Email To email [EMAIL_ADDRES…" at bounding box center [673, 375] width 1002 height 417
click at [254, 281] on input "[EMAIL_ADDRESS][PERSON_NAME][DOMAIN_NAME],[EMAIL_ADDRESS][PERSON_NAME][DOMAIN_N…" at bounding box center [265, 277] width 149 height 16
checkbox input "true"
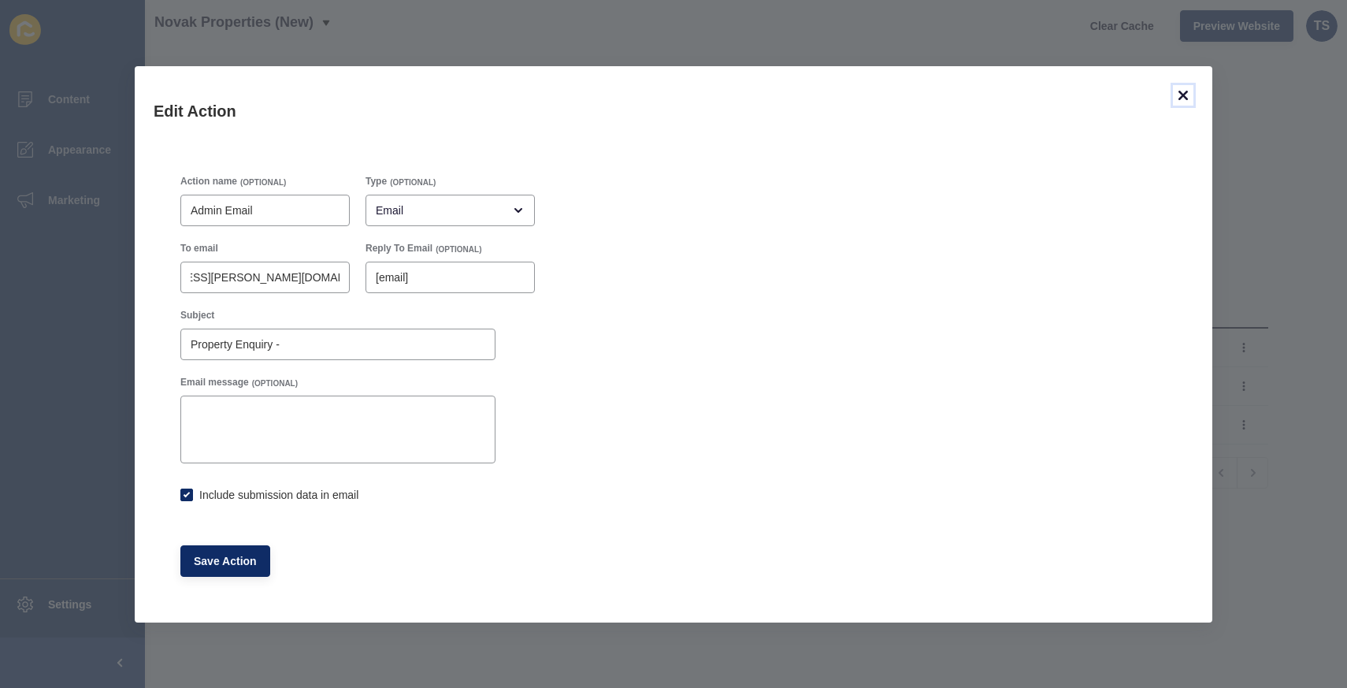
click at [1184, 95] on icon at bounding box center [1182, 95] width 9 height 9
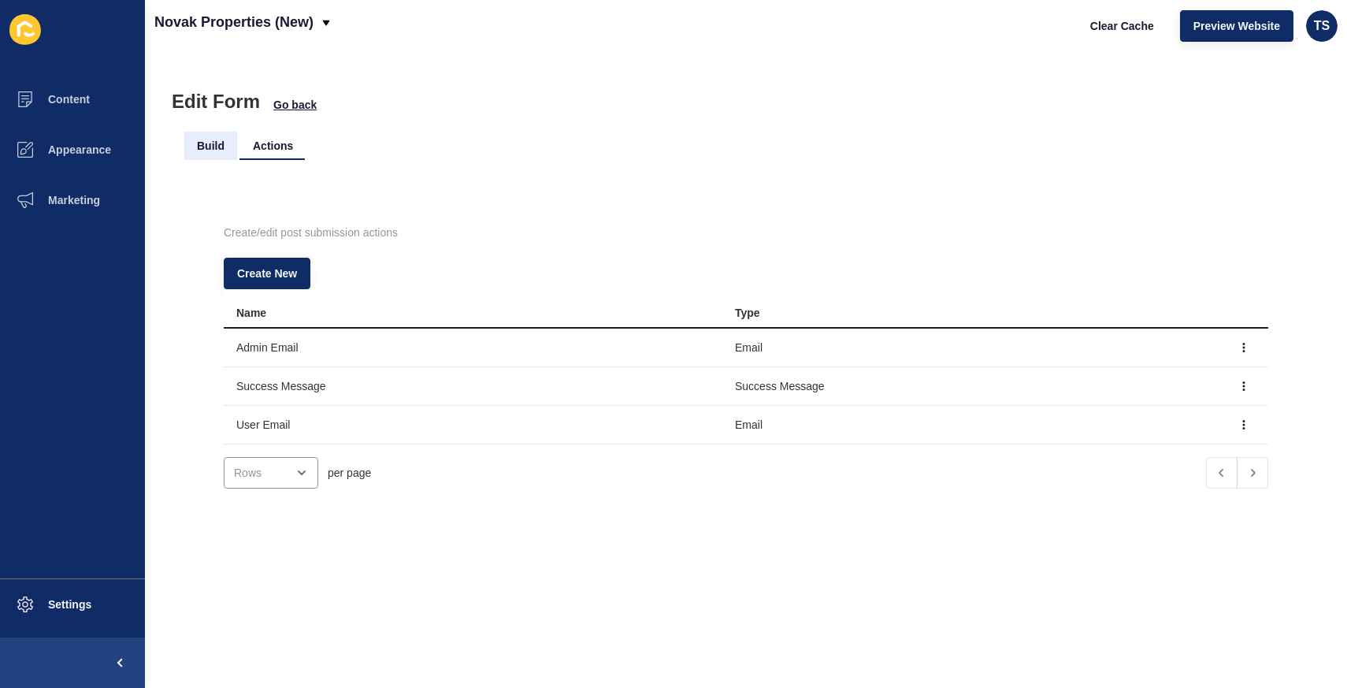
click at [214, 146] on li "Build" at bounding box center [210, 146] width 53 height 28
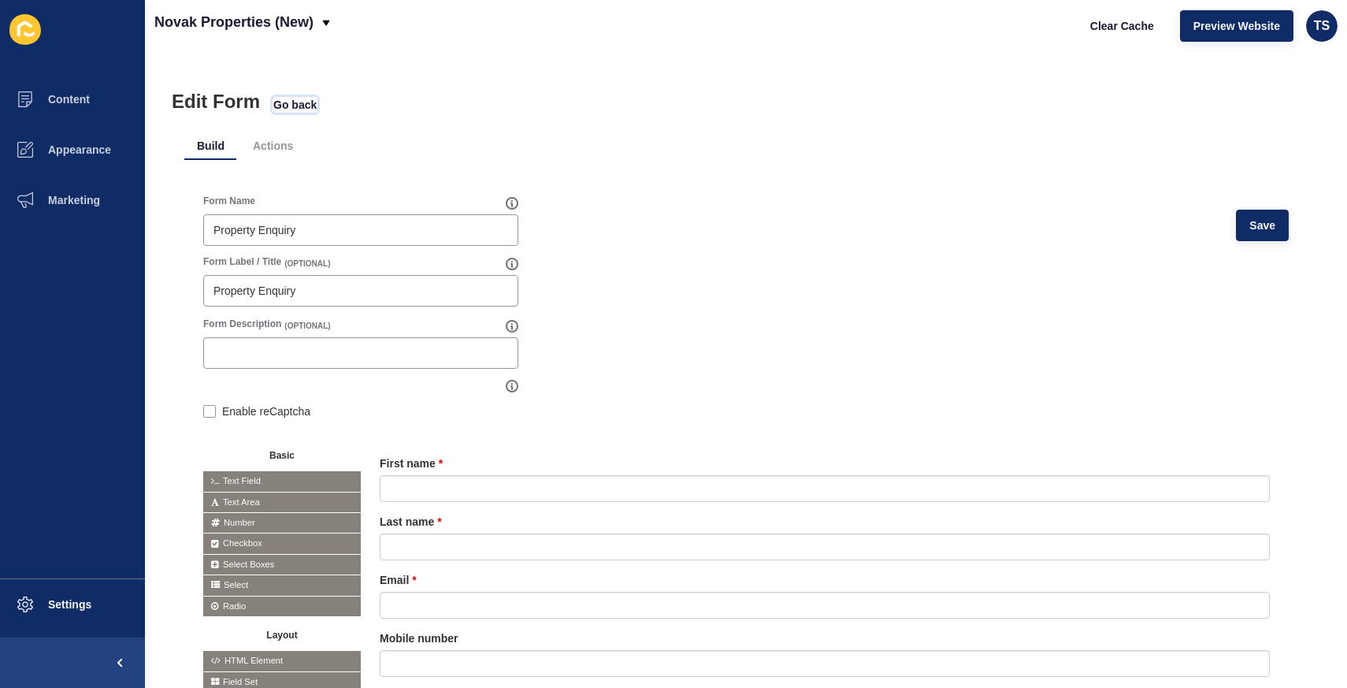
click at [309, 102] on span "Go back" at bounding box center [294, 105] width 43 height 16
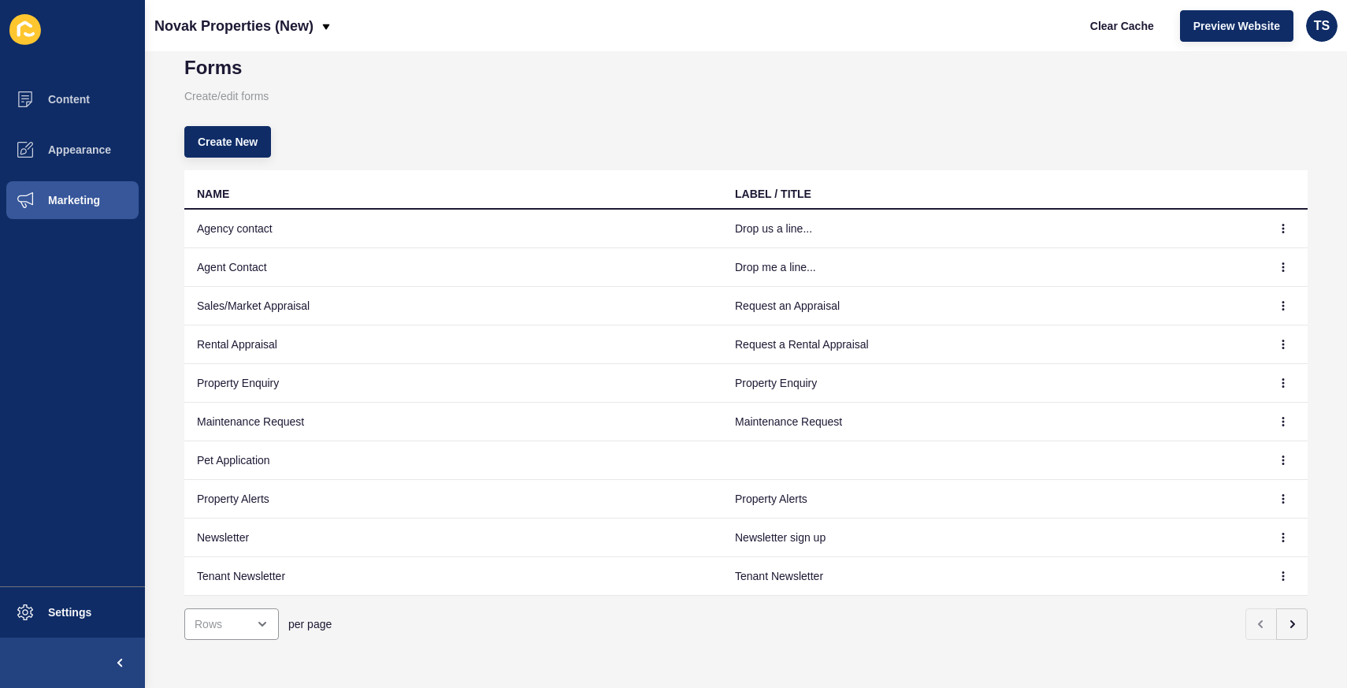
scroll to position [38, 0]
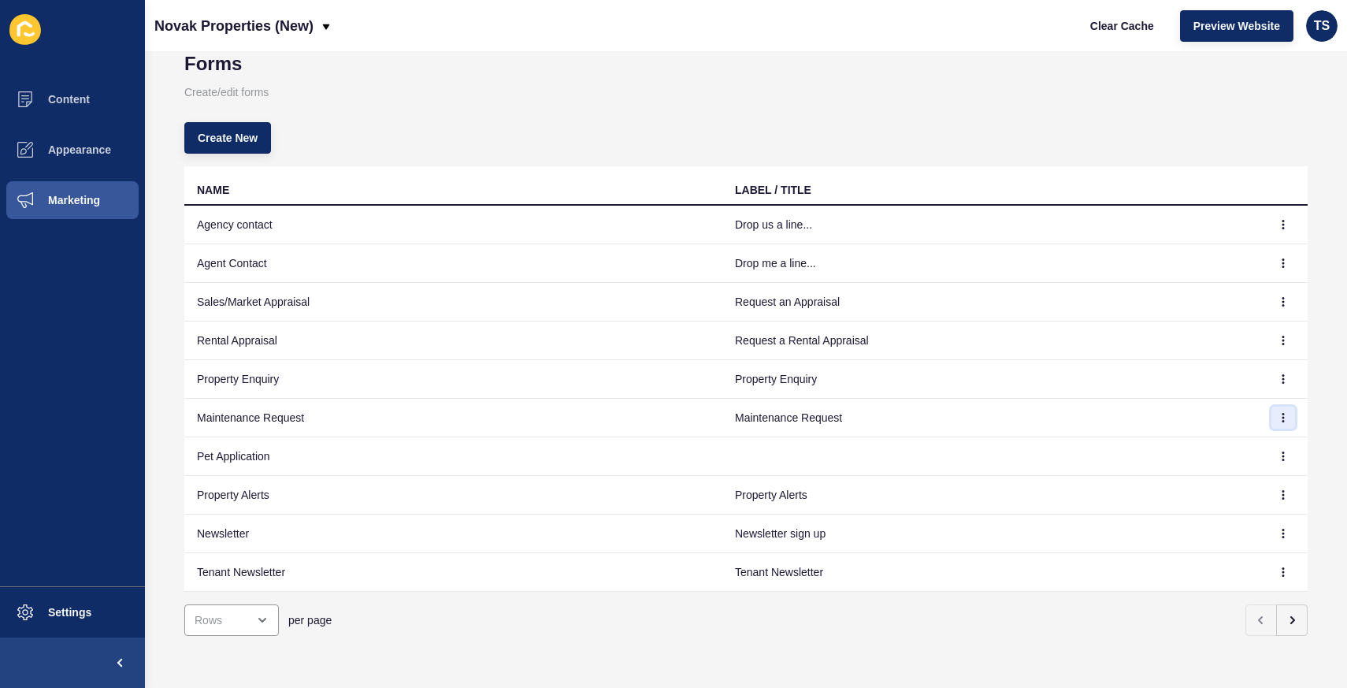
click at [1284, 413] on icon "button" at bounding box center [1283, 417] width 1 height 8
click at [1214, 445] on link "Edit" at bounding box center [1239, 449] width 110 height 35
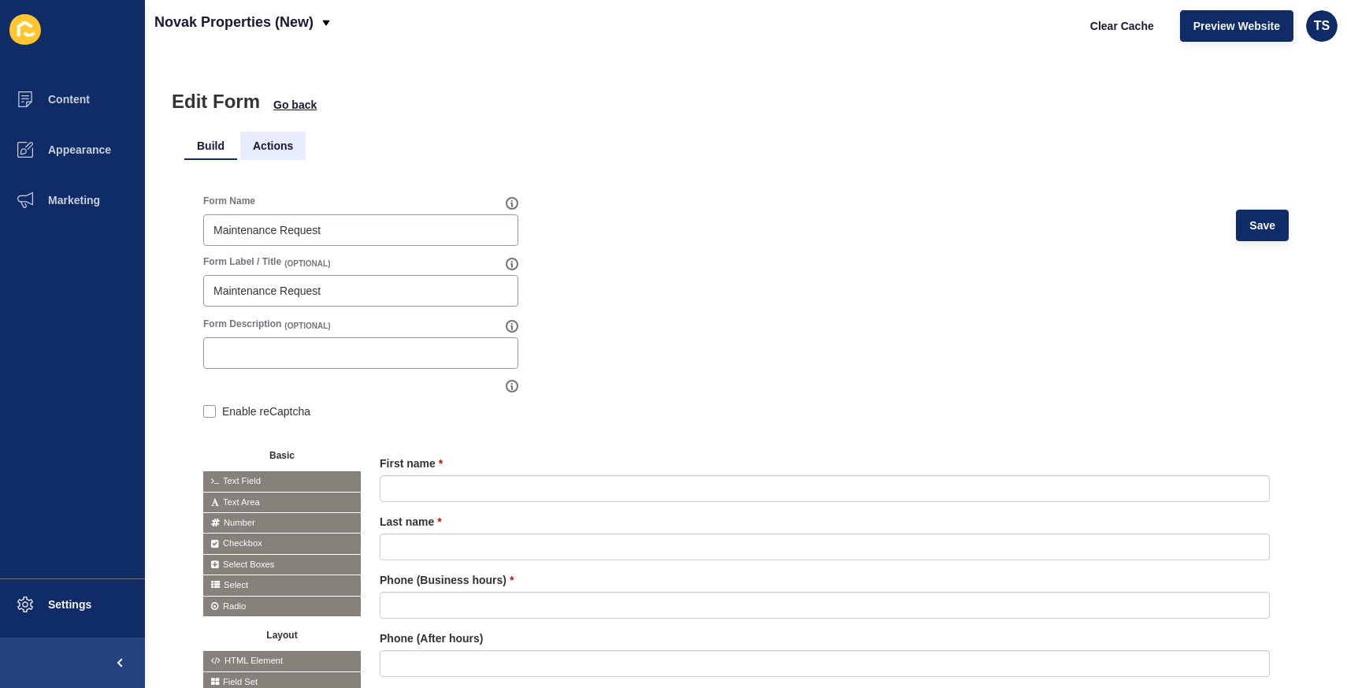
click at [262, 141] on li "Actions" at bounding box center [272, 146] width 65 height 28
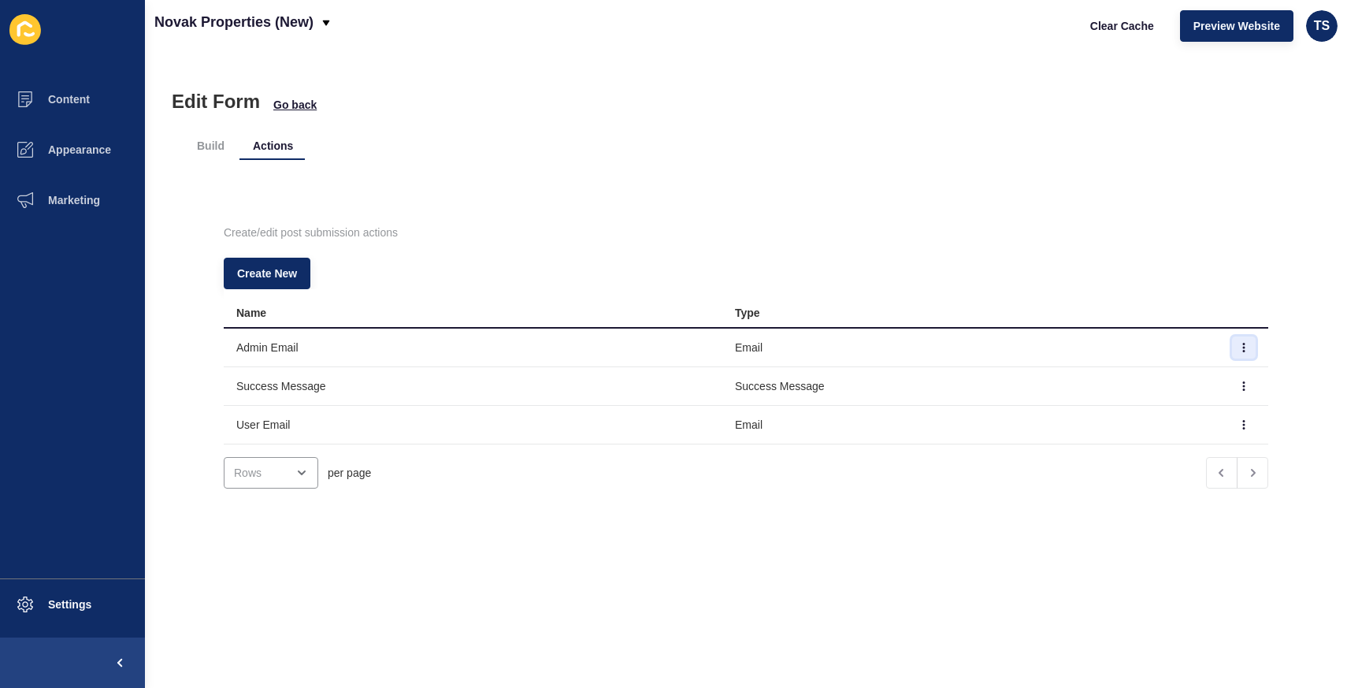
click at [1247, 345] on icon "button" at bounding box center [1243, 347] width 9 height 9
click at [1183, 380] on link "Edit" at bounding box center [1200, 378] width 110 height 35
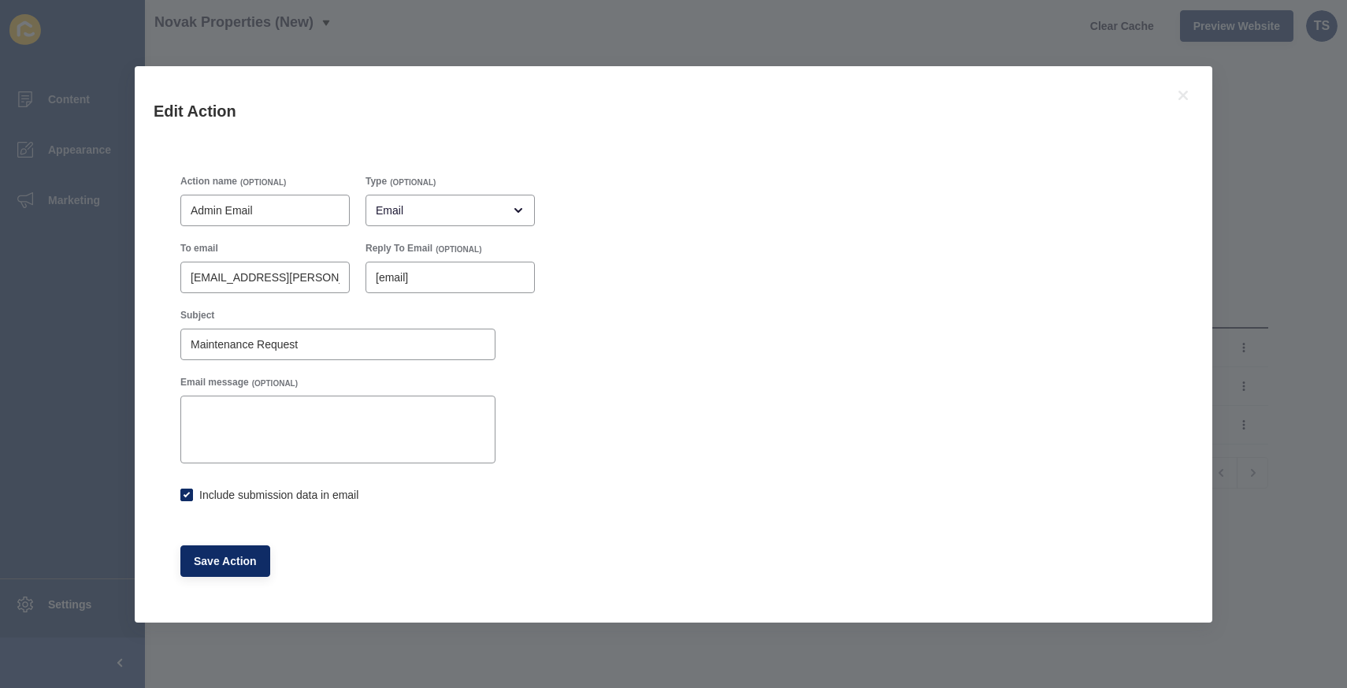
checkbox input "true"
click at [1186, 97] on icon at bounding box center [1182, 95] width 9 height 9
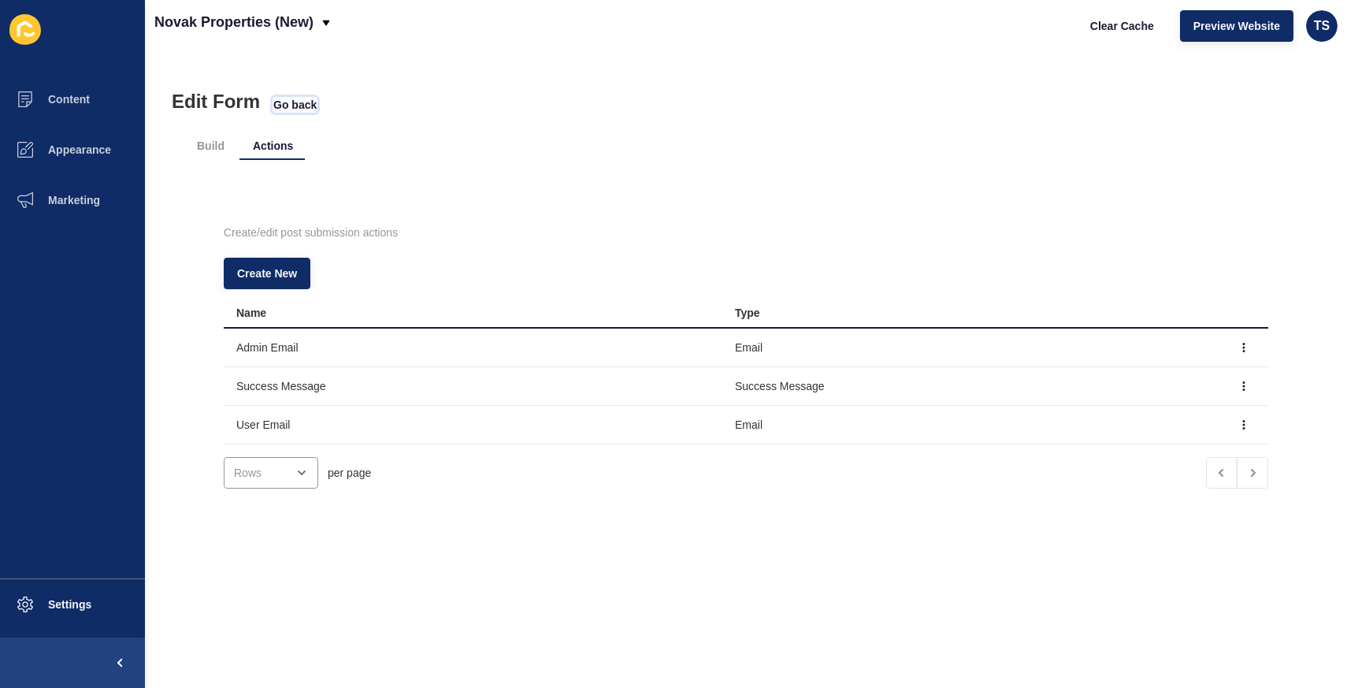
click at [305, 104] on span "Go back" at bounding box center [294, 105] width 43 height 16
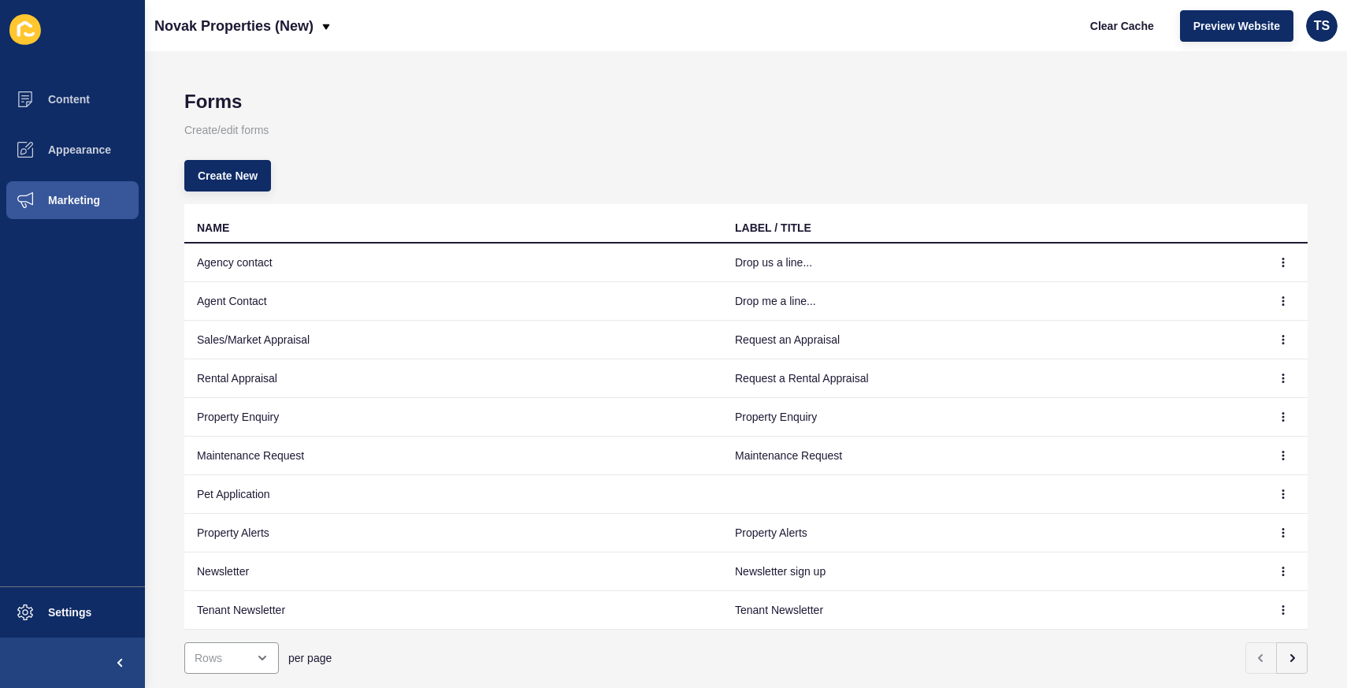
scroll to position [38, 0]
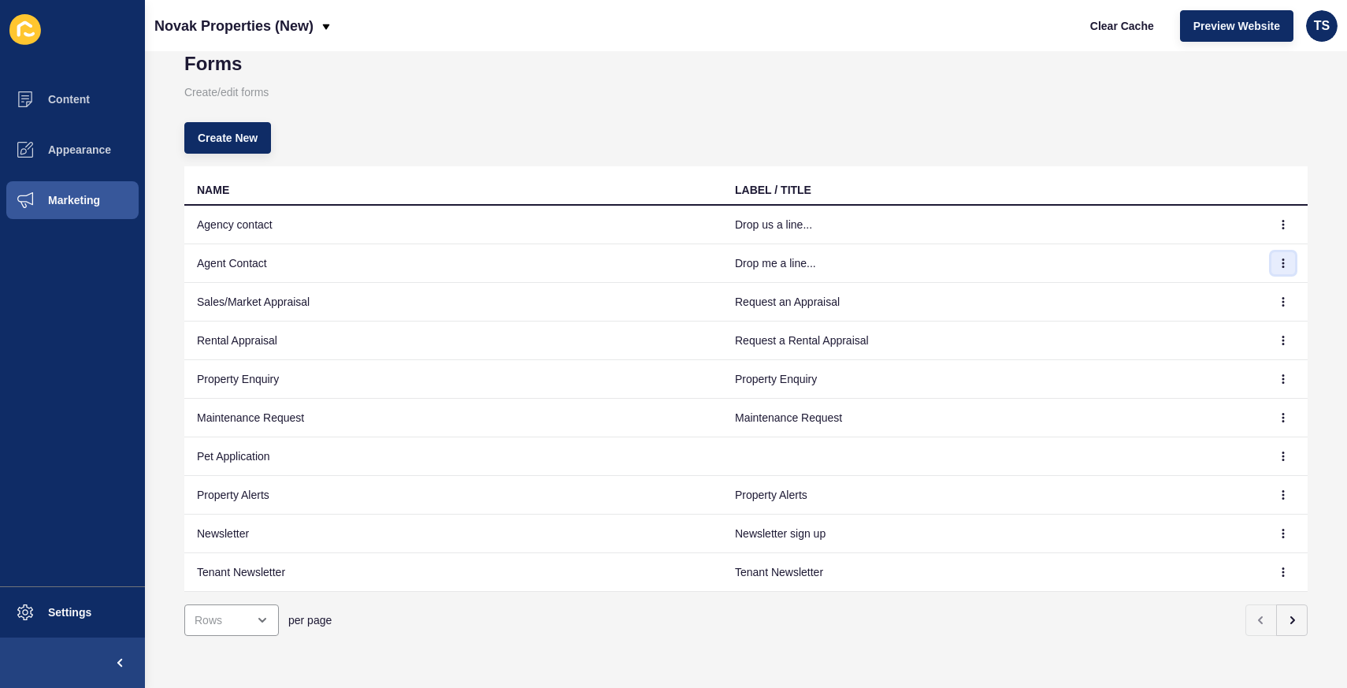
click at [1278, 262] on icon "button" at bounding box center [1282, 262] width 9 height 9
click at [1218, 302] on link "Edit" at bounding box center [1239, 294] width 110 height 35
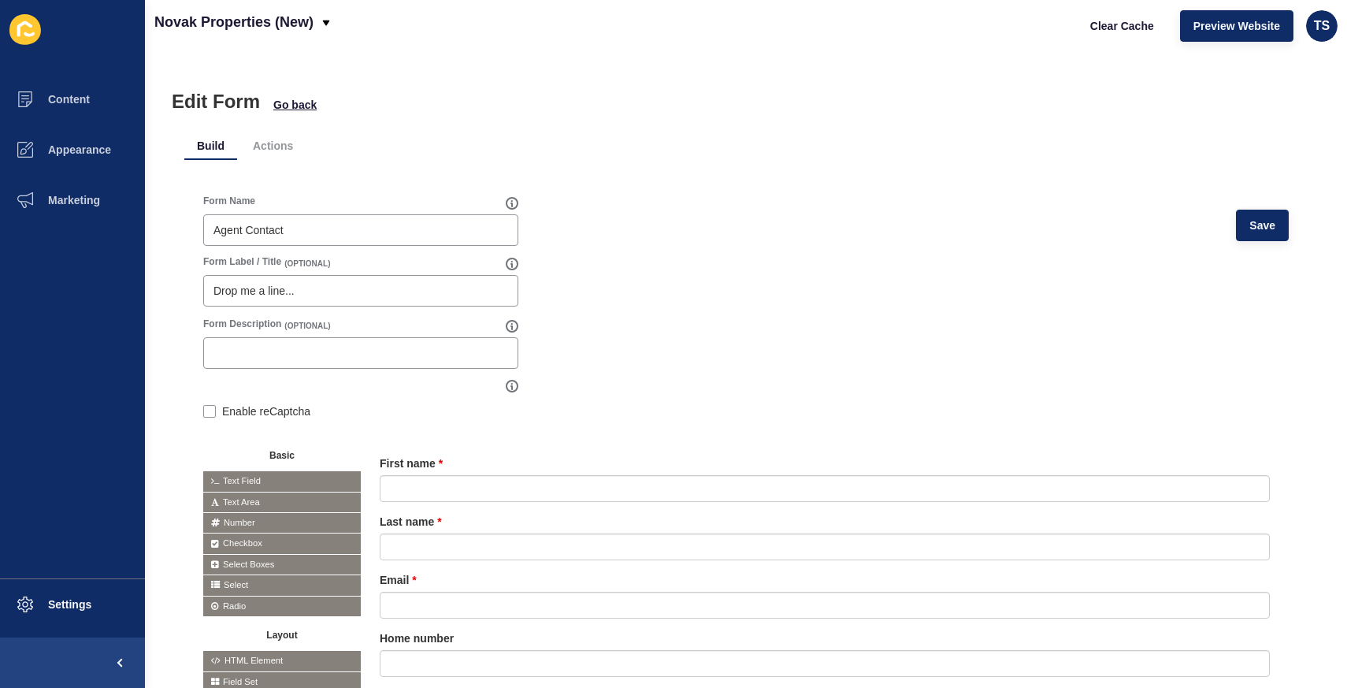
drag, startPoint x: 280, startPoint y: 137, endPoint x: 315, endPoint y: 137, distance: 35.4
click at [280, 137] on li "Actions" at bounding box center [272, 146] width 65 height 28
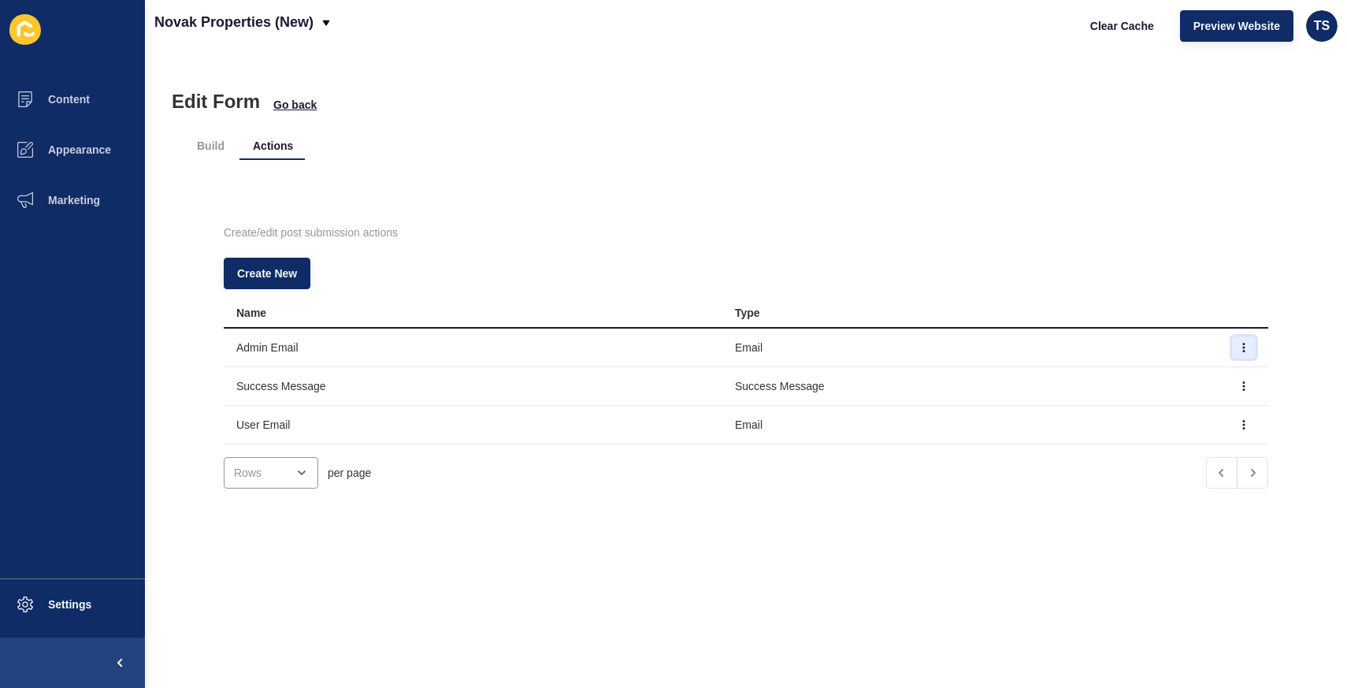
click at [1239, 349] on icon "button" at bounding box center [1243, 347] width 9 height 9
click at [1178, 380] on link "Edit" at bounding box center [1200, 378] width 110 height 35
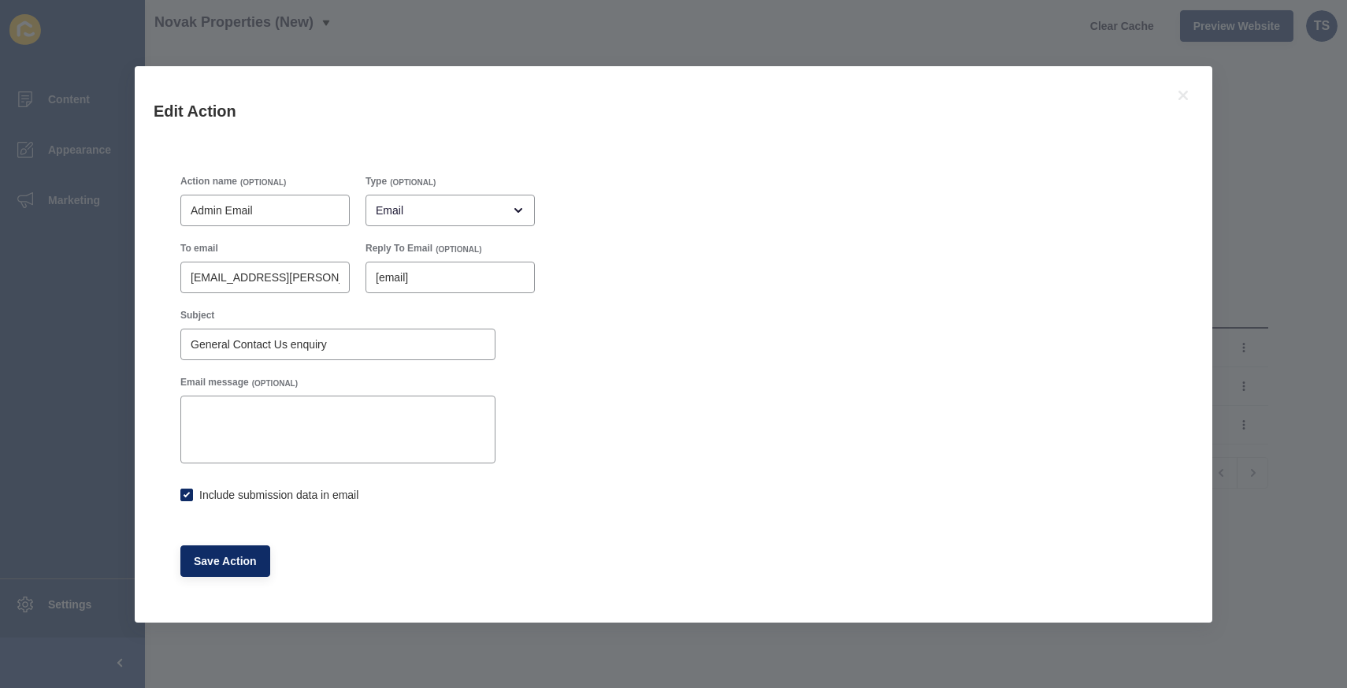
checkbox input "true"
click at [1187, 96] on icon at bounding box center [1182, 95] width 19 height 19
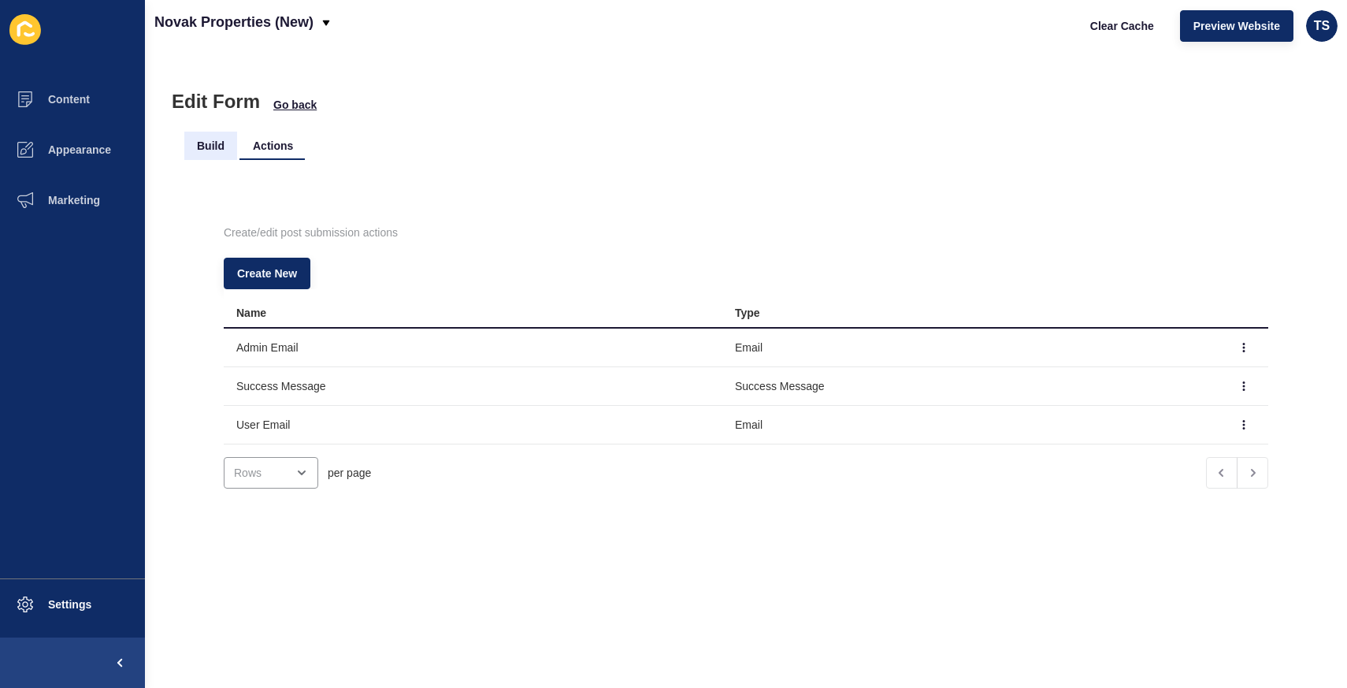
click at [209, 137] on li "Build" at bounding box center [210, 146] width 53 height 28
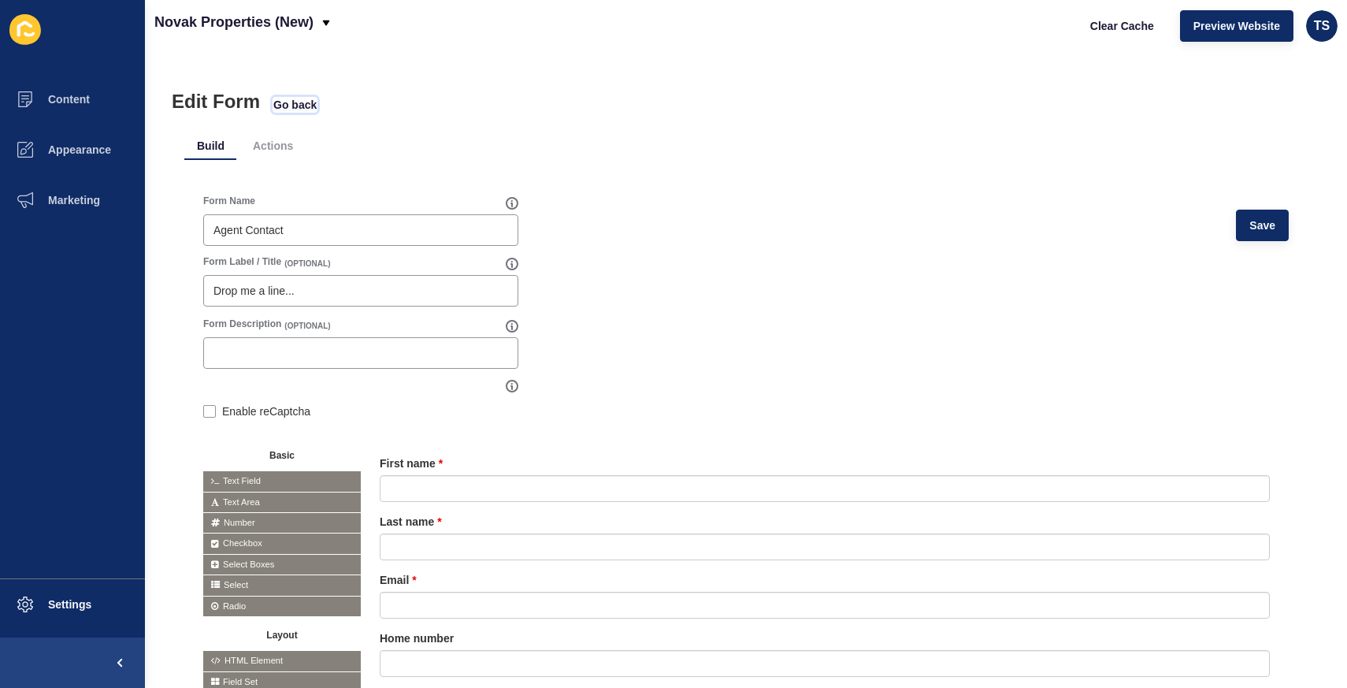
click at [306, 108] on span "Go back" at bounding box center [294, 105] width 43 height 16
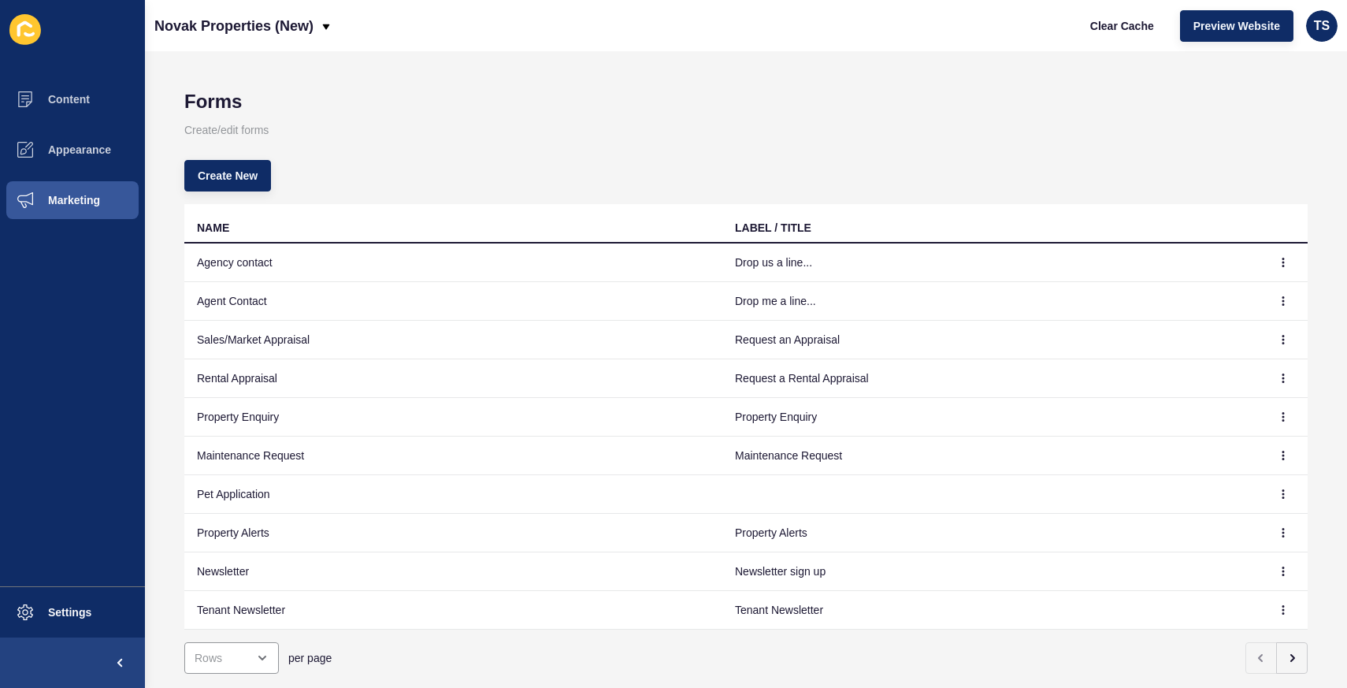
scroll to position [38, 0]
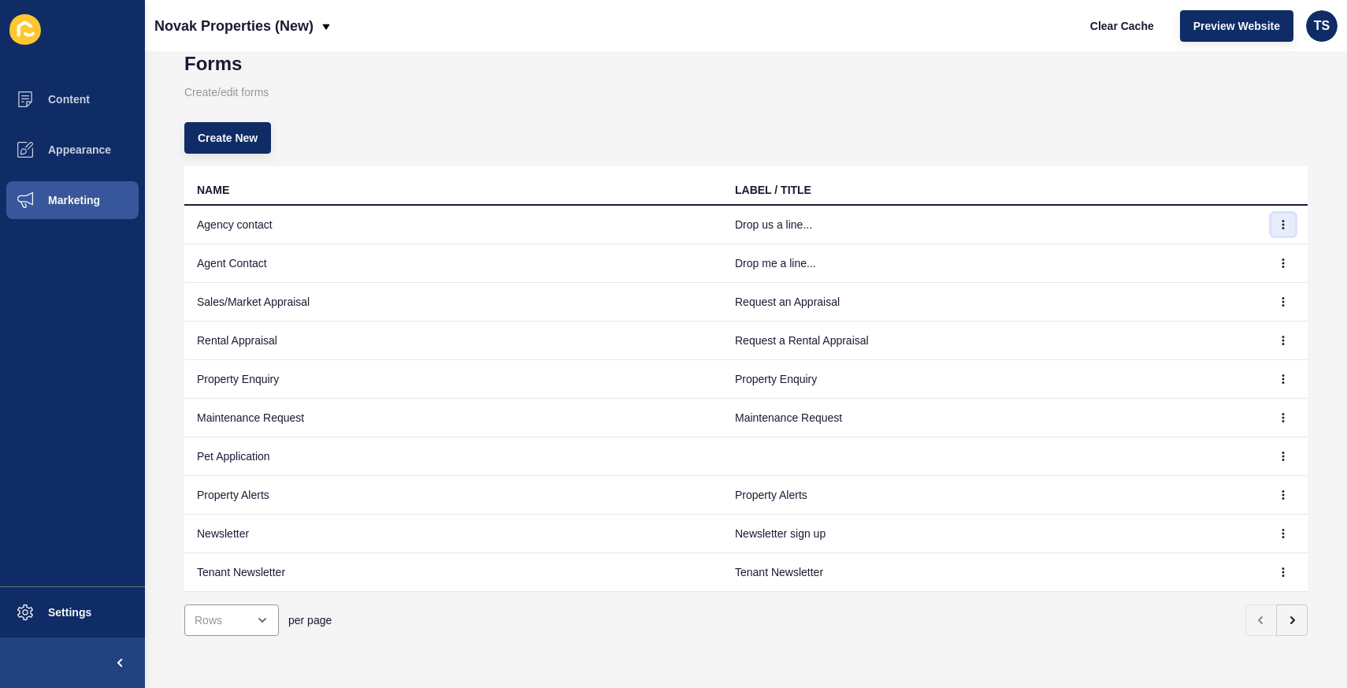
click at [1288, 224] on button "button" at bounding box center [1283, 224] width 24 height 22
click at [1251, 261] on link "Edit" at bounding box center [1239, 256] width 110 height 35
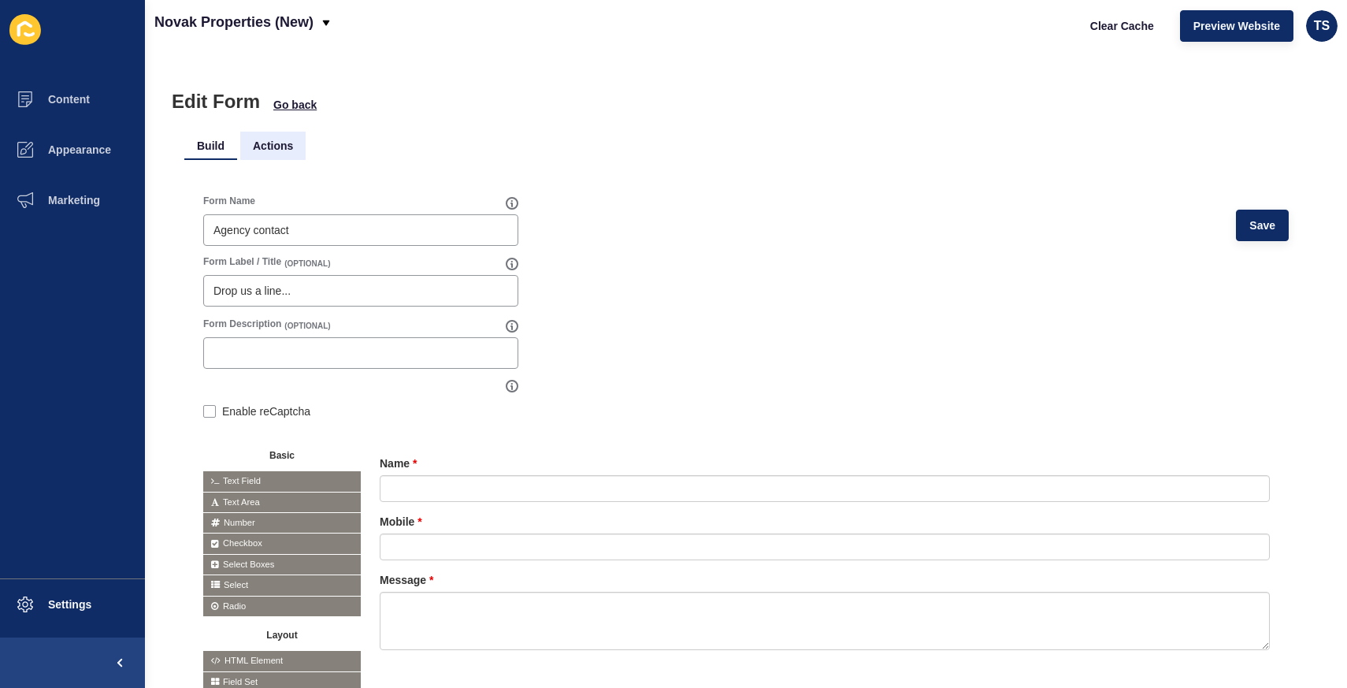
click at [258, 137] on li "Actions" at bounding box center [272, 146] width 65 height 28
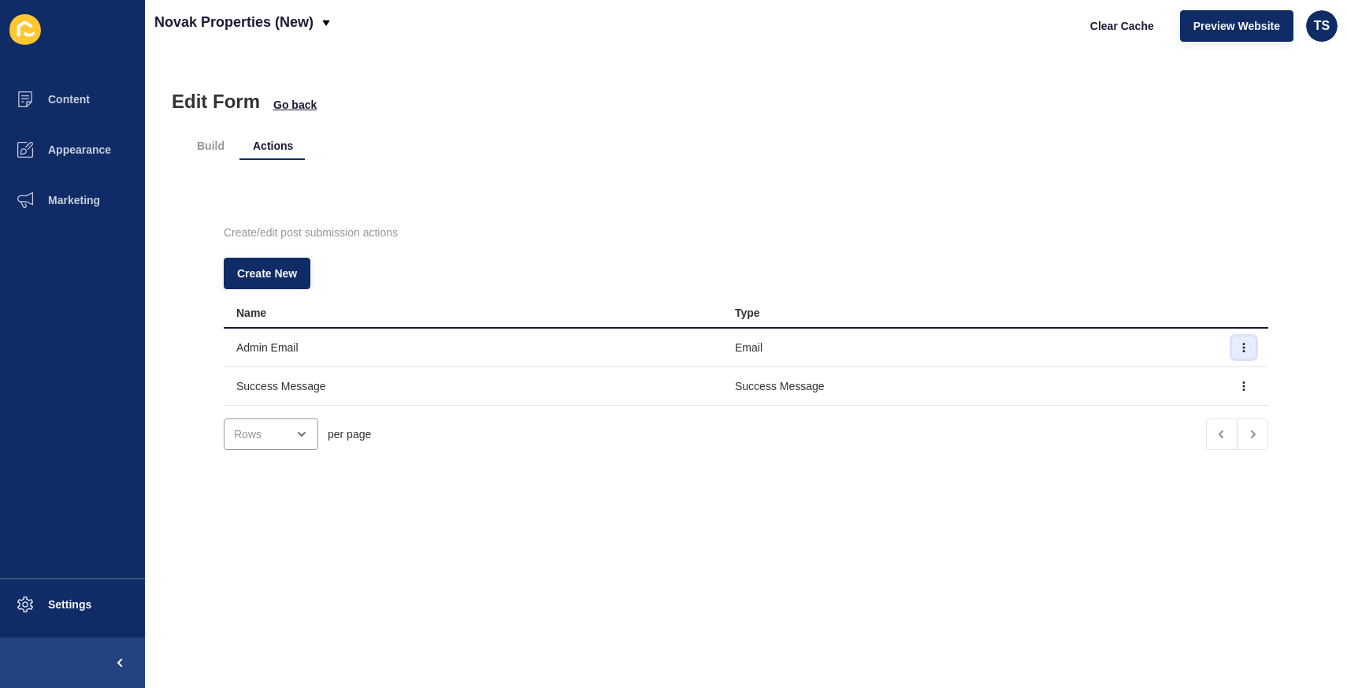
click at [1244, 348] on icon "button" at bounding box center [1243, 347] width 9 height 9
click at [1210, 377] on link "Edit" at bounding box center [1200, 378] width 110 height 35
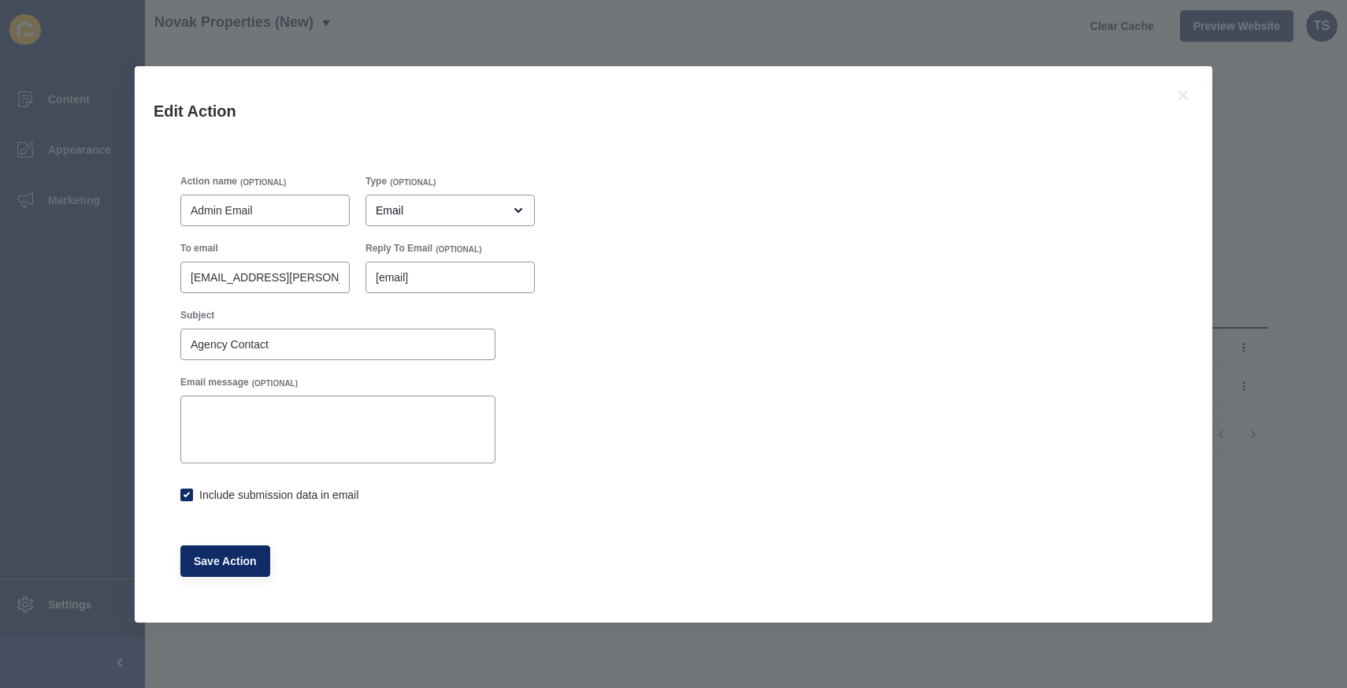
checkbox input "true"
click at [1185, 96] on icon at bounding box center [1182, 95] width 9 height 9
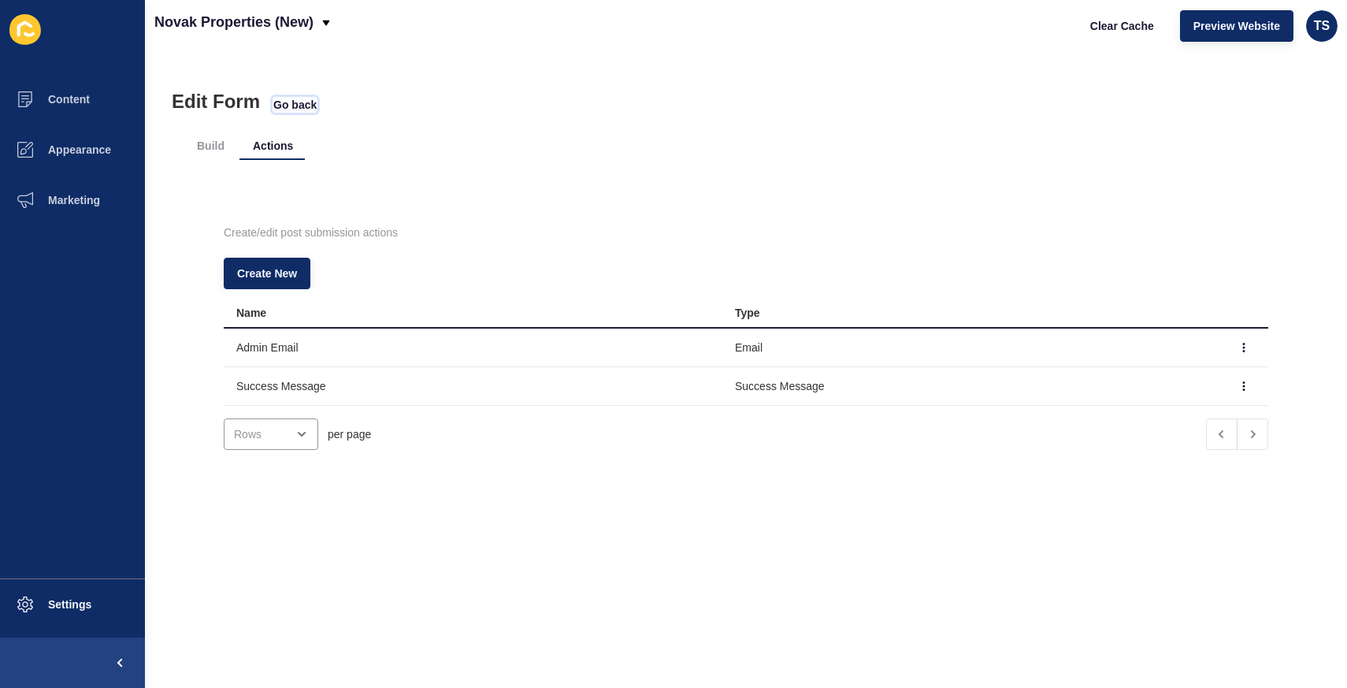
click at [280, 99] on span "Go back" at bounding box center [294, 105] width 43 height 16
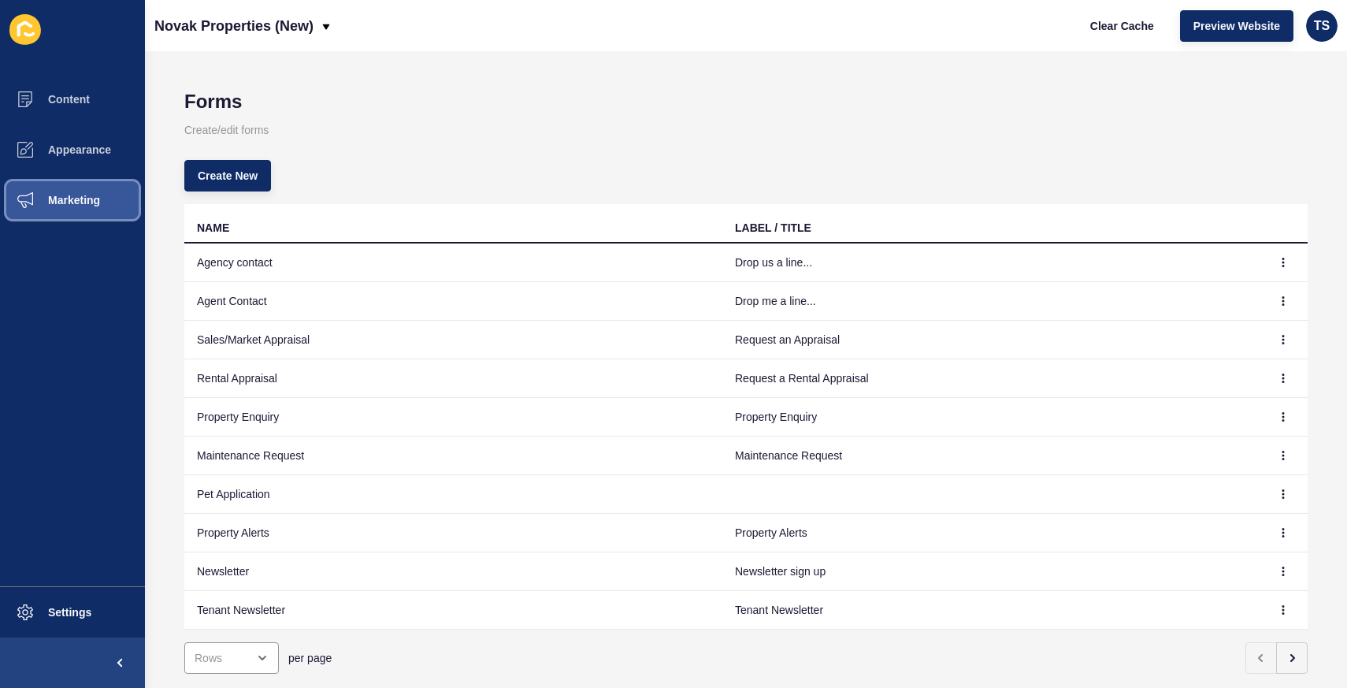
click at [81, 198] on span "Marketing" at bounding box center [49, 200] width 102 height 13
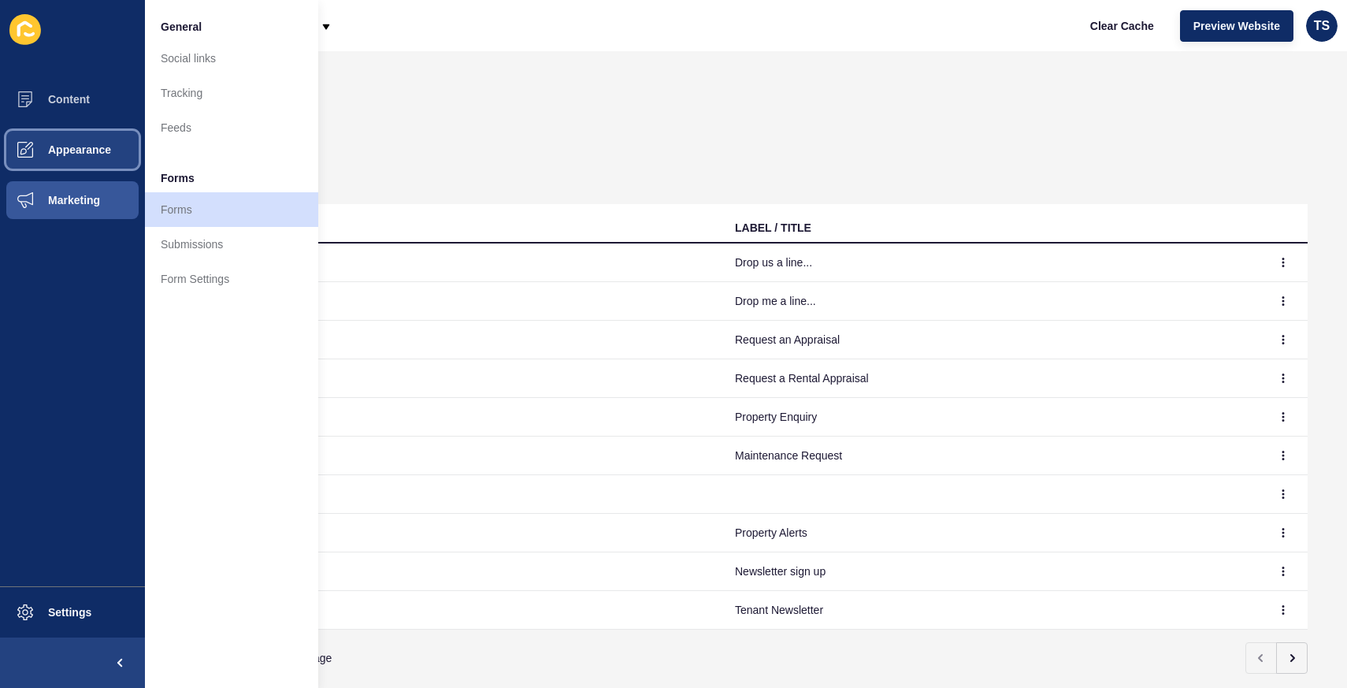
click at [67, 150] on span "Appearance" at bounding box center [54, 149] width 113 height 13
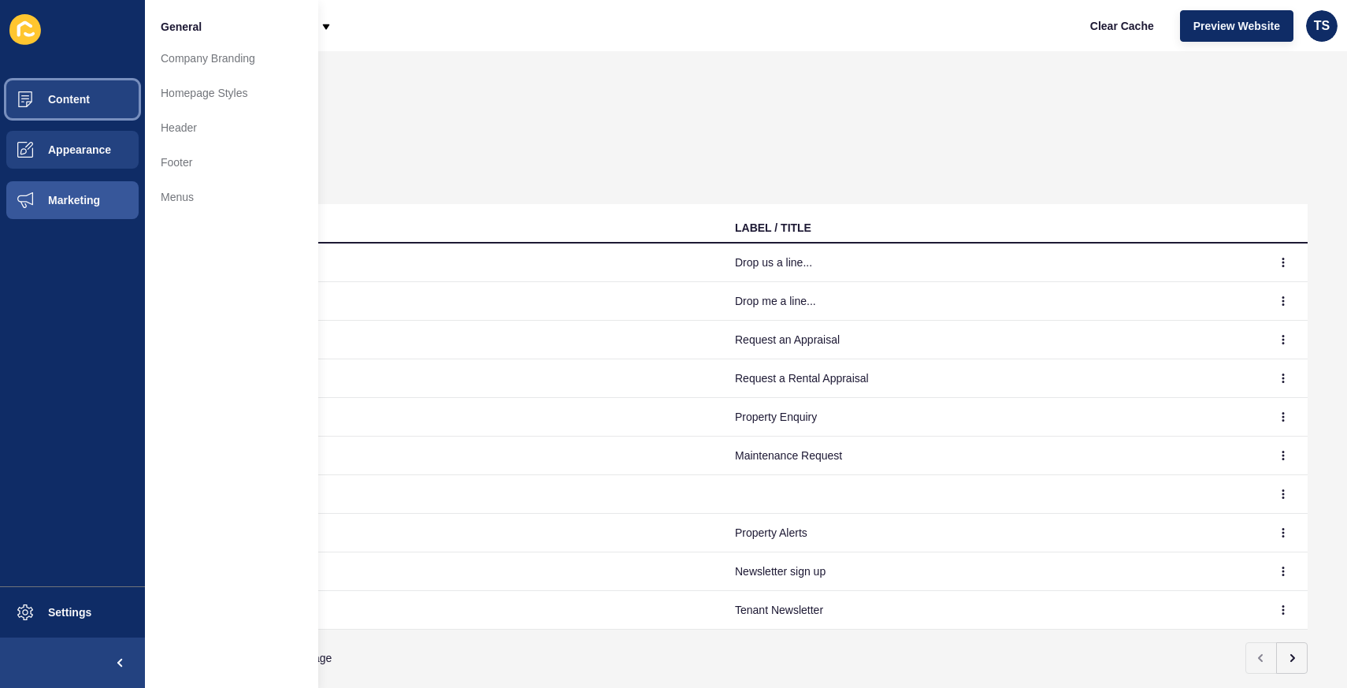
click at [79, 106] on button "Content" at bounding box center [72, 99] width 145 height 50
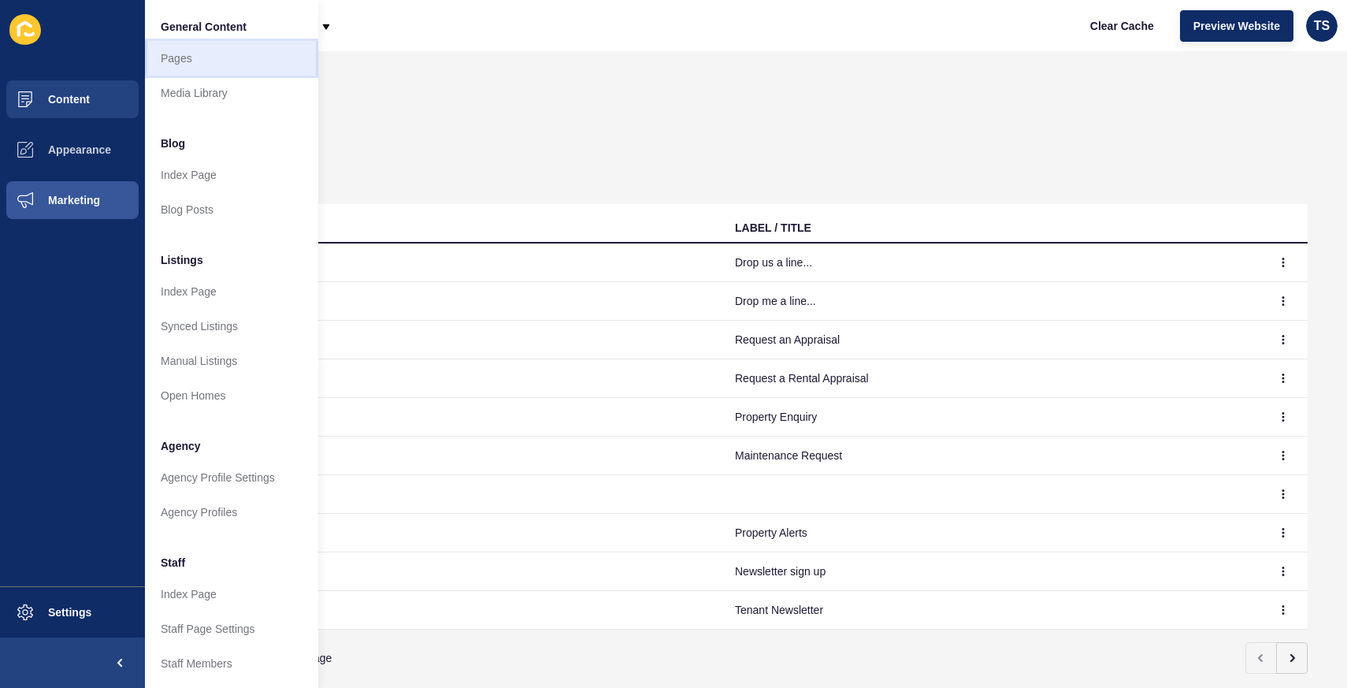
click at [243, 58] on link "Pages" at bounding box center [231, 58] width 173 height 35
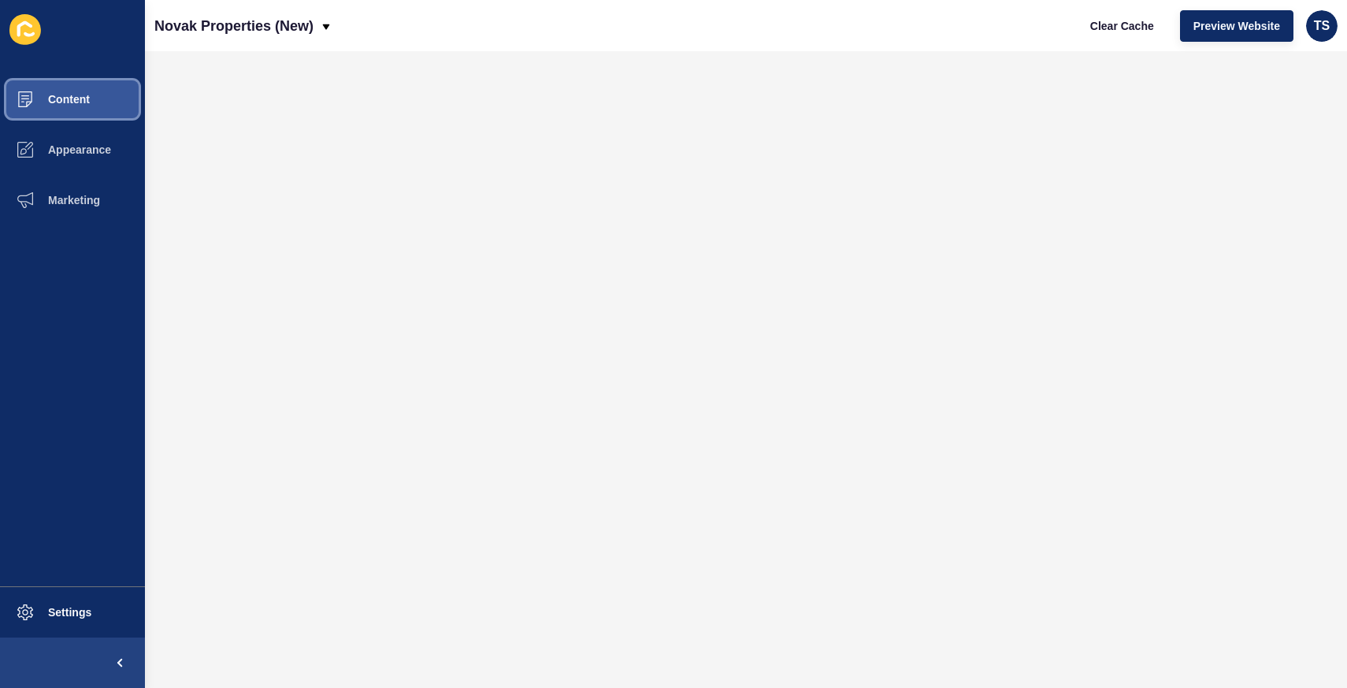
click at [59, 96] on span "Content" at bounding box center [44, 99] width 92 height 13
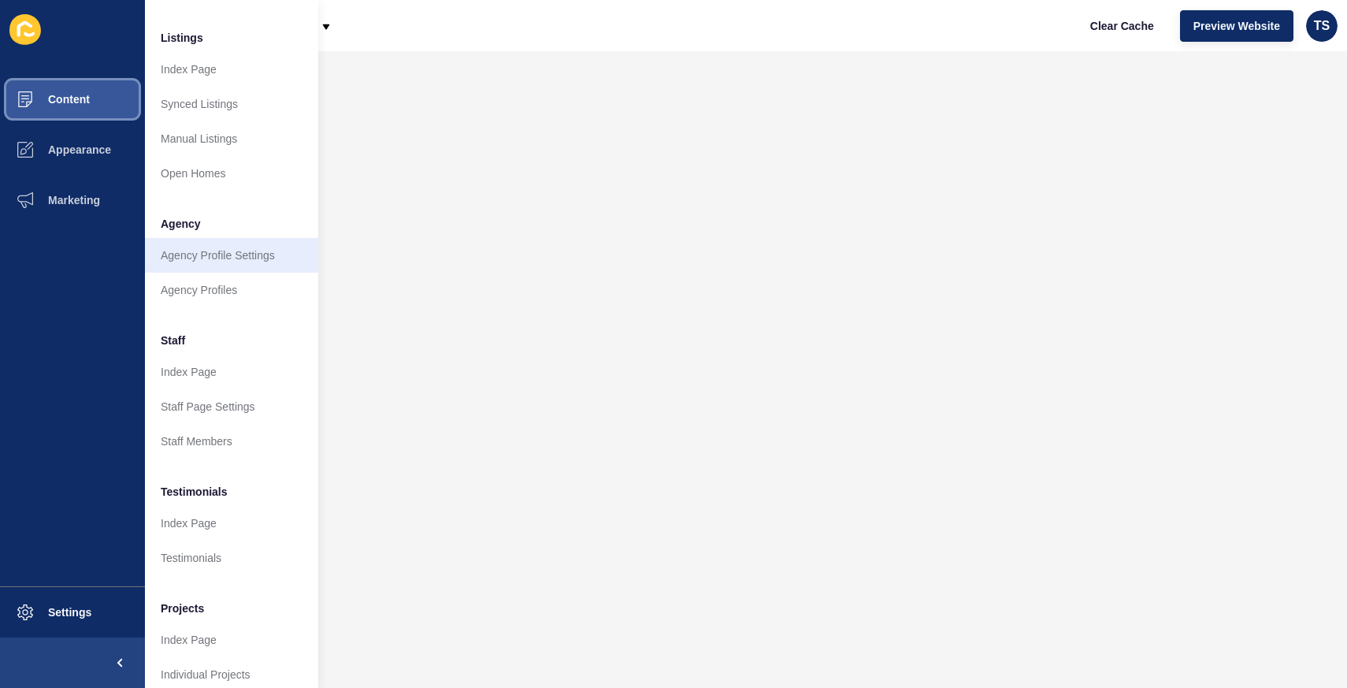
scroll to position [235, 0]
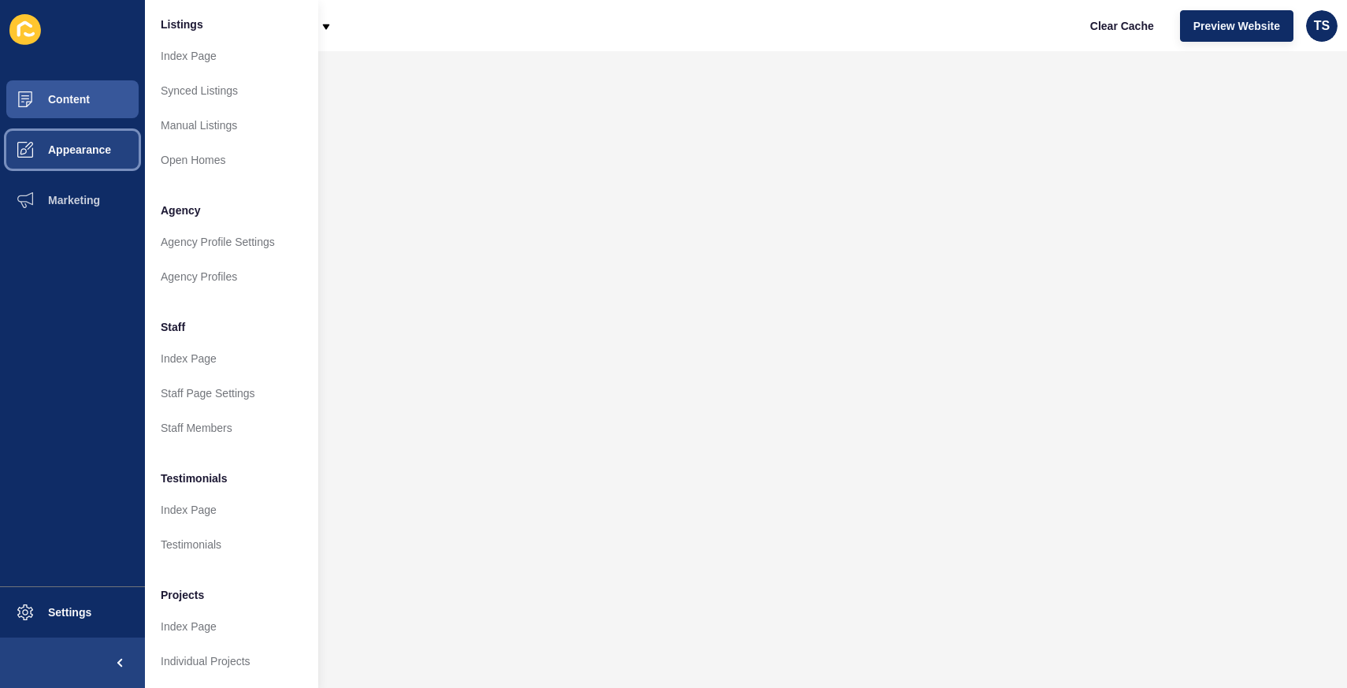
click at [75, 155] on span "Appearance" at bounding box center [54, 149] width 113 height 13
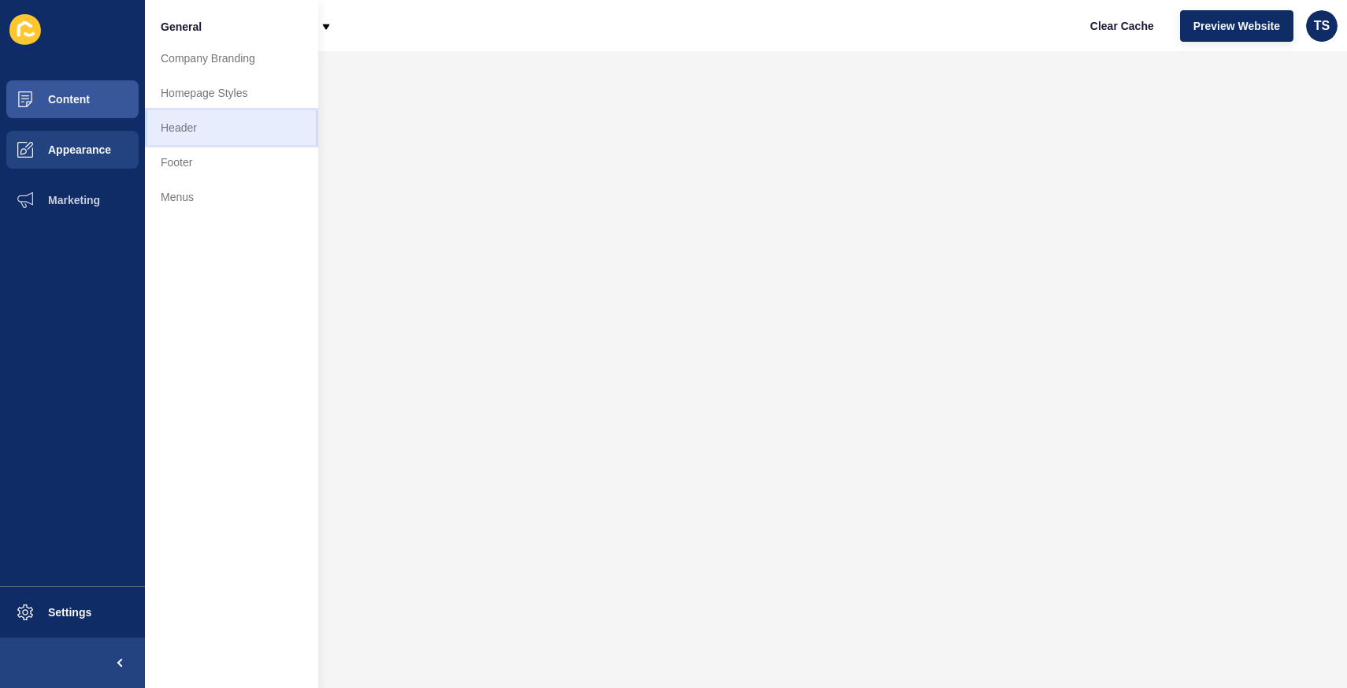
click at [201, 123] on link "Header" at bounding box center [231, 127] width 173 height 35
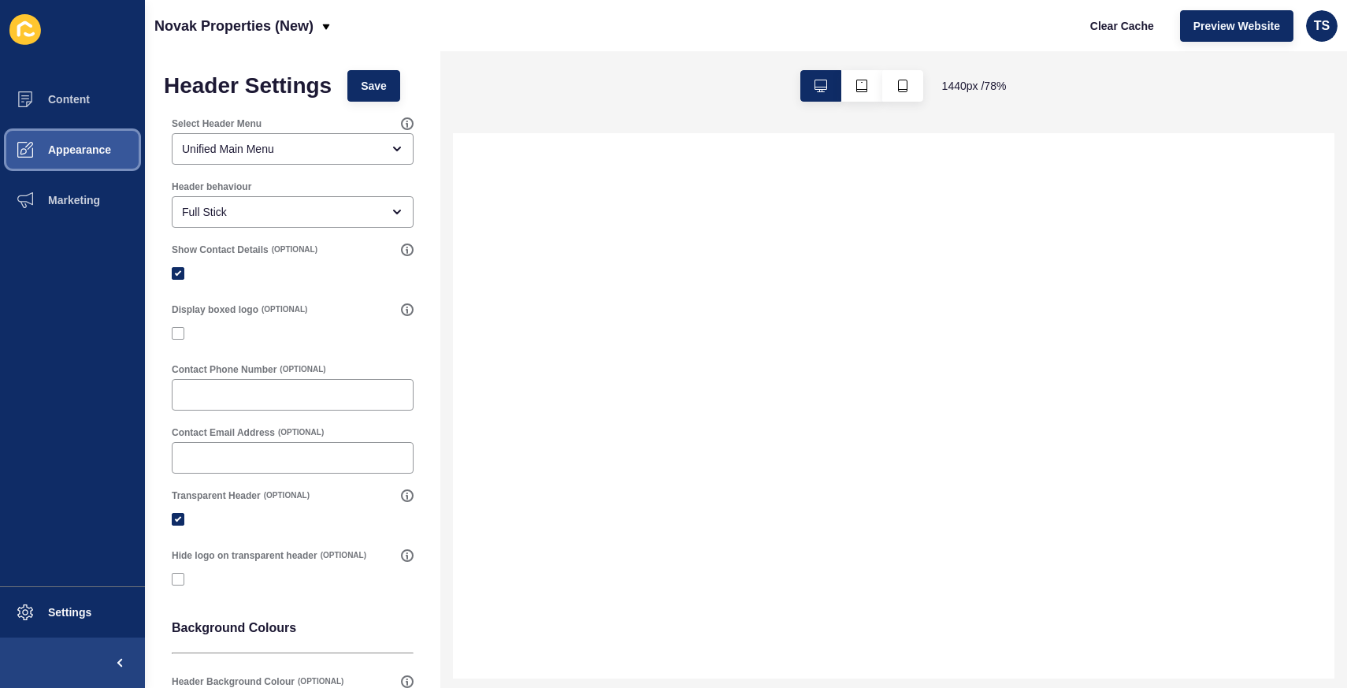
click at [82, 144] on span "Appearance" at bounding box center [54, 149] width 113 height 13
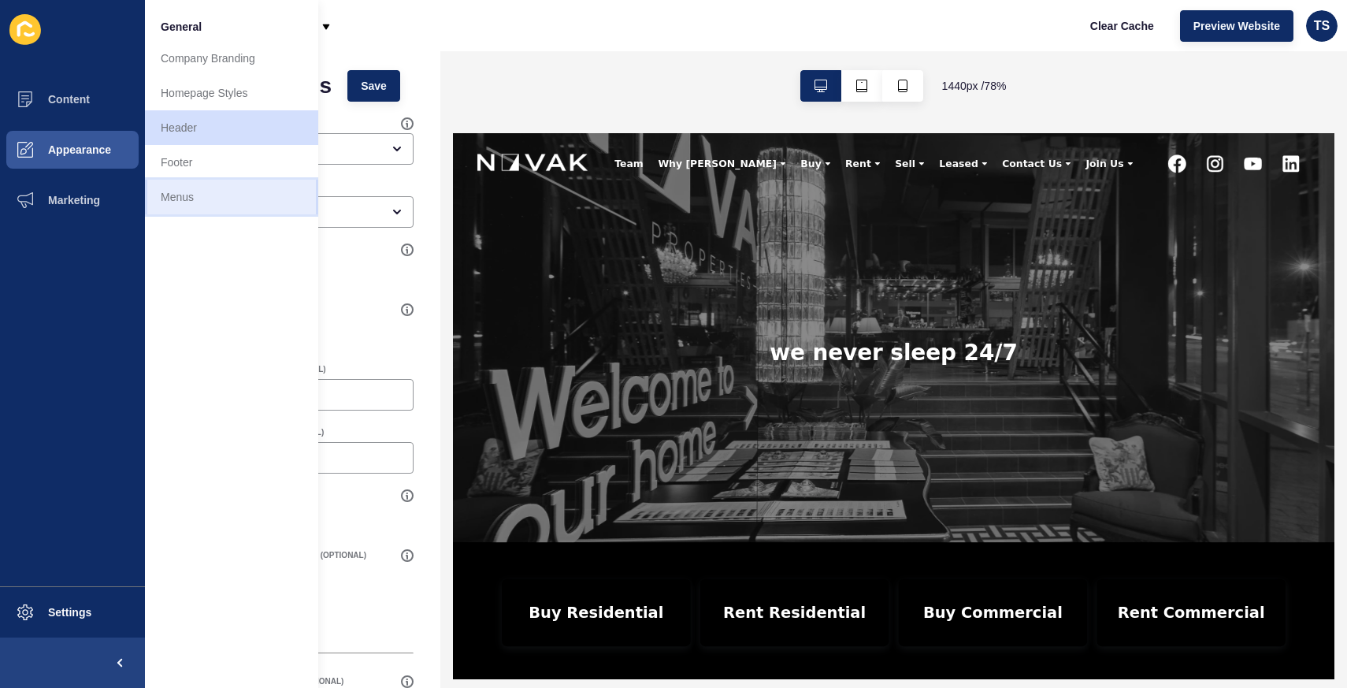
click at [209, 201] on link "Menus" at bounding box center [231, 197] width 173 height 35
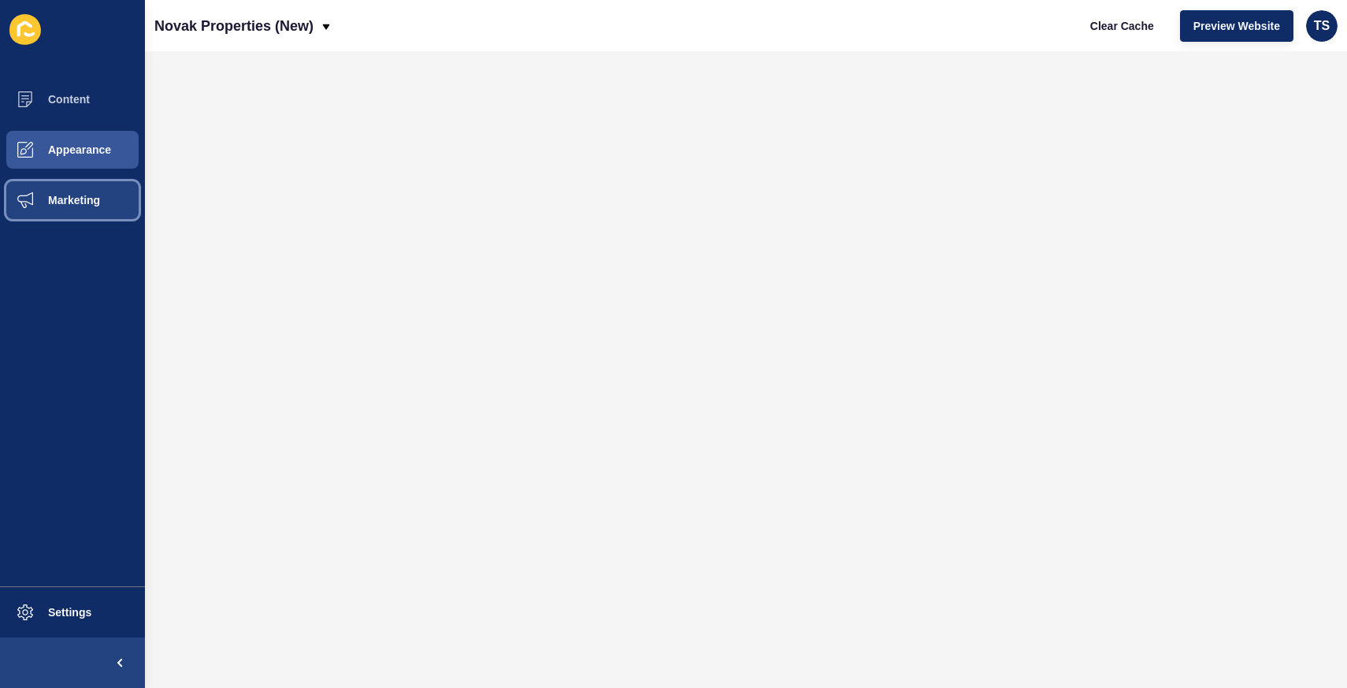
click at [55, 182] on button "Marketing" at bounding box center [72, 200] width 145 height 50
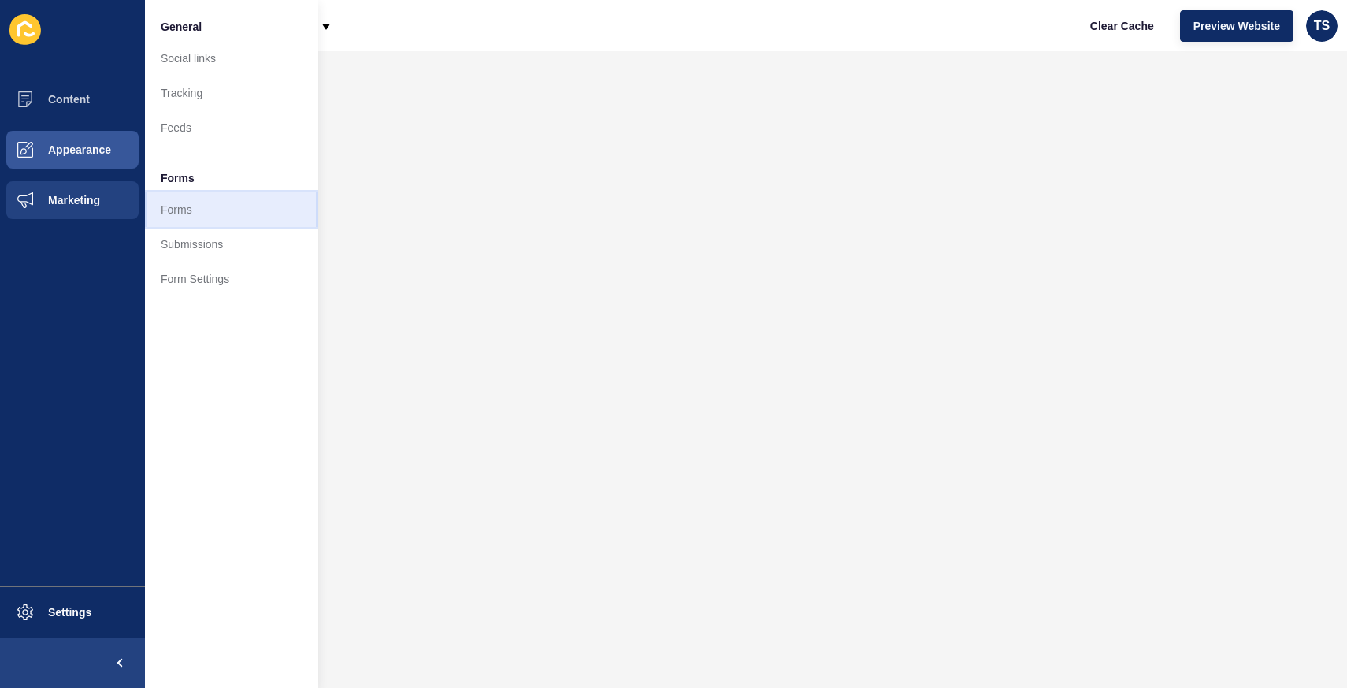
click at [206, 217] on link "Forms" at bounding box center [231, 209] width 173 height 35
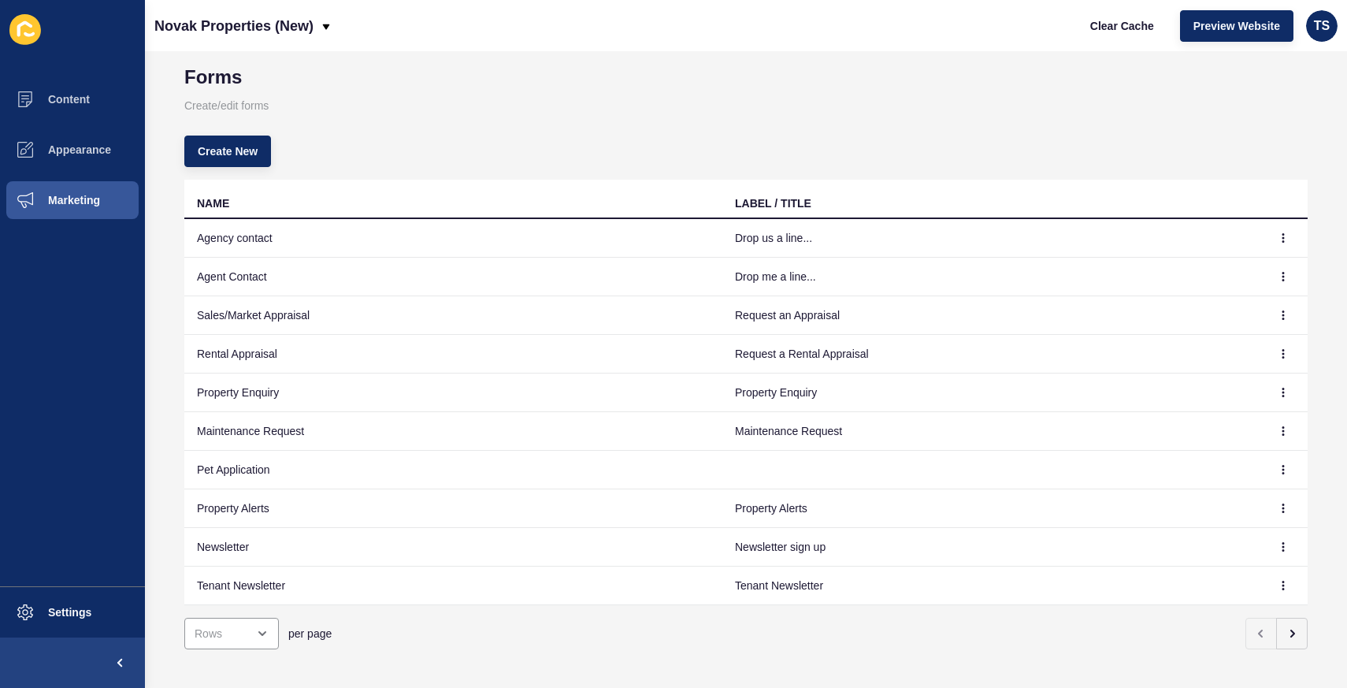
scroll to position [38, 0]
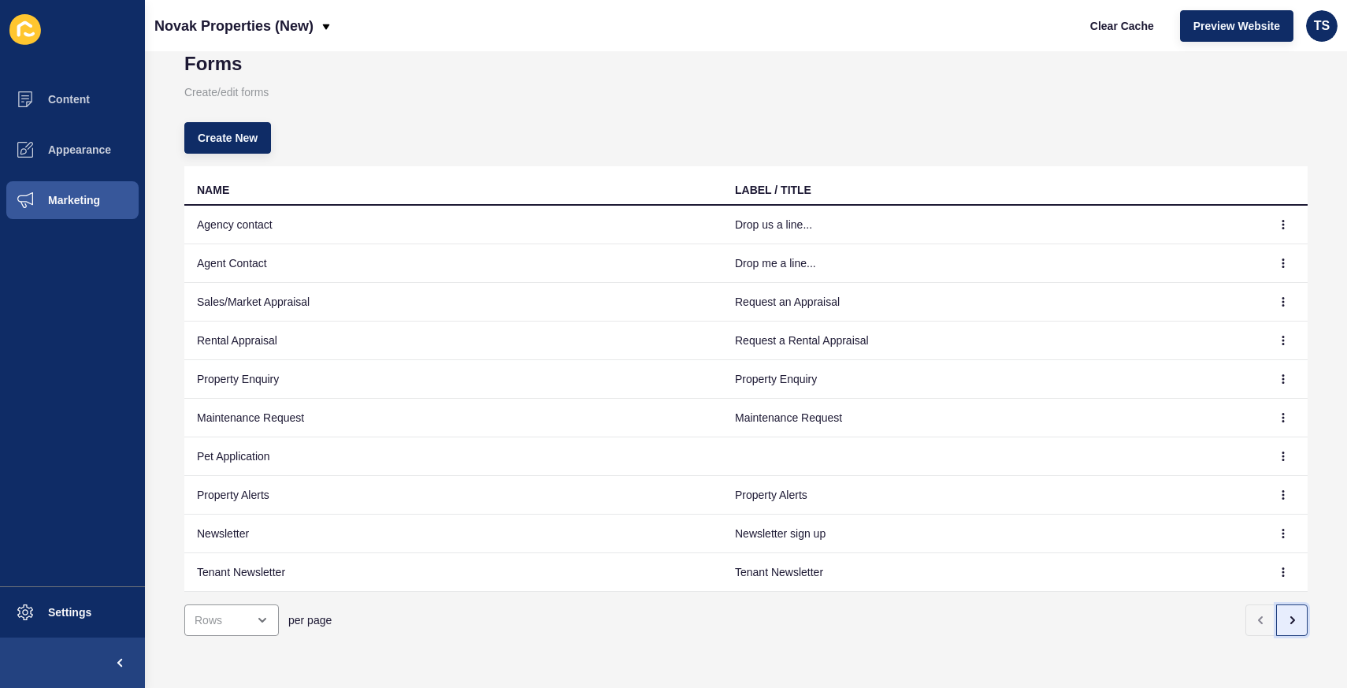
click at [1285, 625] on icon "button" at bounding box center [1291, 619] width 13 height 13
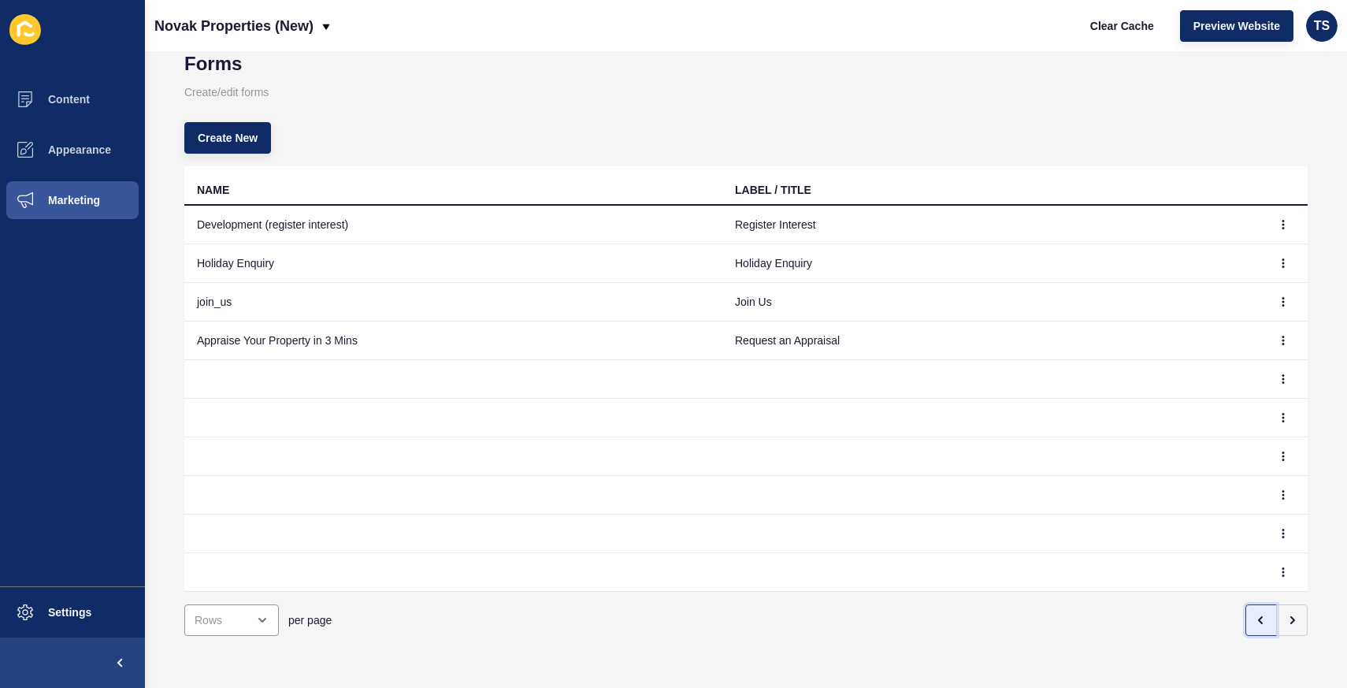
click at [1265, 624] on icon "button" at bounding box center [1261, 619] width 13 height 13
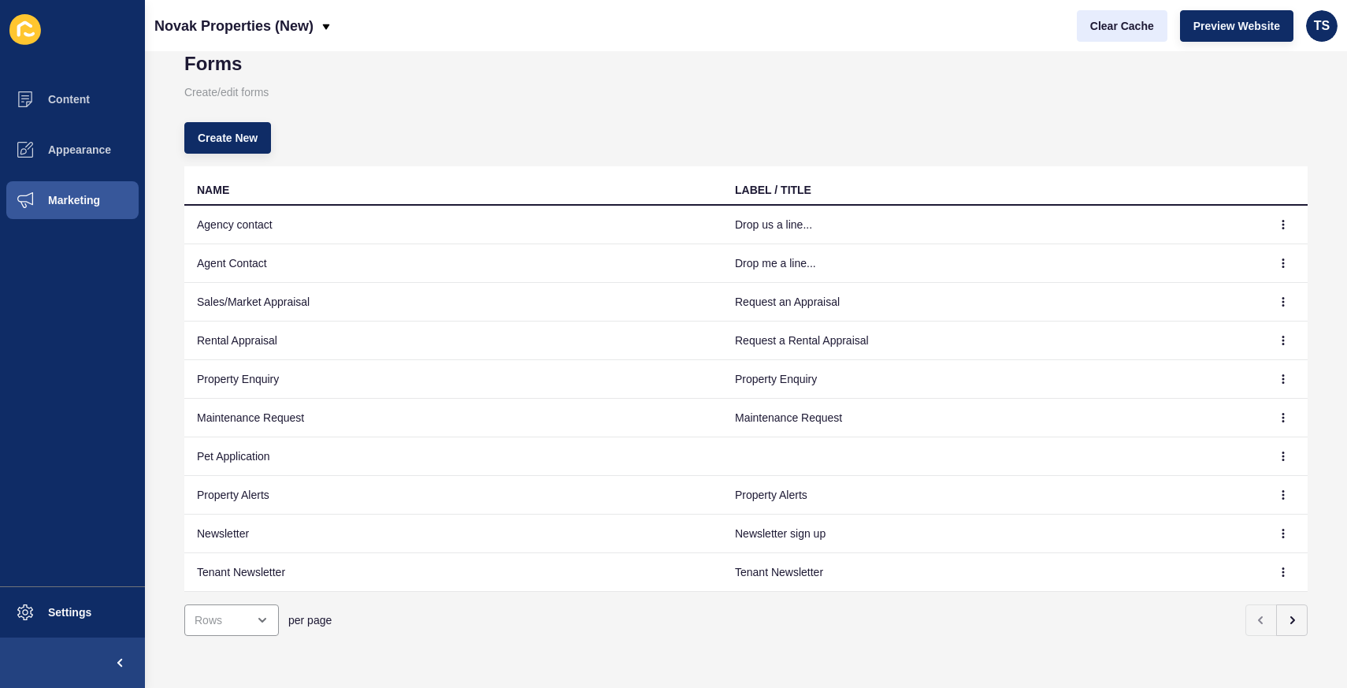
scroll to position [0, 0]
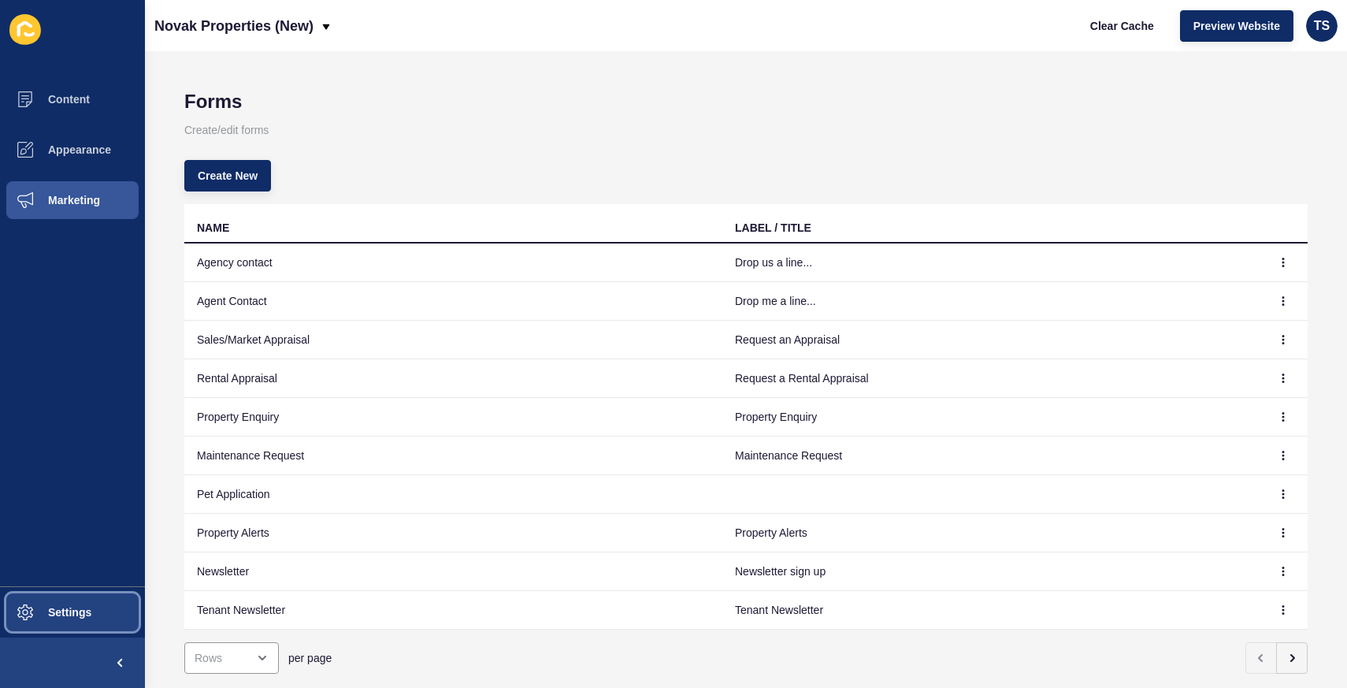
click at [56, 616] on span "Settings" at bounding box center [45, 612] width 94 height 13
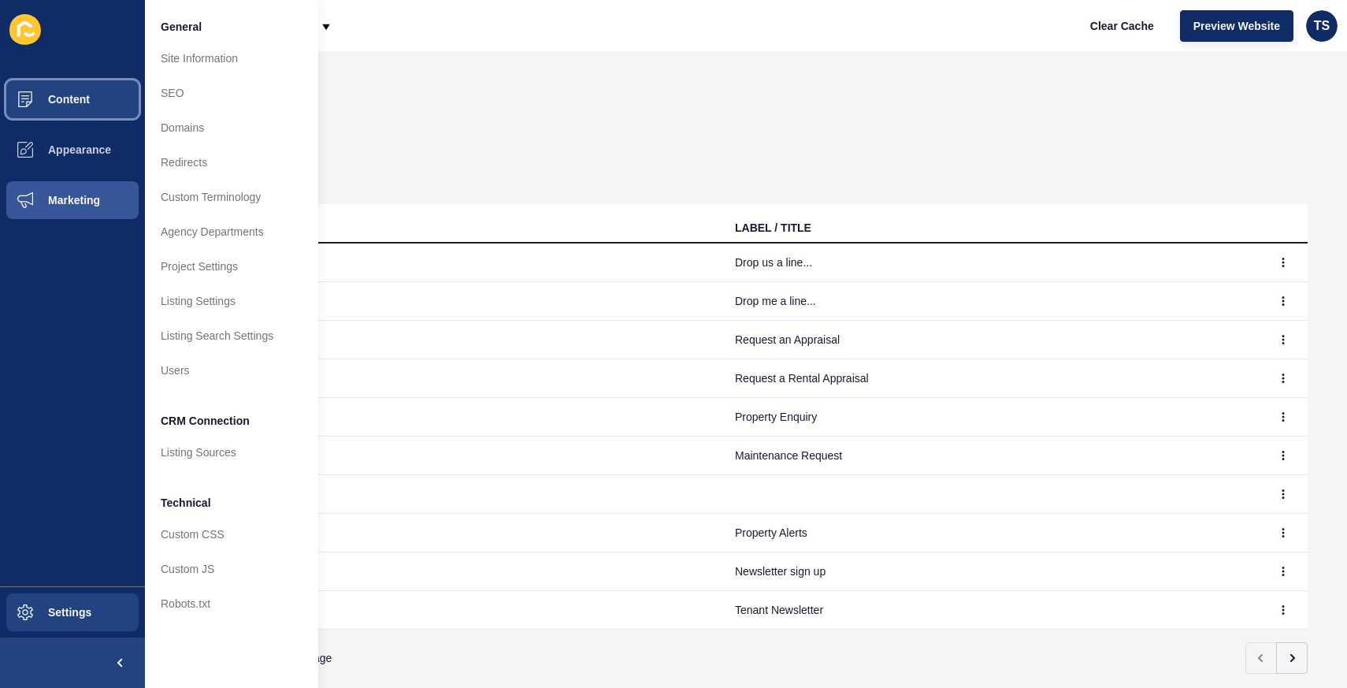
click at [78, 104] on span "Content" at bounding box center [44, 99] width 92 height 13
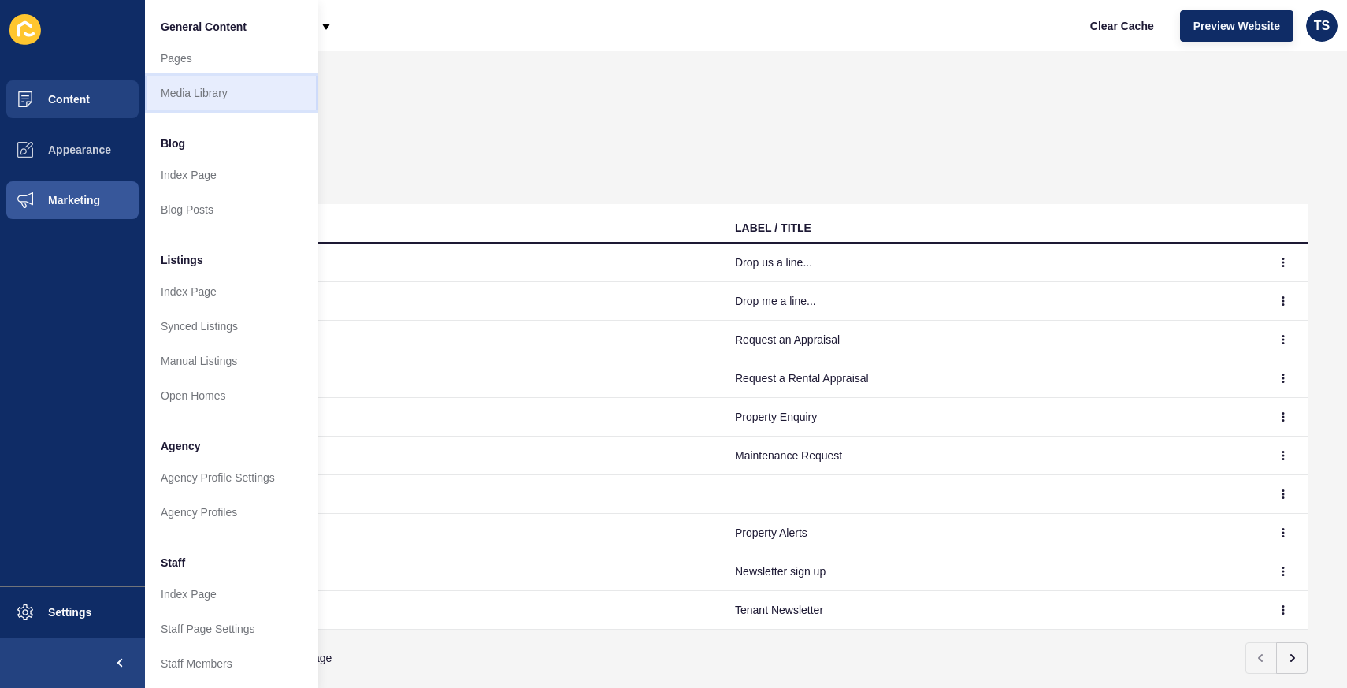
click at [225, 90] on link "Media Library" at bounding box center [231, 93] width 173 height 35
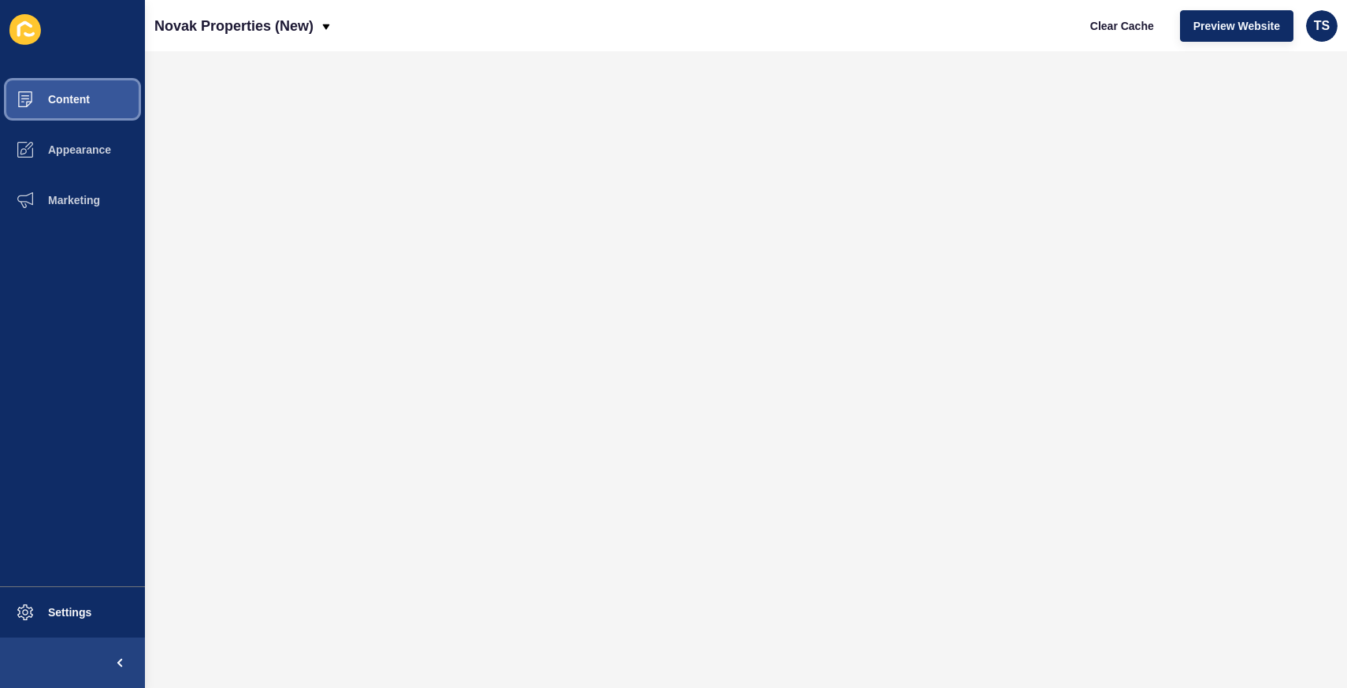
click at [95, 95] on button "Content" at bounding box center [72, 99] width 145 height 50
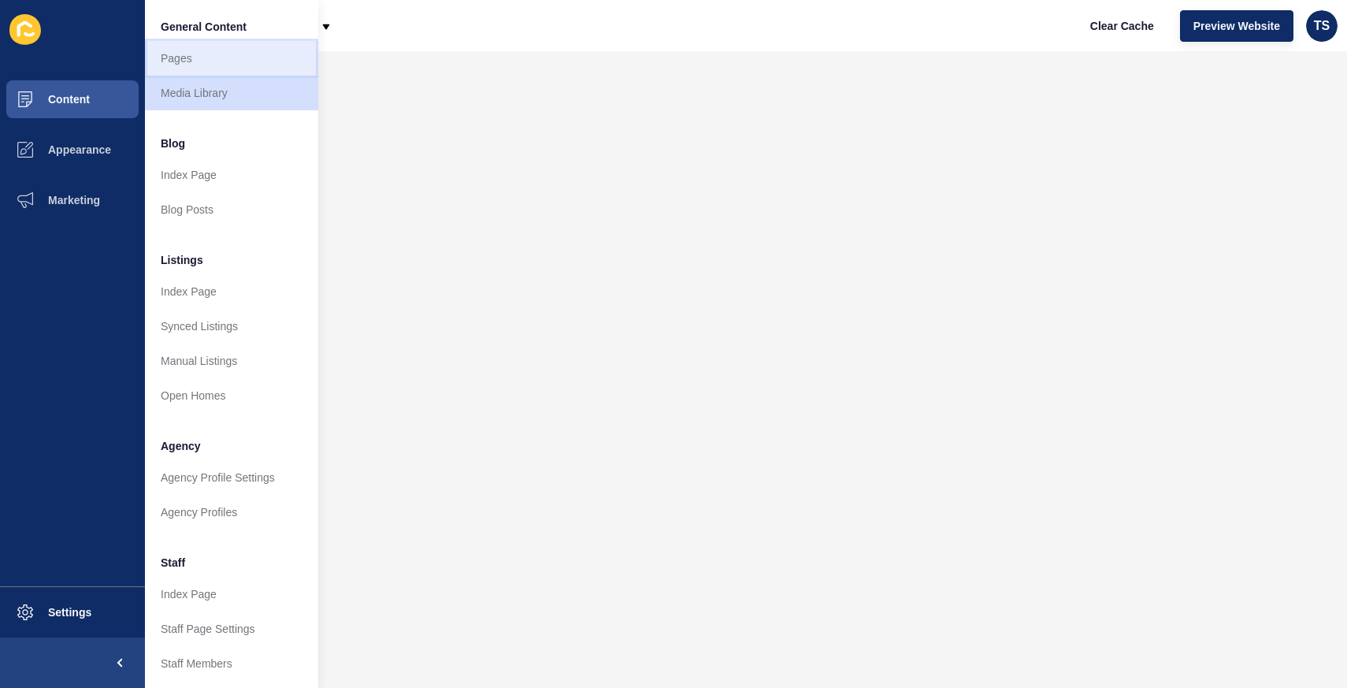
click at [219, 65] on link "Pages" at bounding box center [231, 58] width 173 height 35
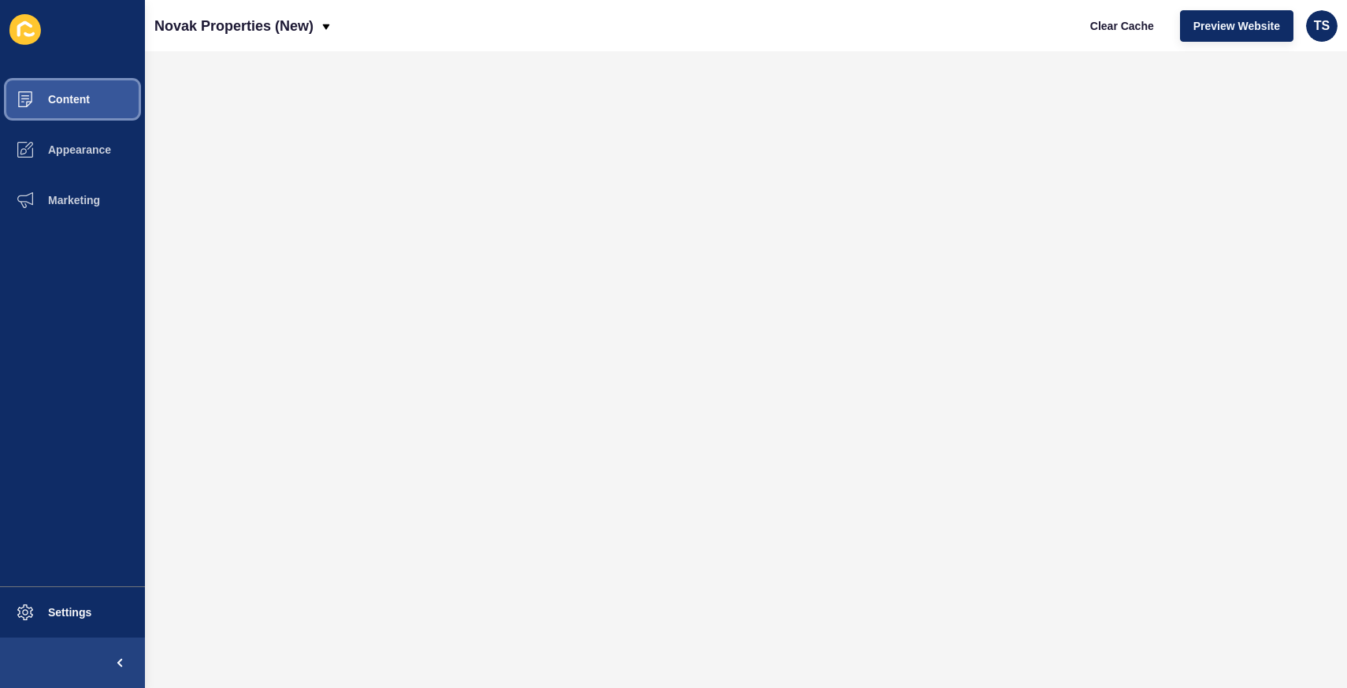
click at [87, 98] on span "Content" at bounding box center [44, 99] width 92 height 13
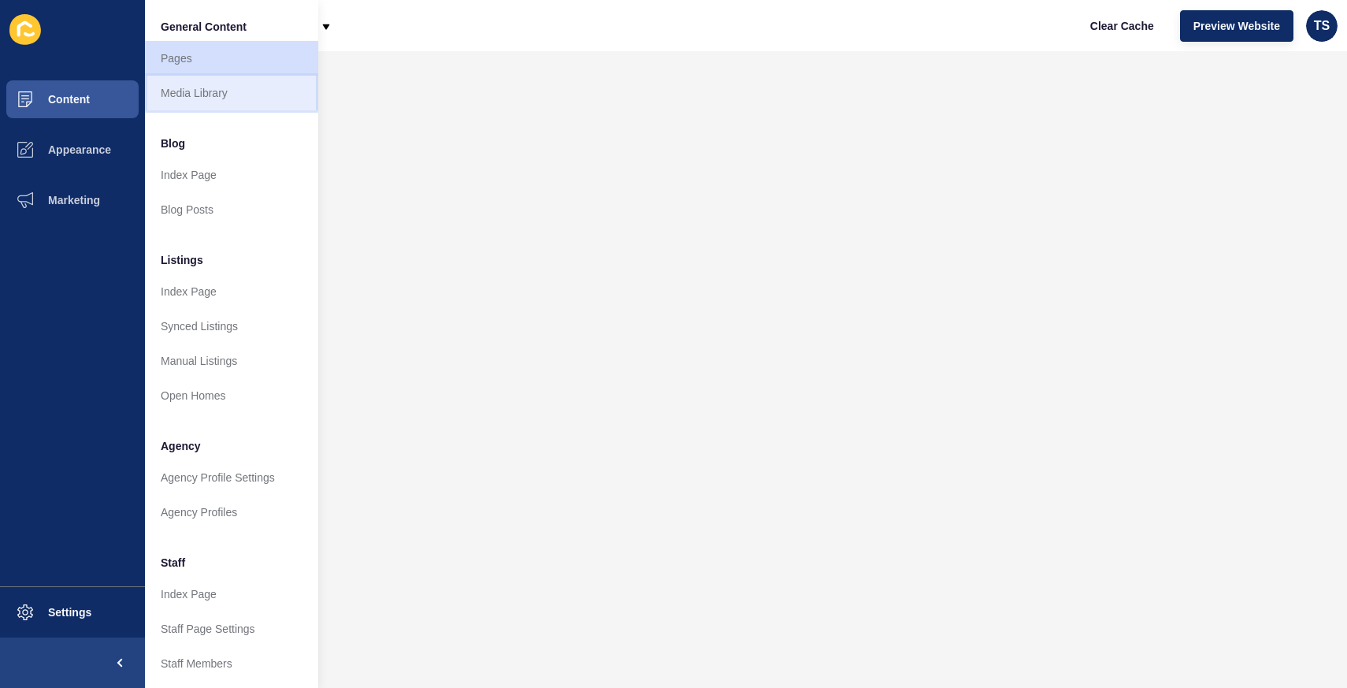
click at [180, 87] on link "Media Library" at bounding box center [231, 93] width 173 height 35
